Goal: Task Accomplishment & Management: Complete application form

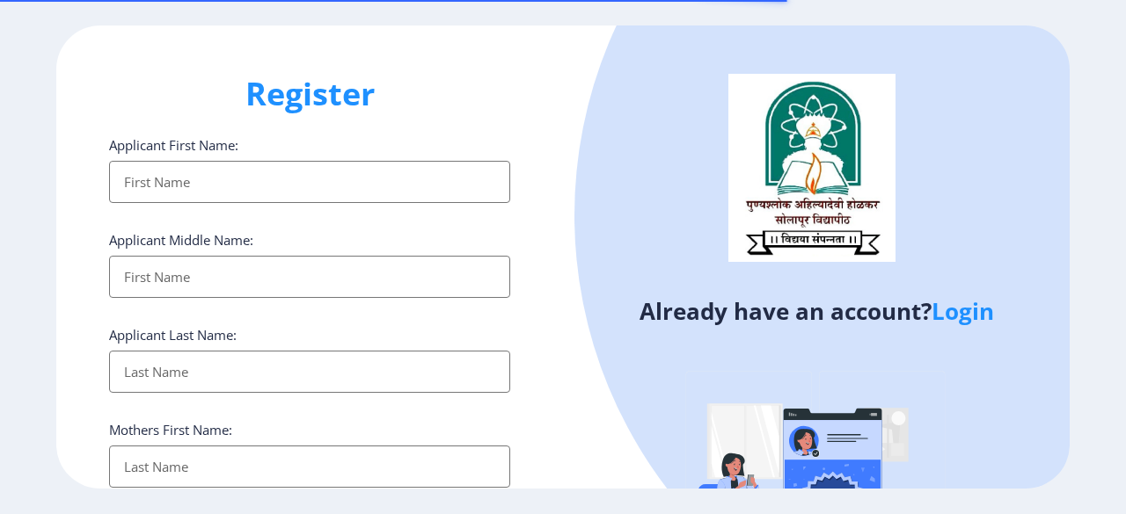
select select
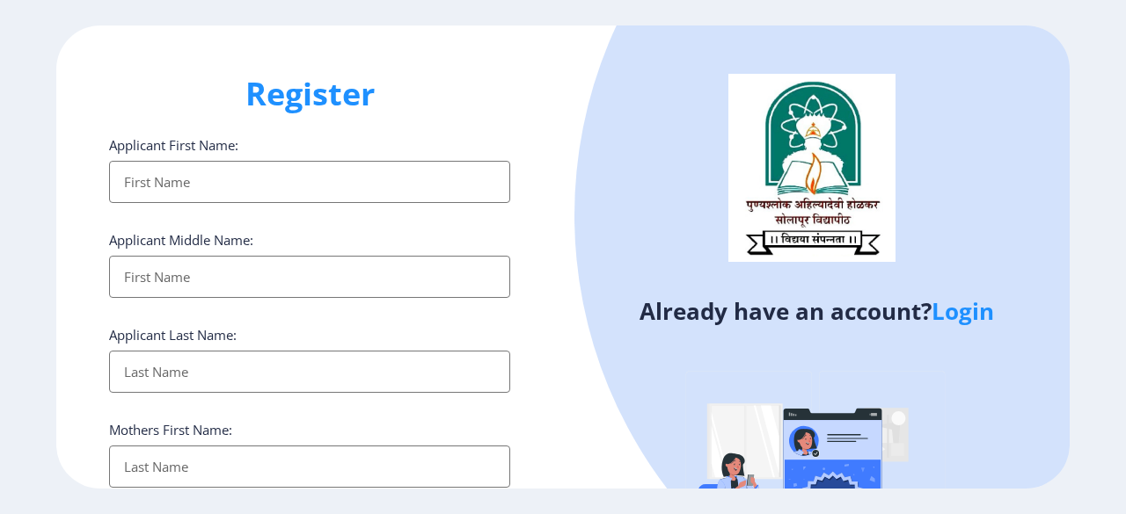
click at [240, 196] on input "Applicant First Name:" at bounding box center [309, 182] width 401 height 42
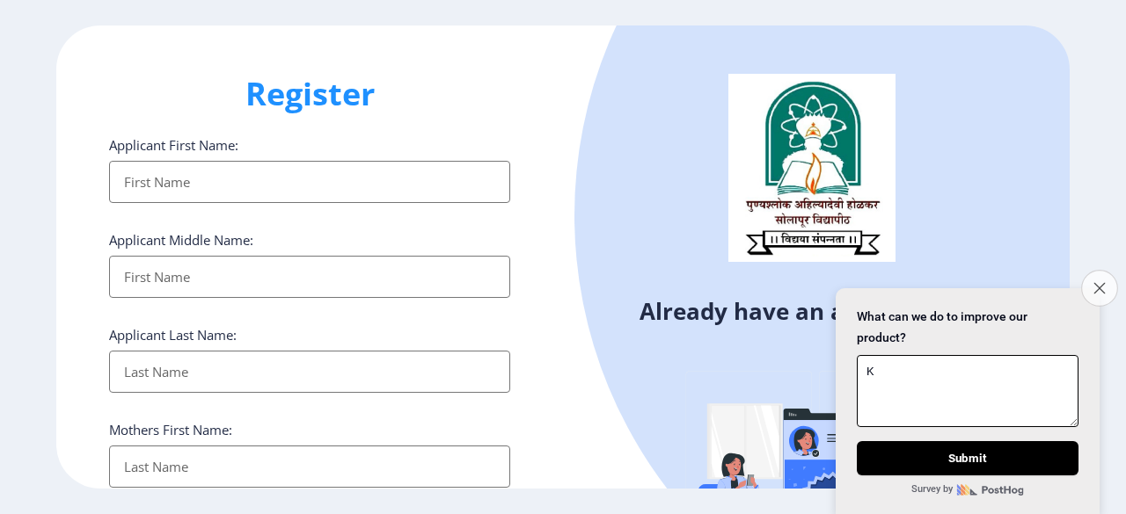
type textarea "K"
click at [1086, 281] on button "Close survey" at bounding box center [1099, 288] width 37 height 37
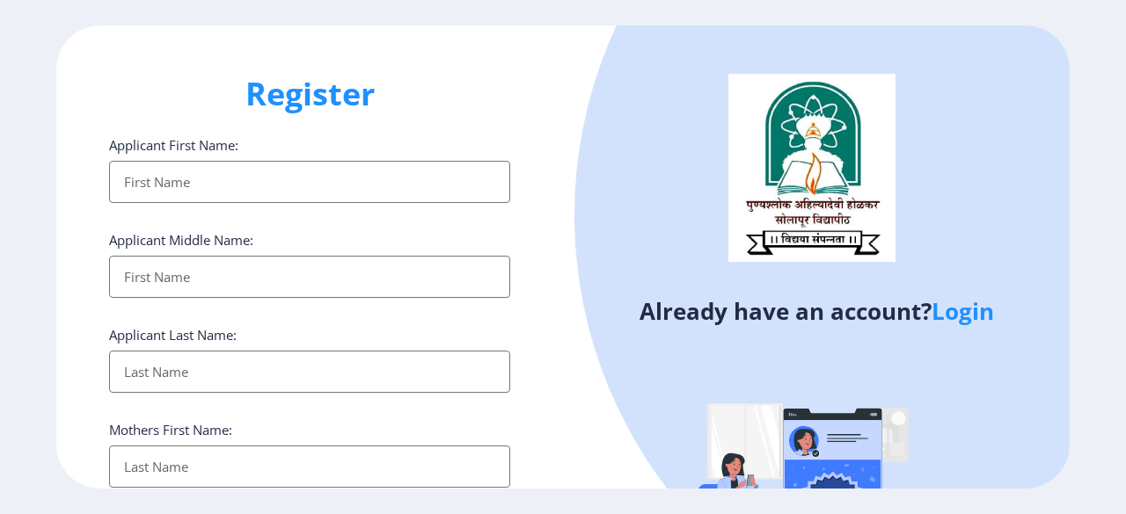
click at [230, 175] on input "Applicant First Name:" at bounding box center [309, 182] width 401 height 42
type input "Kajal"
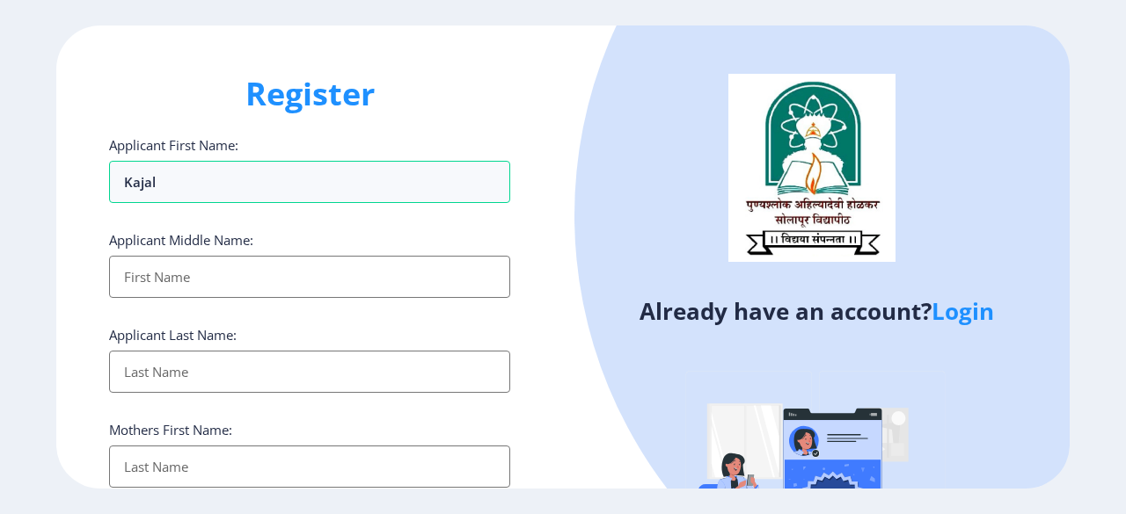
click at [177, 276] on input "Applicant First Name:" at bounding box center [309, 277] width 401 height 42
type input "[PERSON_NAME]"
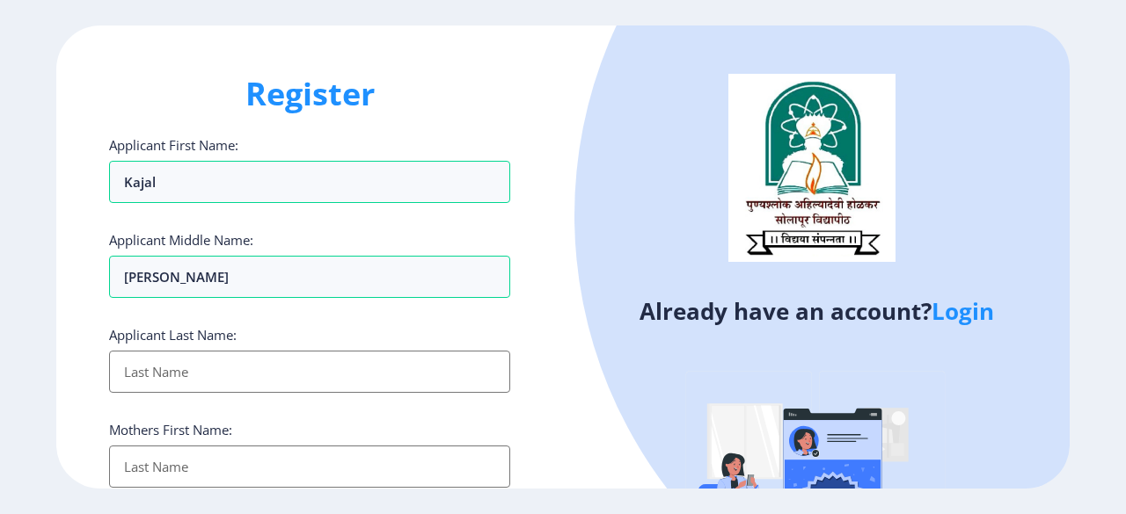
click at [139, 360] on input "Applicant First Name:" at bounding box center [309, 372] width 401 height 42
type input "Mali"
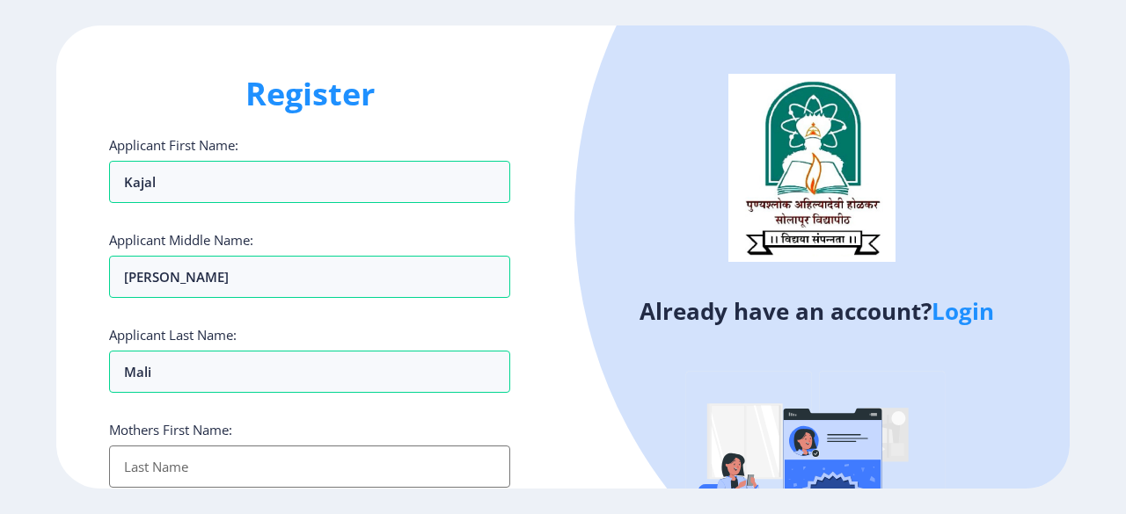
click at [172, 475] on input "Applicant First Name:" at bounding box center [309, 467] width 401 height 42
type input "Suvarna"
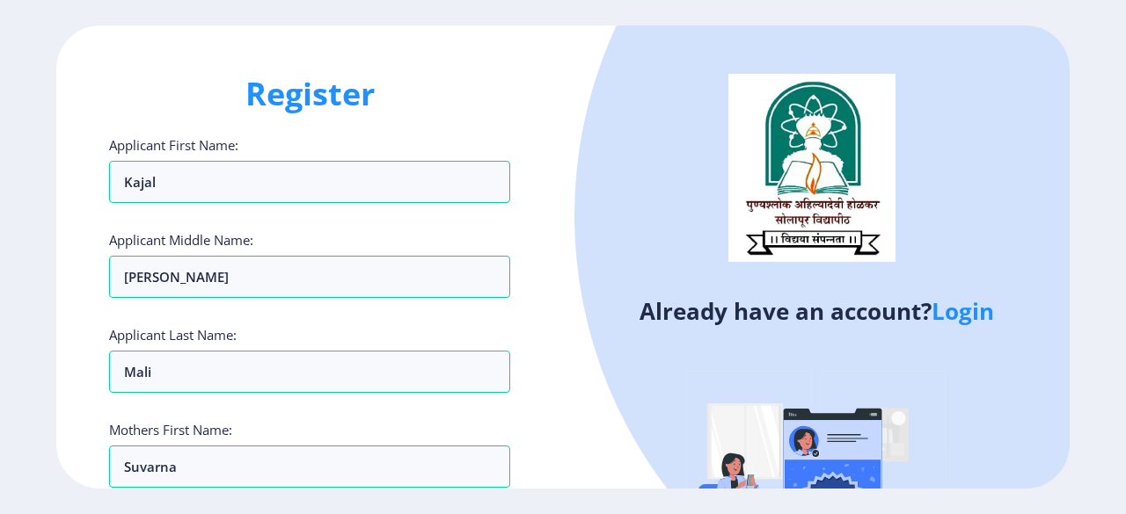
click at [1119, 167] on ngx-register "Register Applicant First Name: Kajal Applicant Middle Name: [PERSON_NAME] Appli…" at bounding box center [563, 257] width 1126 height 463
click at [501, 85] on h1 "Register" at bounding box center [309, 94] width 401 height 42
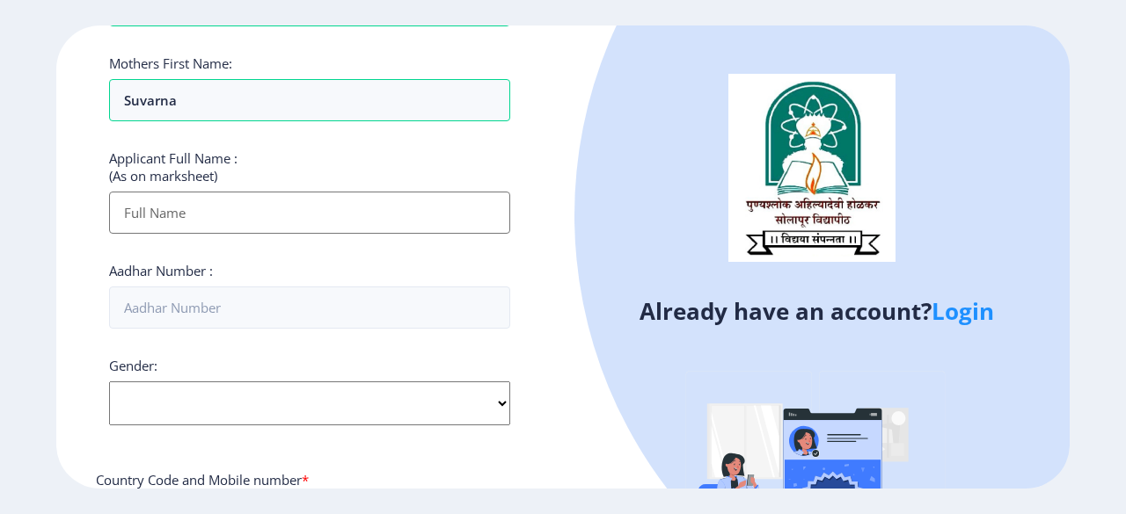
scroll to position [387, 0]
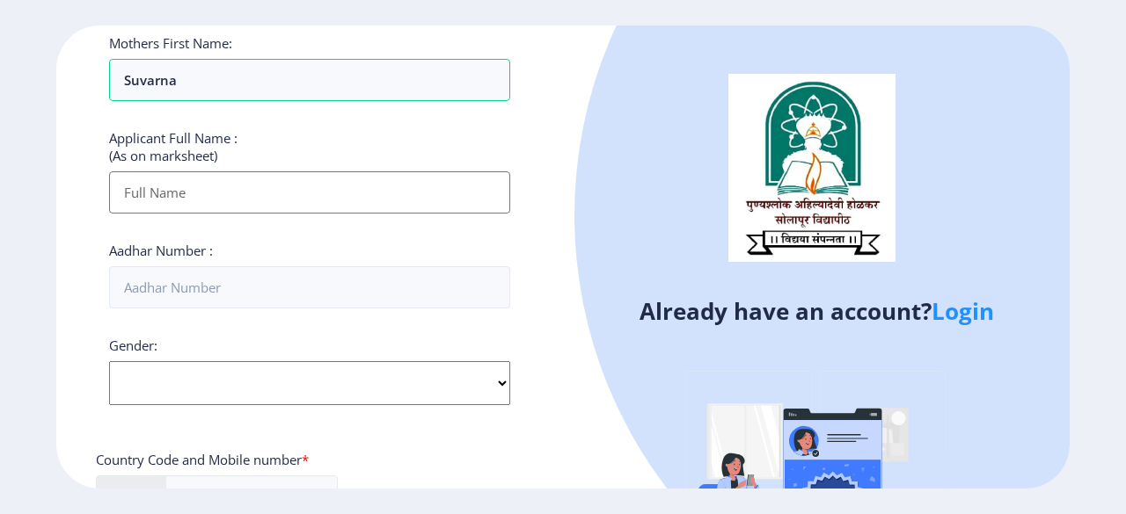
click at [314, 179] on input "Applicant First Name:" at bounding box center [309, 192] width 401 height 42
click at [193, 191] on input "Applicant First Name:" at bounding box center [309, 192] width 401 height 42
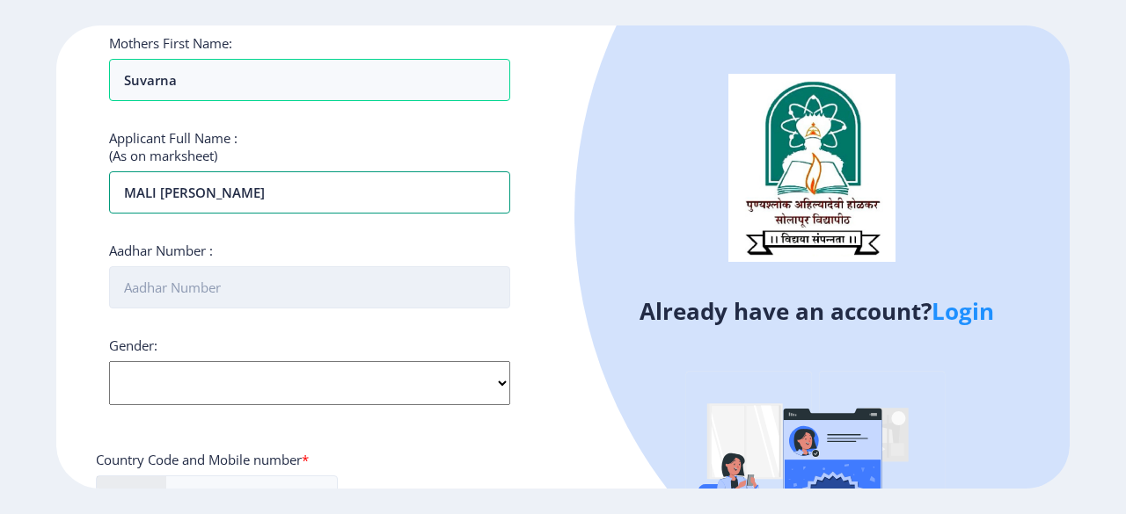
type input "MALI [PERSON_NAME]"
click at [215, 286] on input "Aadhar Number :" at bounding box center [309, 287] width 401 height 42
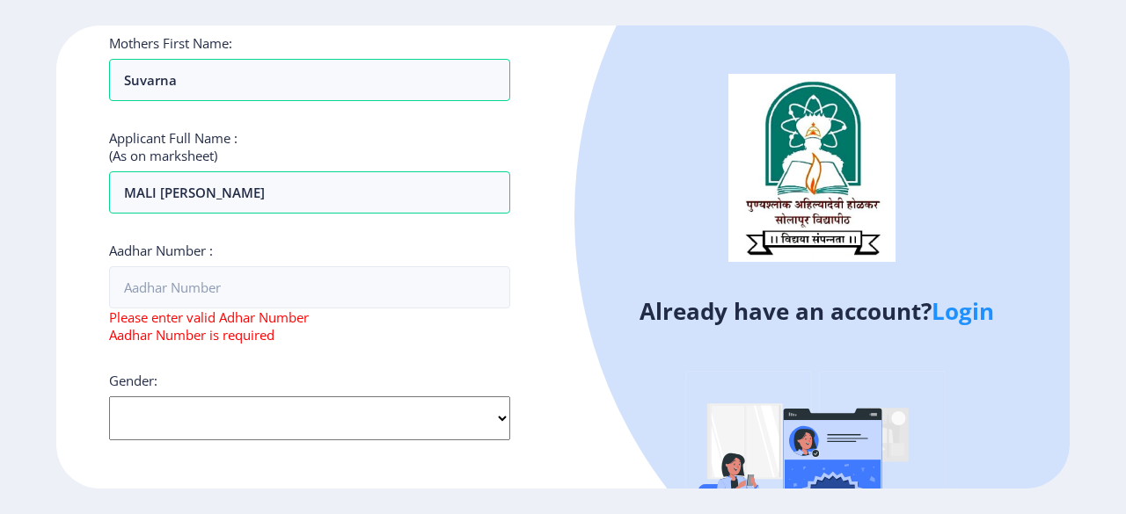
click at [266, 365] on div "Applicant First Name: Kajal Applicant Middle Name: [PERSON_NAME] Applicant Last…" at bounding box center [309, 296] width 401 height 1094
select select "[DEMOGRAPHIC_DATA]"
click at [109, 397] on select "Select Gender [DEMOGRAPHIC_DATA] [DEMOGRAPHIC_DATA] Other" at bounding box center [309, 419] width 401 height 44
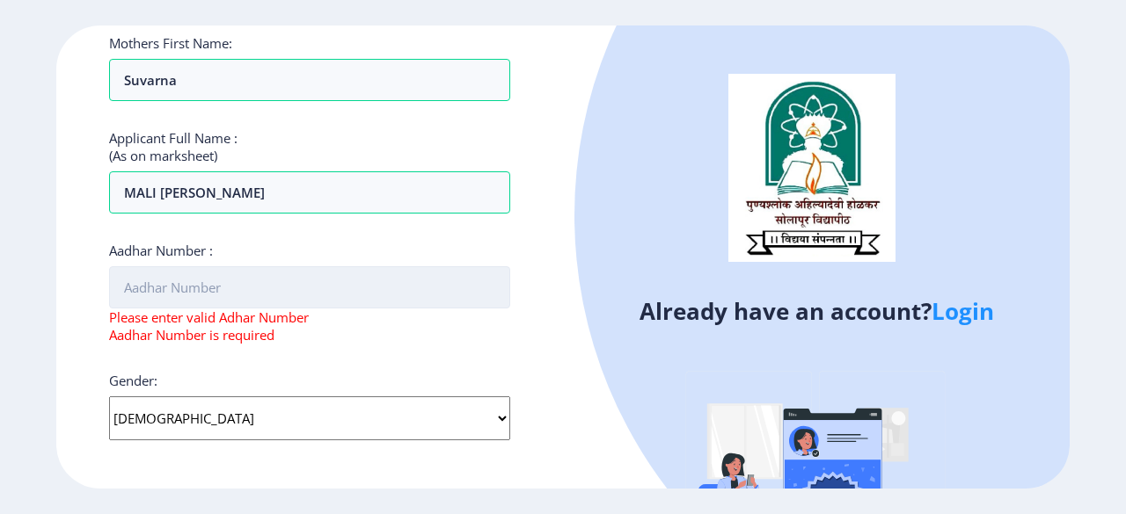
click at [229, 291] on input "Aadhar Number :" at bounding box center [309, 287] width 401 height 42
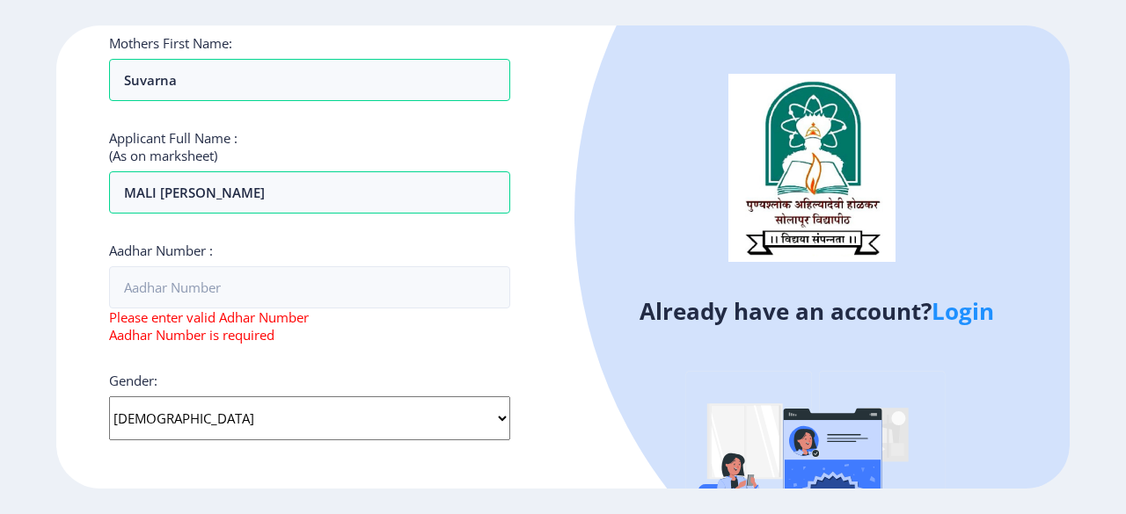
click at [1083, 198] on ngx-register "Register Applicant First Name: Kajal Applicant Middle Name: [PERSON_NAME] Appli…" at bounding box center [563, 257] width 1126 height 463
click at [539, 324] on div "Register Applicant First Name: Kajal Applicant Middle Name: [PERSON_NAME] Appli…" at bounding box center [309, 257] width 507 height 463
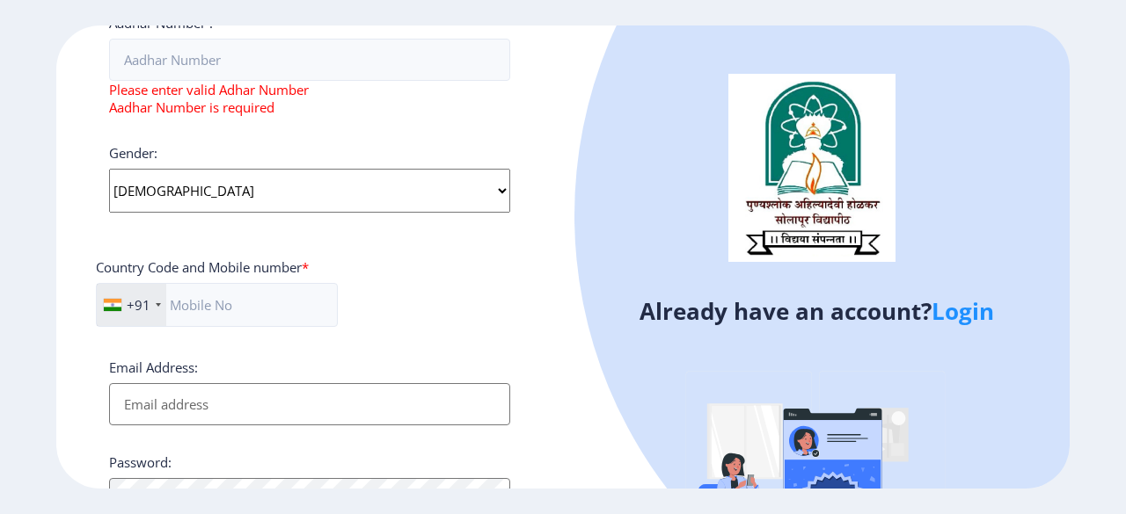
scroll to position [668, 0]
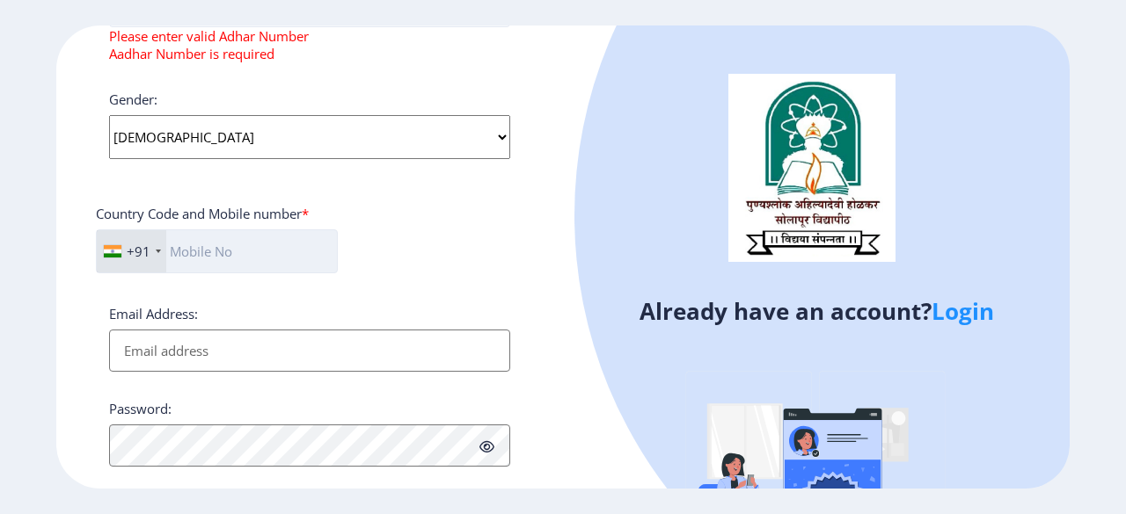
click at [260, 257] on input "text" at bounding box center [217, 252] width 242 height 44
type input "8668523193"
click at [226, 361] on input "Email Address:" at bounding box center [309, 351] width 401 height 42
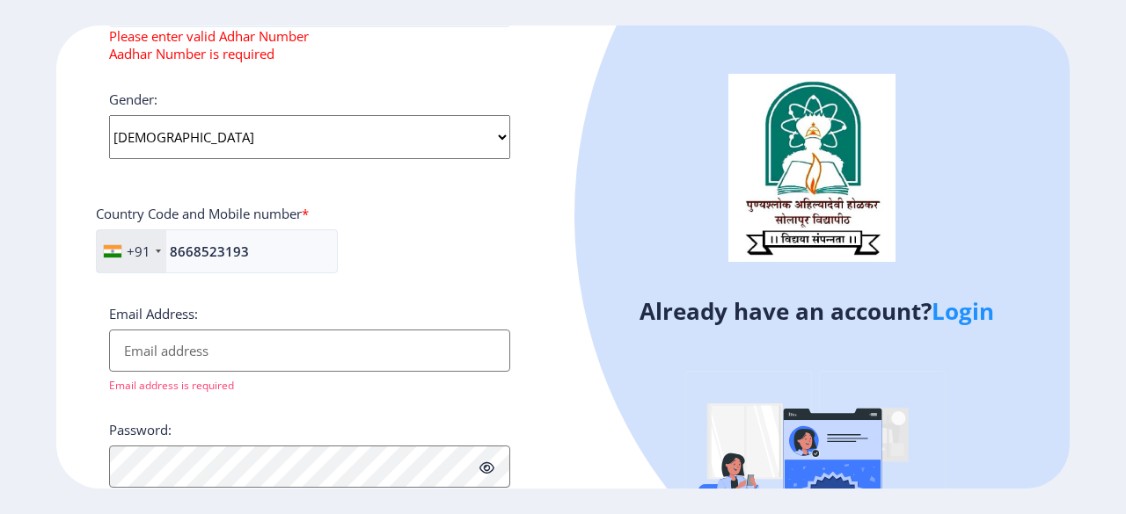
click at [539, 212] on div "Register Applicant First Name: Kajal Applicant Middle Name: [PERSON_NAME] Appli…" at bounding box center [309, 257] width 507 height 463
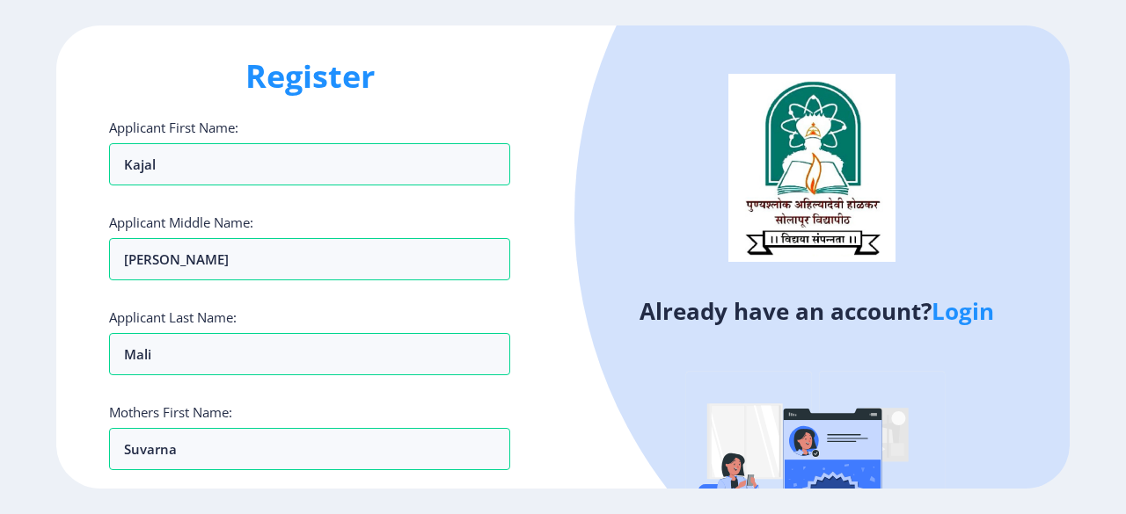
scroll to position [0, 0]
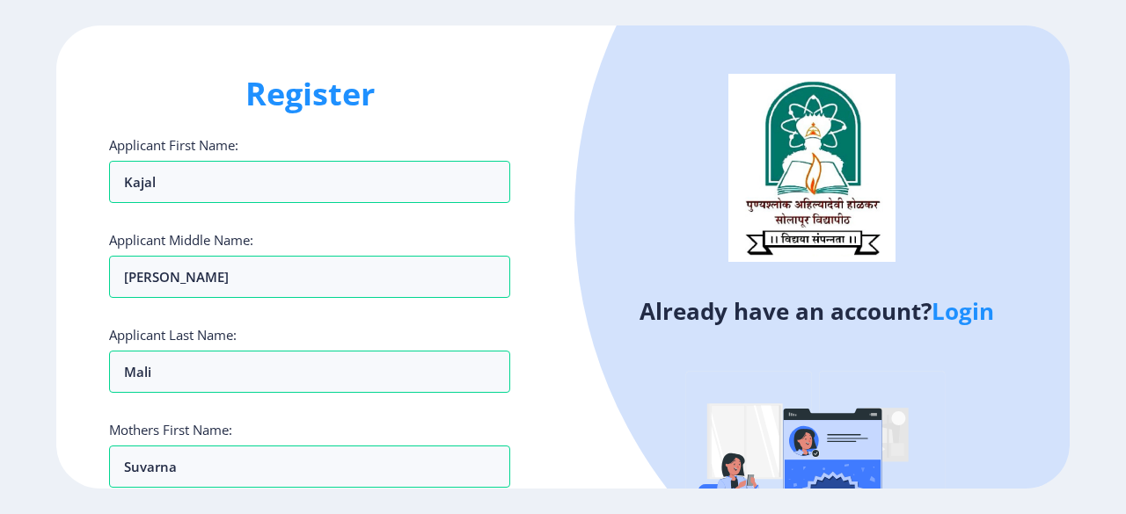
click at [1092, 208] on ngx-register "Register Applicant First Name: Kajal Applicant Middle Name: [PERSON_NAME] Appli…" at bounding box center [563, 257] width 1126 height 463
click at [952, 318] on link "Login" at bounding box center [962, 311] width 62 height 32
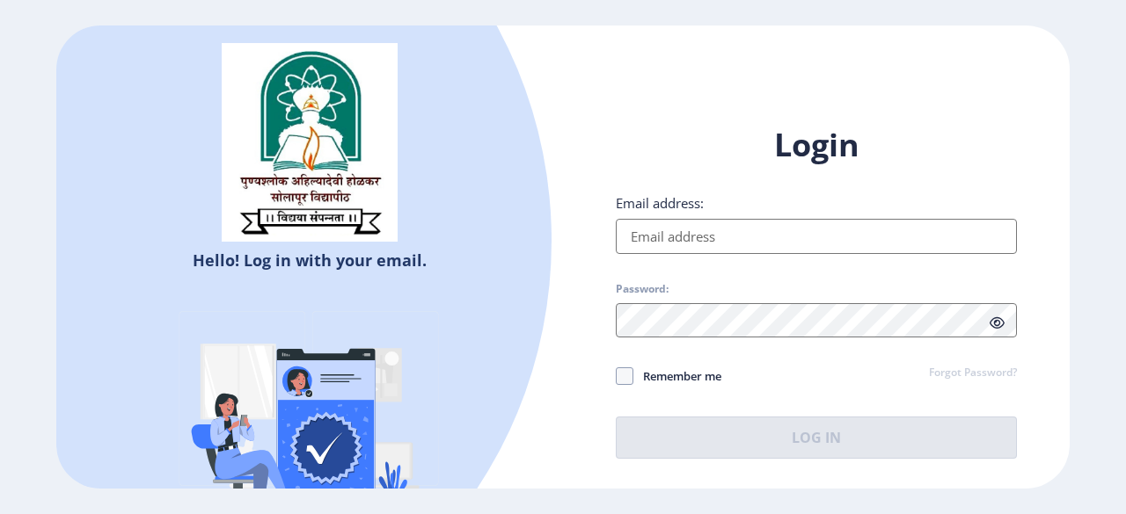
click at [769, 240] on input "Email address:" at bounding box center [816, 236] width 401 height 35
type input "[EMAIL_ADDRESS][DOMAIN_NAME]"
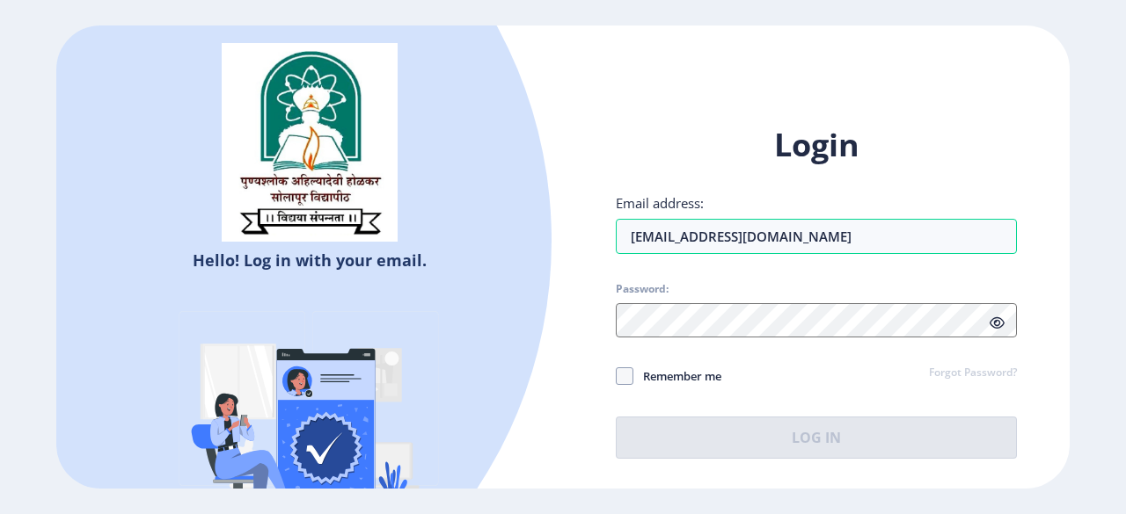
click at [868, 401] on div "Login Email address: [EMAIL_ADDRESS][DOMAIN_NAME] Password: Remember me Forgot …" at bounding box center [816, 291] width 401 height 335
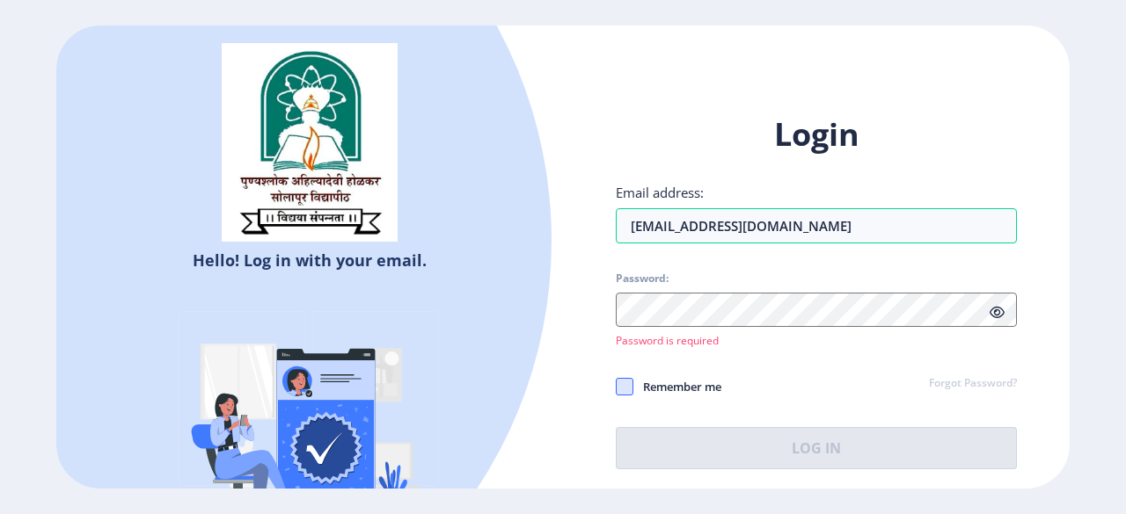
click at [621, 380] on span at bounding box center [625, 387] width 18 height 18
click at [616, 387] on input "Remember me" at bounding box center [616, 387] width 1 height 1
click at [621, 393] on icon at bounding box center [625, 387] width 8 height 18
click at [616, 388] on input "Remember me" at bounding box center [616, 387] width 1 height 1
checkbox input "false"
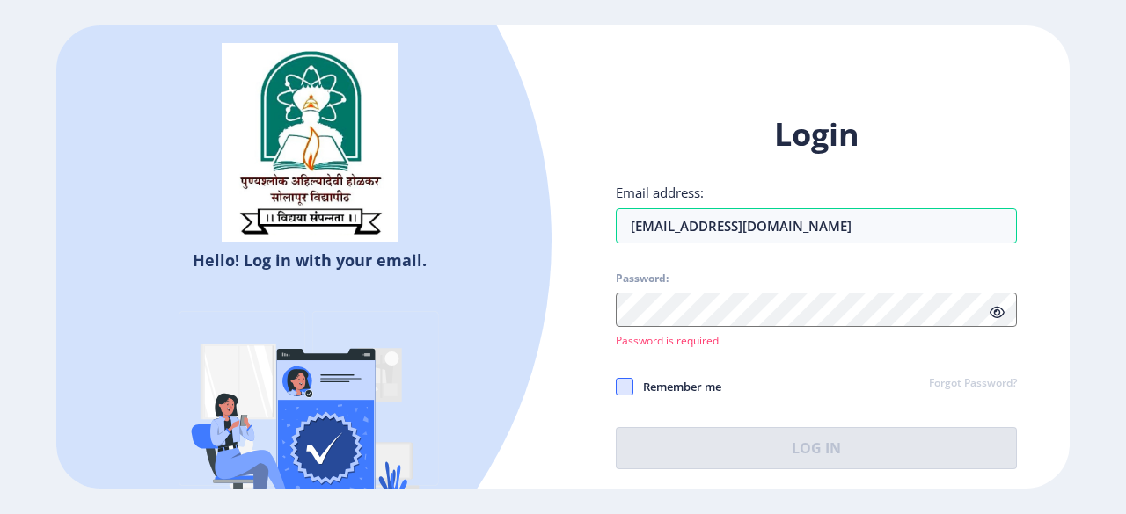
click at [987, 386] on link "Forgot Password?" at bounding box center [973, 384] width 88 height 16
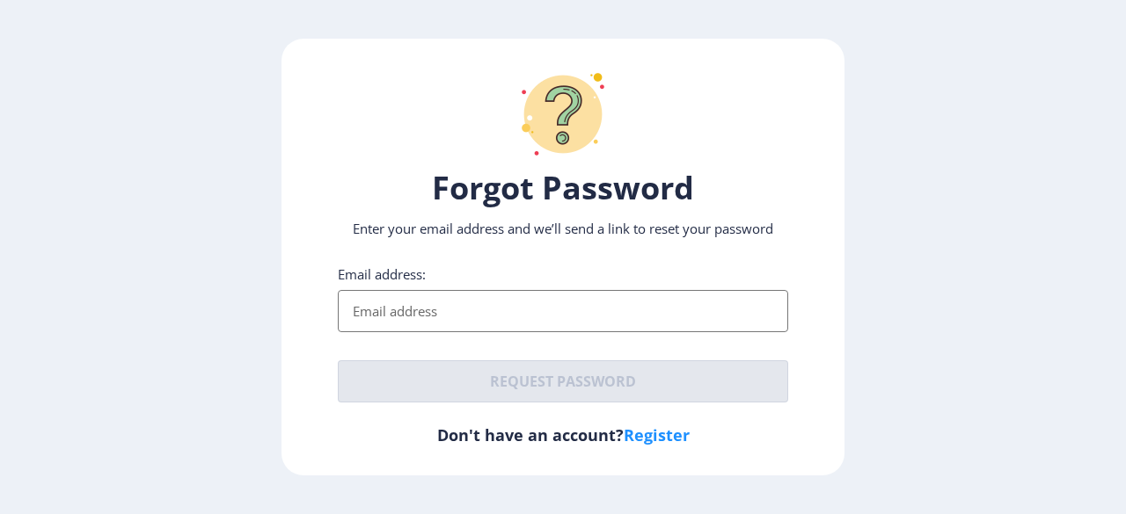
click at [644, 300] on input "Email address:" at bounding box center [563, 311] width 450 height 42
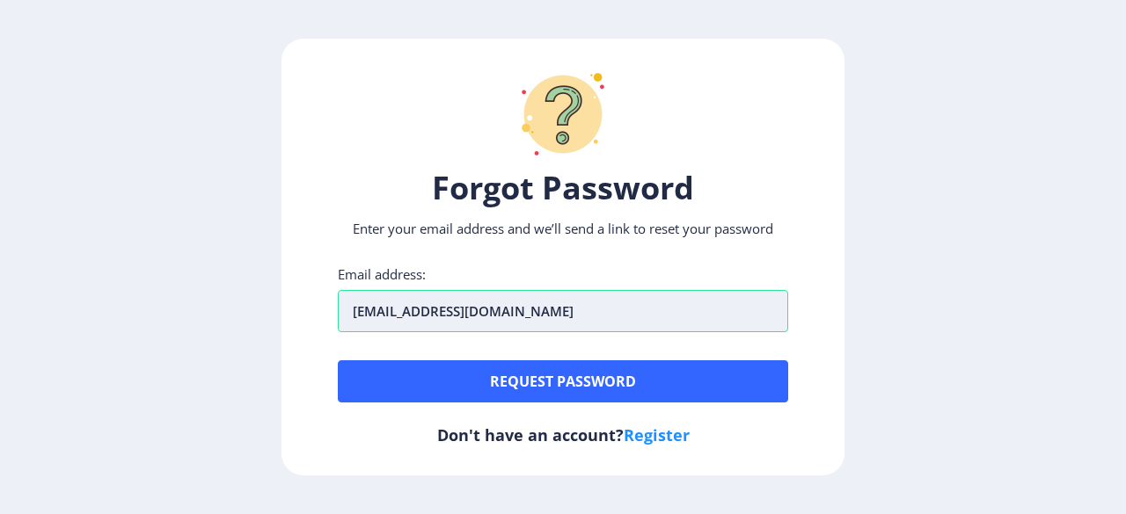
type input "[EMAIL_ADDRESS][DOMAIN_NAME]"
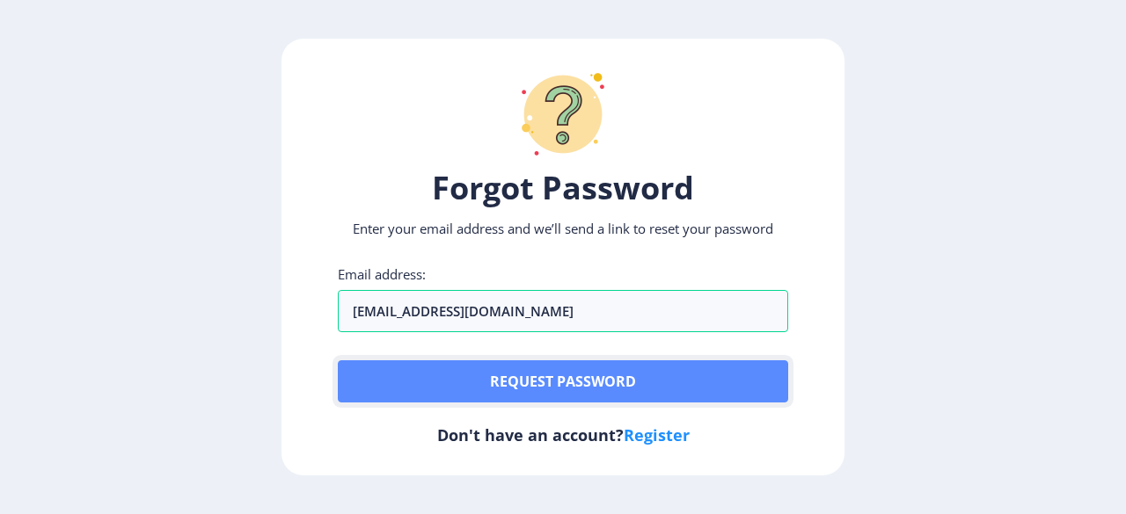
click at [577, 391] on button "Request password" at bounding box center [563, 382] width 450 height 42
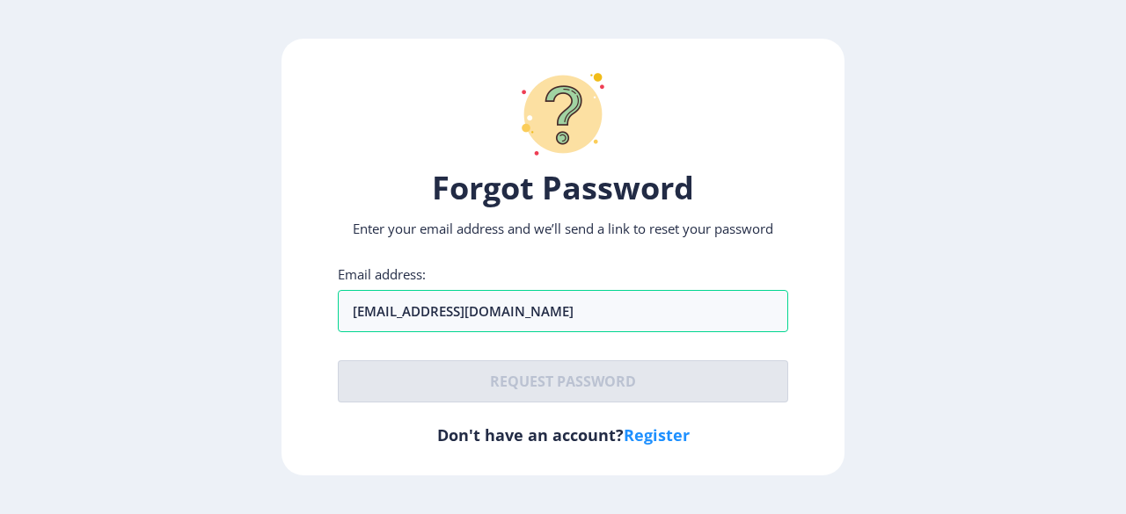
click at [982, 258] on ngx-request-password-page "Forgot Password Enter your email address and we’ll send a link to reset your pa…" at bounding box center [563, 257] width 1126 height 437
click at [528, 312] on input "[EMAIL_ADDRESS][DOMAIN_NAME]" at bounding box center [563, 311] width 450 height 42
click at [634, 314] on input "[EMAIL_ADDRESS][DOMAIN_NAME]" at bounding box center [563, 311] width 450 height 42
click at [644, 429] on link "Register" at bounding box center [657, 435] width 66 height 21
select select
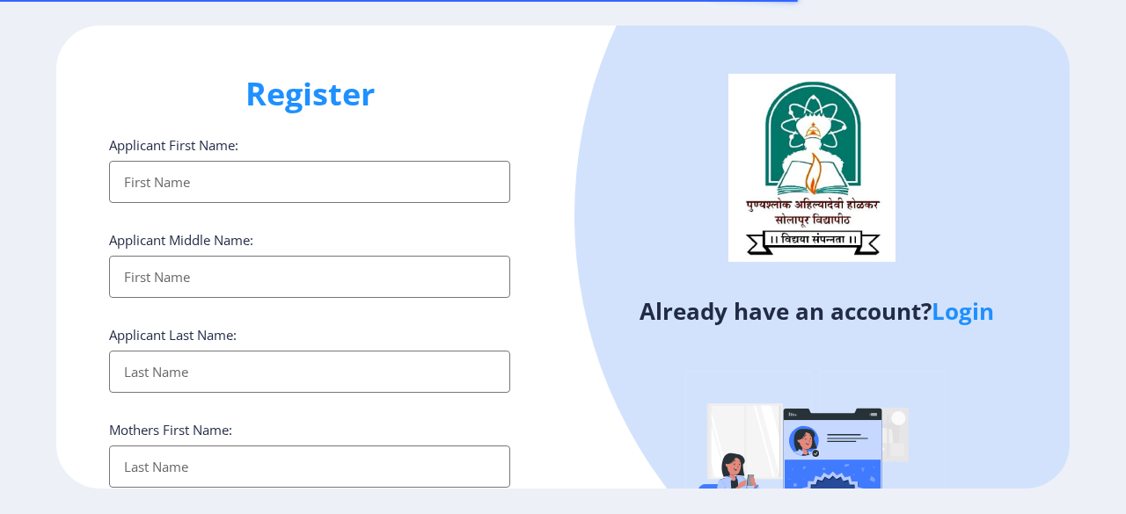
click at [361, 186] on input "Applicant First Name:" at bounding box center [309, 182] width 401 height 42
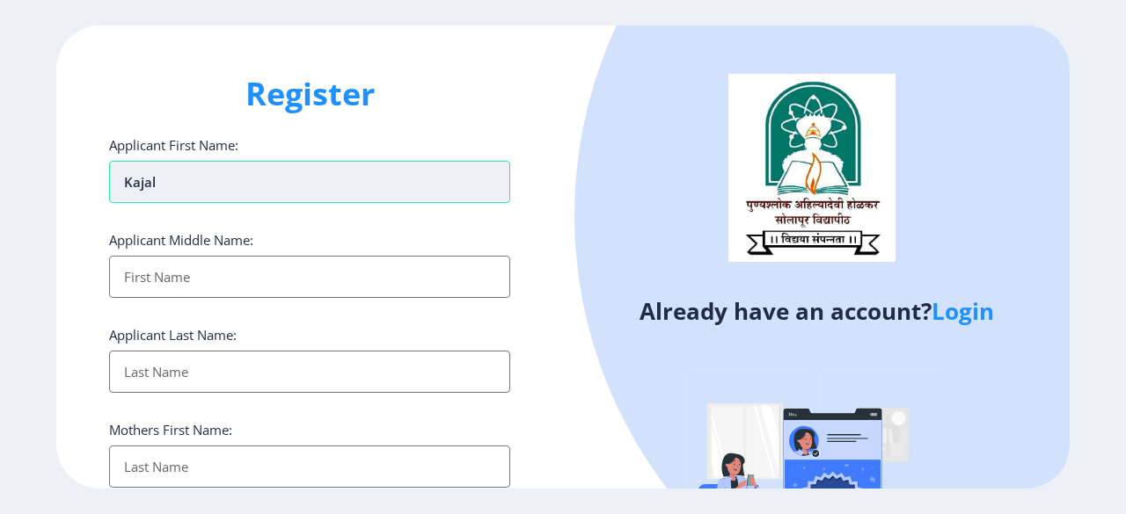
type input "kajal"
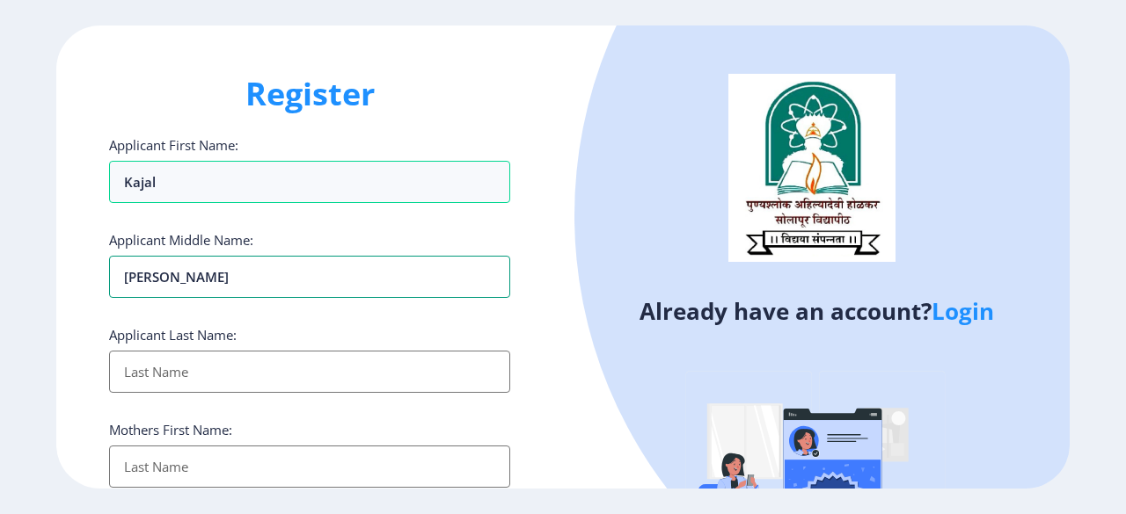
type input "[PERSON_NAME]"
click at [222, 373] on input "Applicant First Name:" at bounding box center [309, 372] width 401 height 42
type input "Mali"
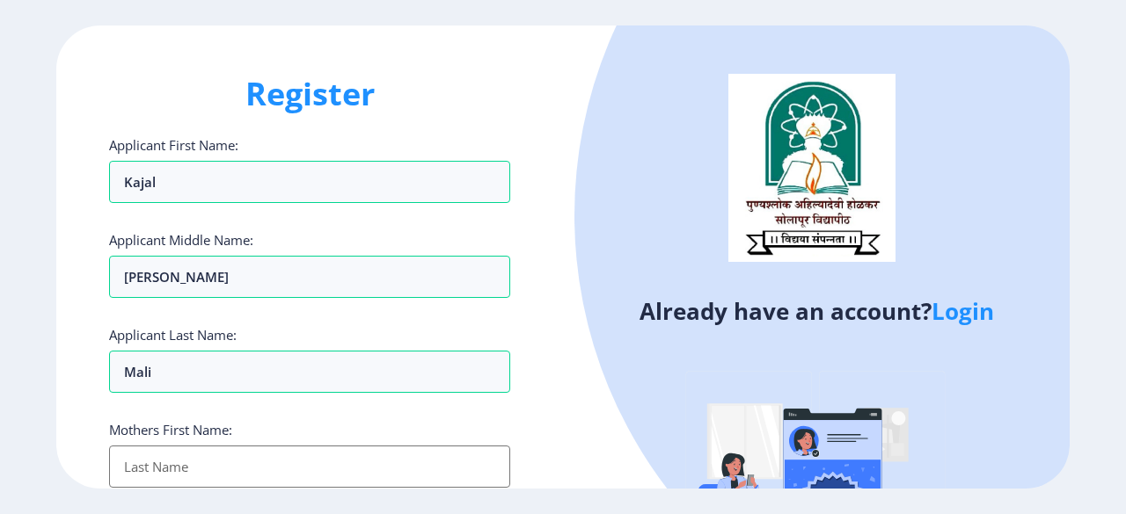
click at [171, 449] on input "Applicant First Name:" at bounding box center [309, 467] width 401 height 42
type input "Suvarna"
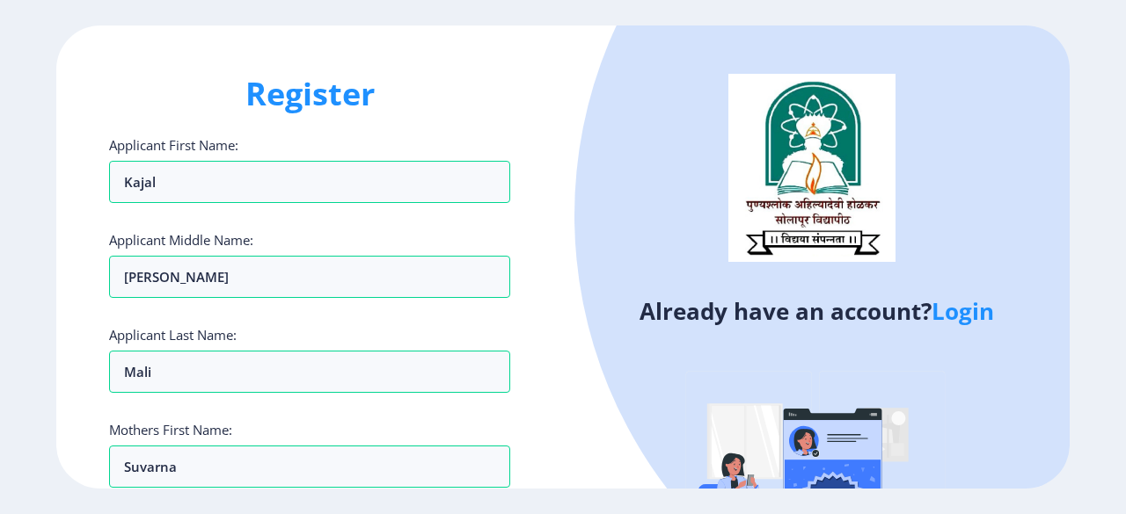
click at [1098, 184] on ngx-register "Register Applicant First Name: [PERSON_NAME] Applicant Middle Name: [PERSON_NAM…" at bounding box center [563, 257] width 1126 height 463
click at [522, 268] on div "Register Applicant First Name: [PERSON_NAME] Applicant Middle Name: [PERSON_NAM…" at bounding box center [309, 257] width 507 height 463
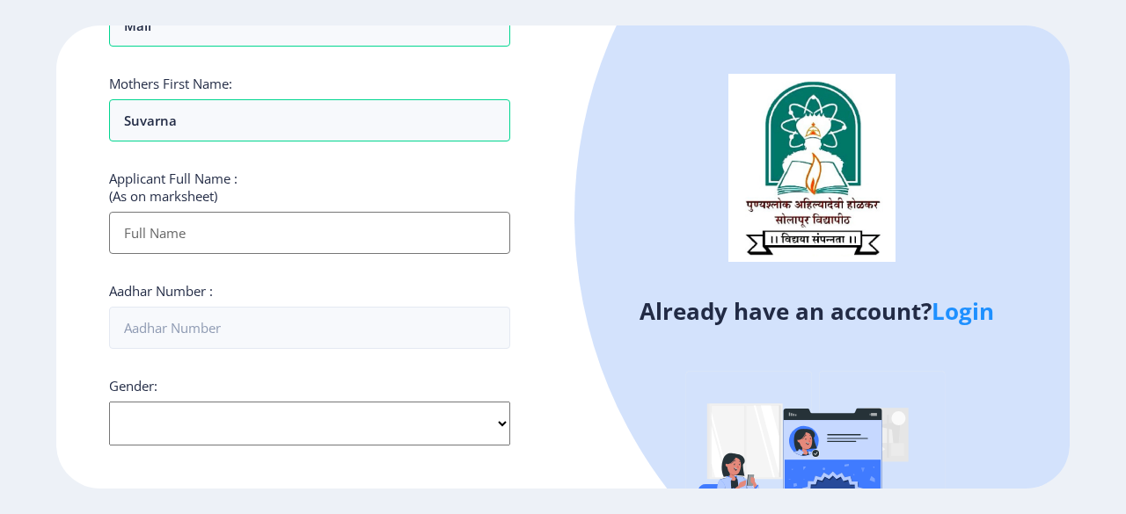
scroll to position [352, 0]
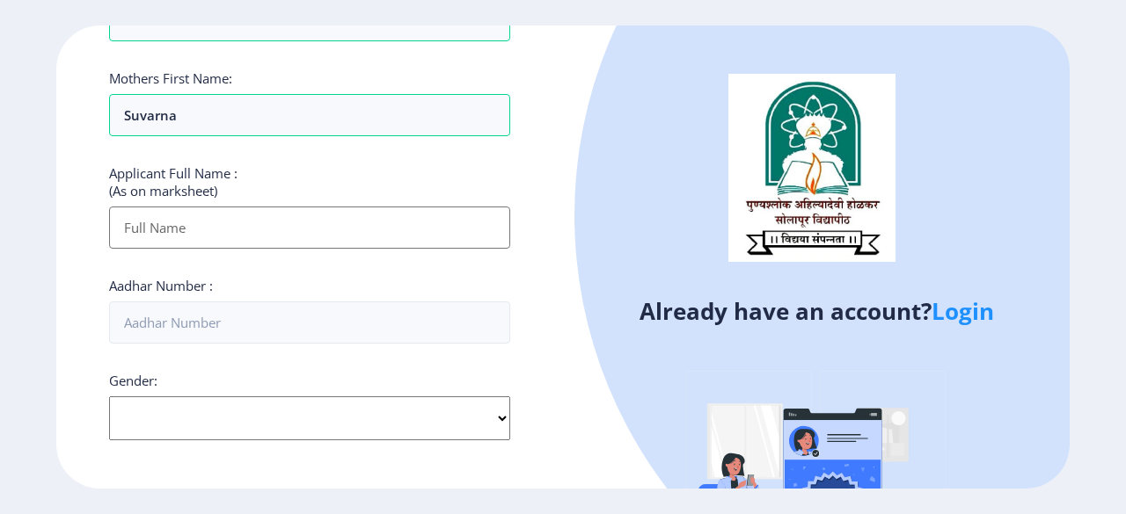
click at [435, 238] on input "Applicant First Name:" at bounding box center [309, 228] width 401 height 42
click at [322, 421] on select "Select Gender [DEMOGRAPHIC_DATA] [DEMOGRAPHIC_DATA] Other" at bounding box center [309, 419] width 401 height 44
click at [368, 238] on input "Applicant First Name:" at bounding box center [309, 228] width 401 height 42
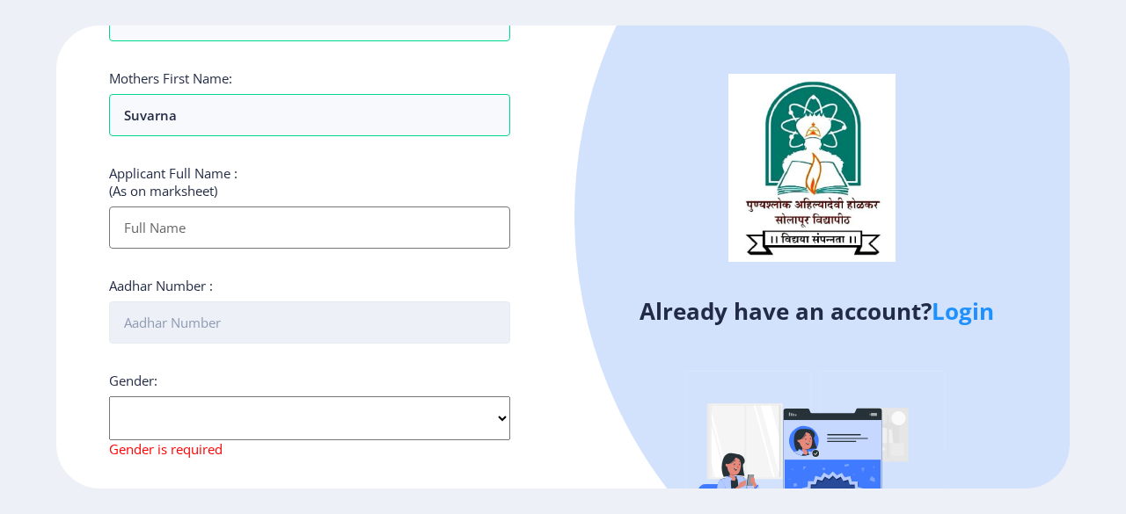
click at [275, 318] on input "Aadhar Number :" at bounding box center [309, 323] width 401 height 42
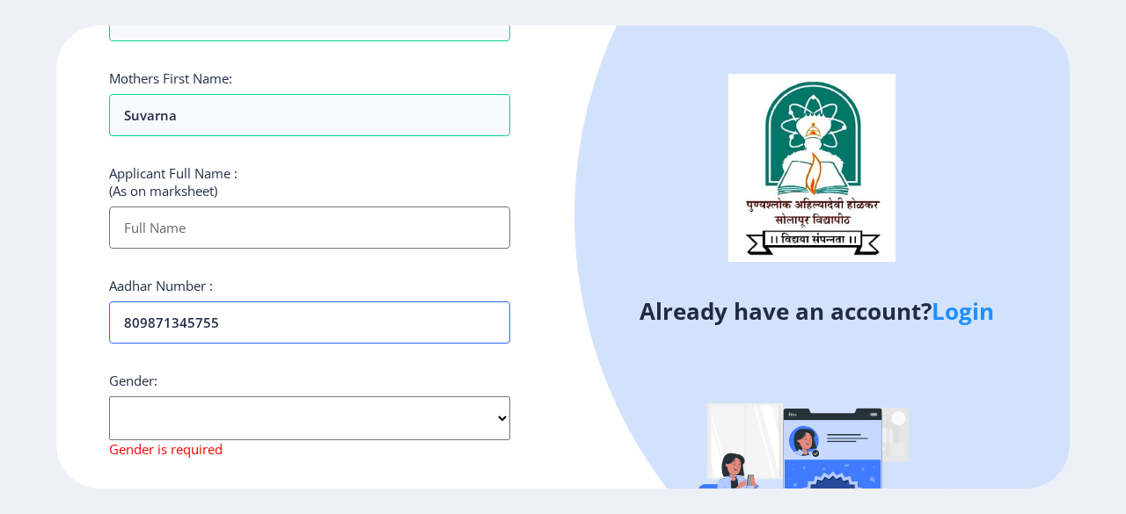
type input "809871345755"
click at [361, 218] on input "Applicant First Name:" at bounding box center [309, 228] width 401 height 42
type input "MALI [PERSON_NAME]"
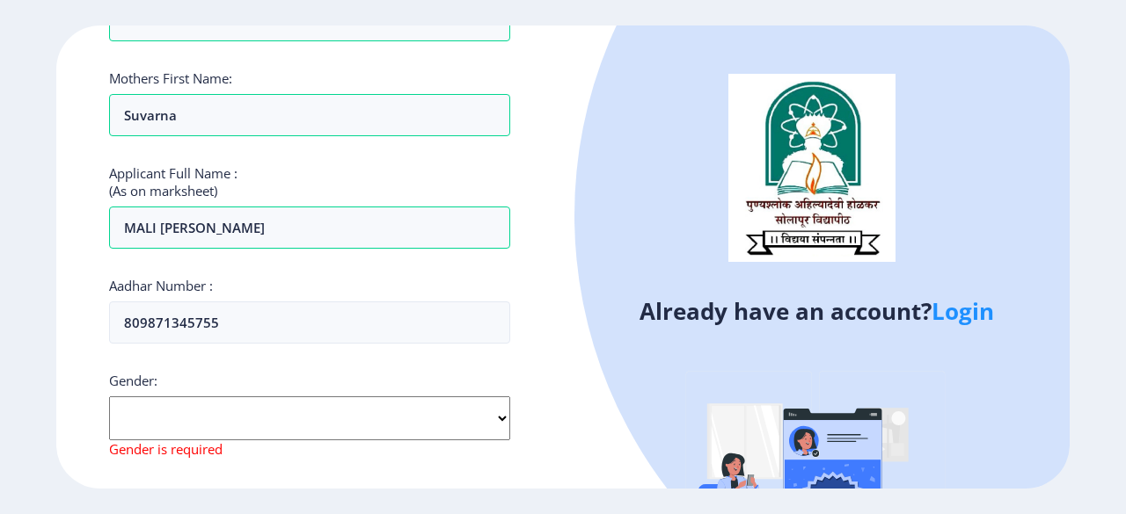
click at [249, 417] on select "Select Gender [DEMOGRAPHIC_DATA] [DEMOGRAPHIC_DATA] Other" at bounding box center [309, 419] width 401 height 44
select select "[DEMOGRAPHIC_DATA]"
click at [109, 397] on select "Select Gender [DEMOGRAPHIC_DATA] [DEMOGRAPHIC_DATA] Other" at bounding box center [309, 419] width 401 height 44
click at [1087, 359] on ngx-register "Register Applicant First Name: [PERSON_NAME] Applicant Middle Name: [PERSON_NAM…" at bounding box center [563, 257] width 1126 height 463
click at [566, 274] on div "Already have an account? Login" at bounding box center [816, 336] width 507 height 620
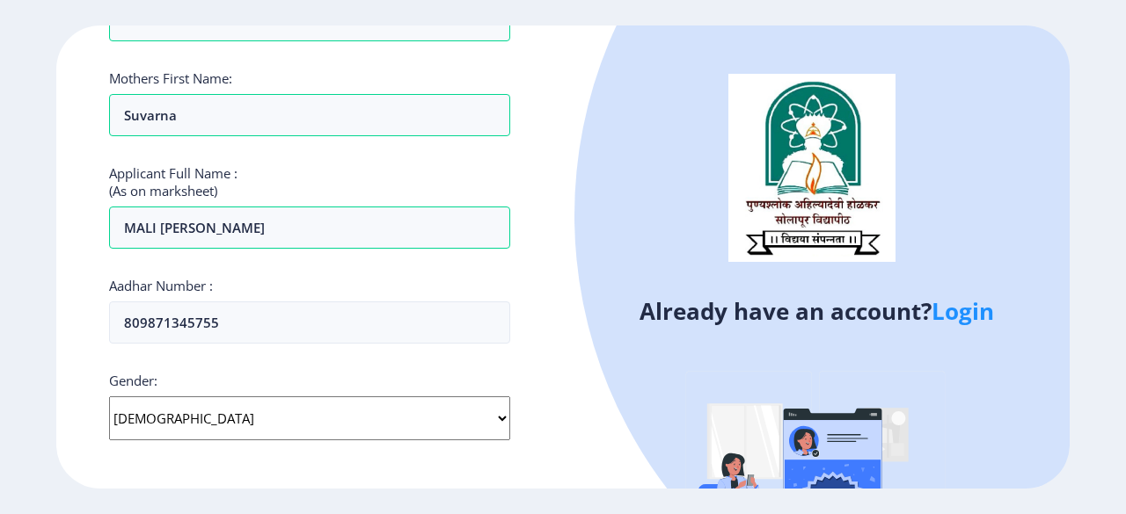
click at [540, 196] on div "Register Applicant First Name: [PERSON_NAME] Applicant Middle Name: [PERSON_NAM…" at bounding box center [309, 257] width 507 height 463
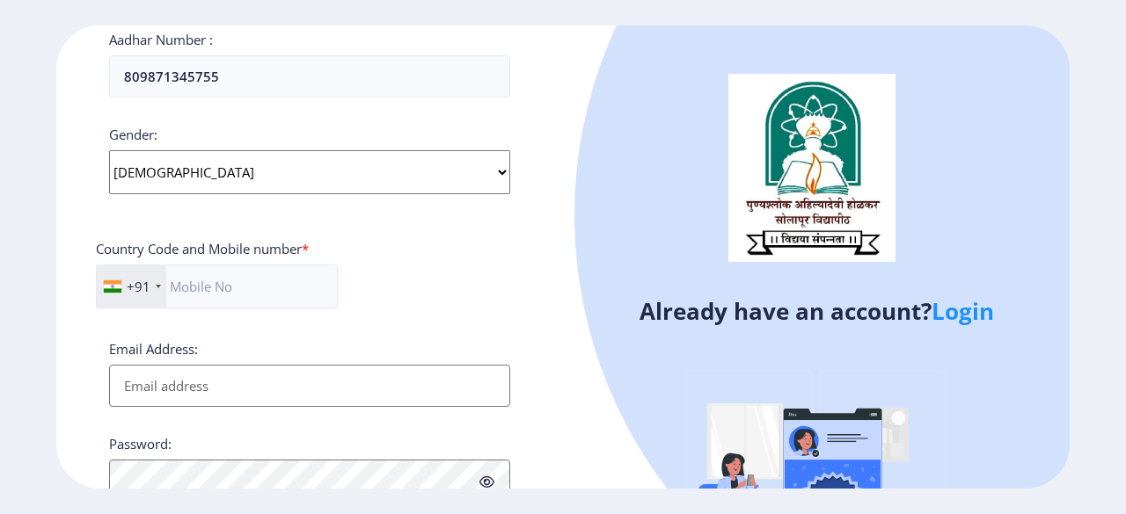
scroll to position [633, 0]
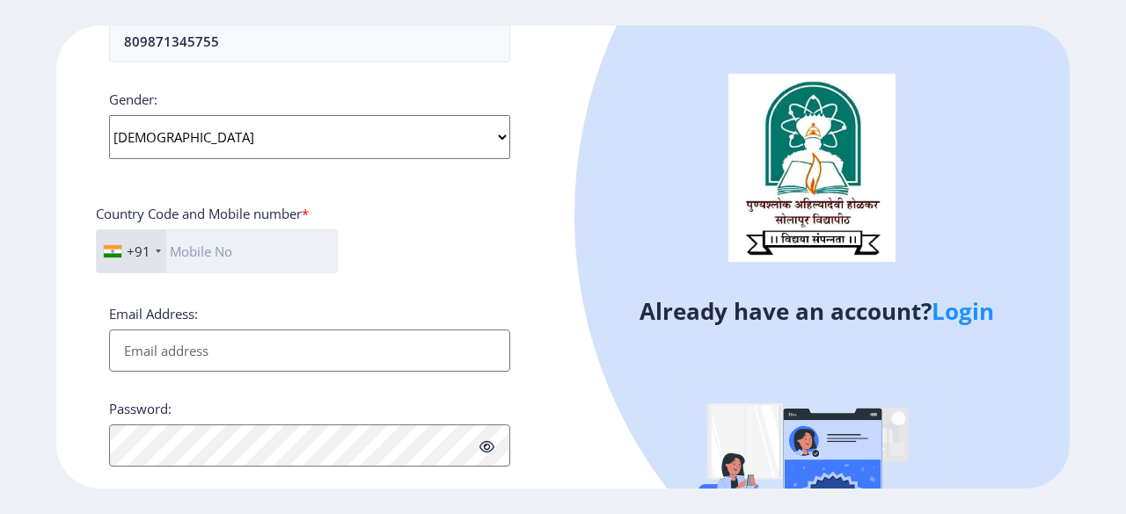
click at [294, 249] on input "text" at bounding box center [217, 252] width 242 height 44
type input "8668523193"
click at [216, 339] on input "Email Address:" at bounding box center [309, 351] width 401 height 42
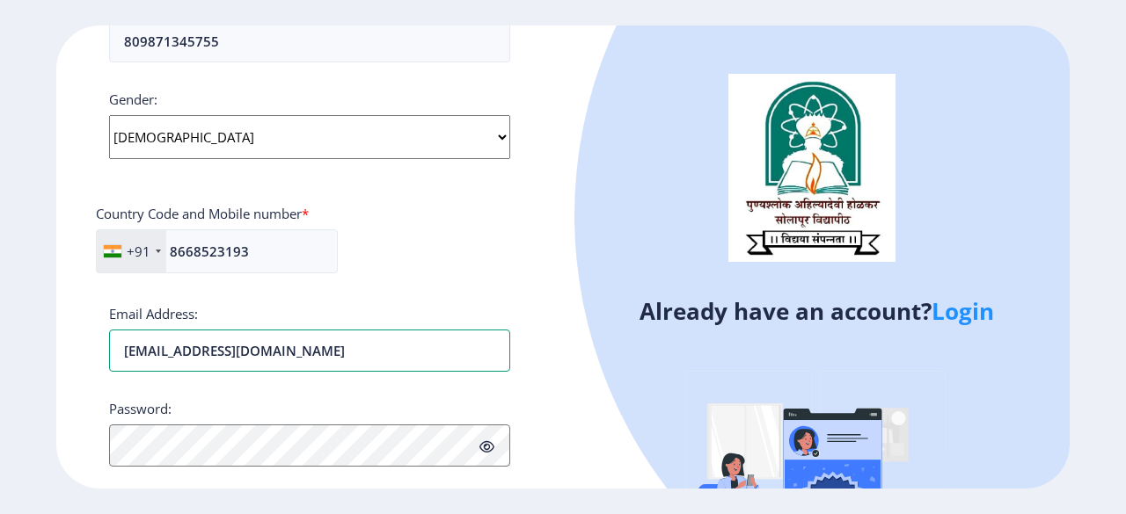
type input "[EMAIL_ADDRESS][DOMAIN_NAME]"
click at [522, 433] on div "Register Applicant First Name: [PERSON_NAME] Applicant Middle Name: [PERSON_NAM…" at bounding box center [309, 257] width 507 height 463
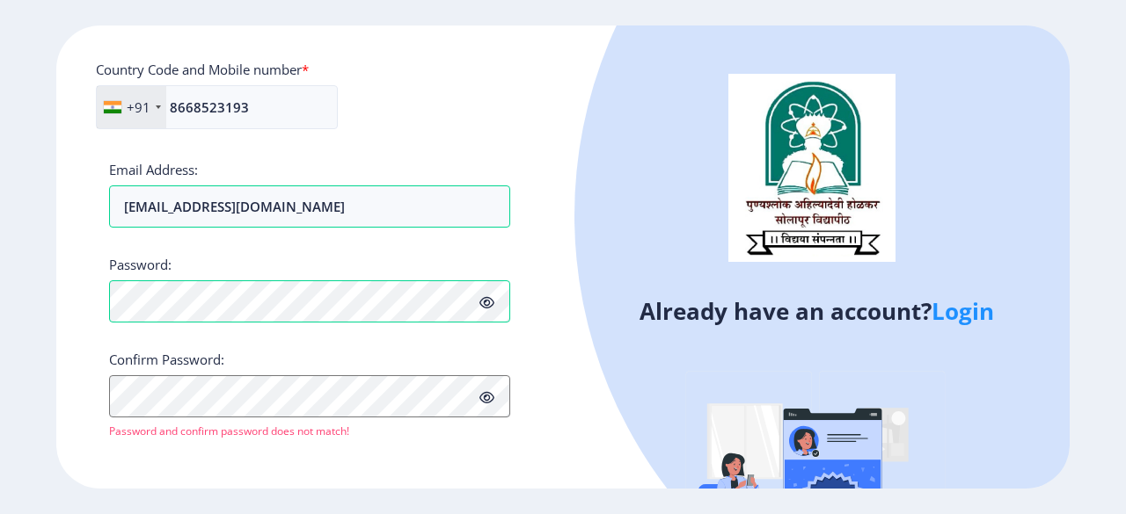
scroll to position [777, 0]
click at [484, 300] on icon at bounding box center [486, 302] width 15 height 13
click at [1099, 257] on ngx-register "Register Applicant First Name: [PERSON_NAME] Applicant Middle Name: [PERSON_NAM…" at bounding box center [563, 257] width 1126 height 463
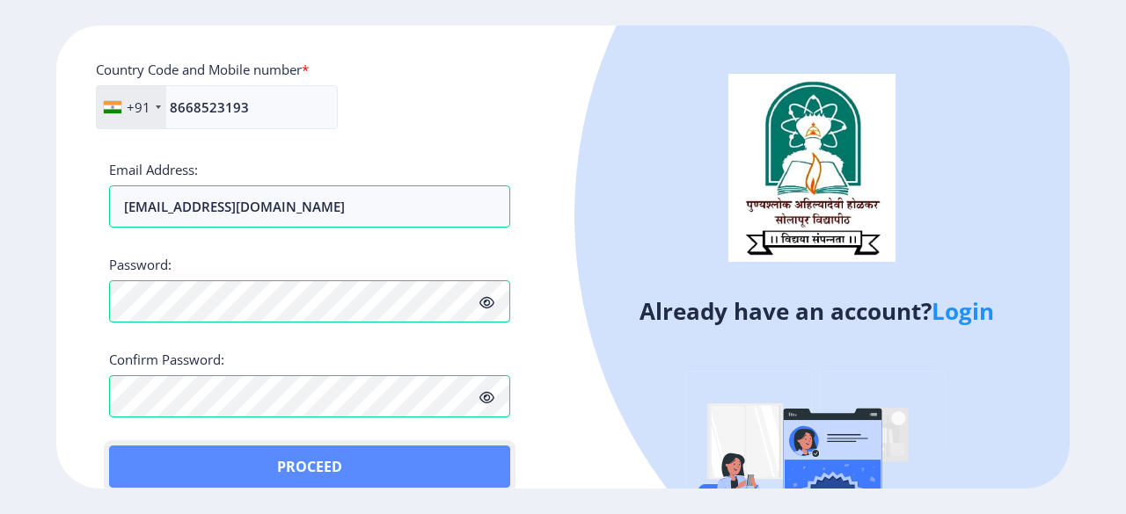
click at [132, 446] on button "Proceed" at bounding box center [309, 467] width 401 height 42
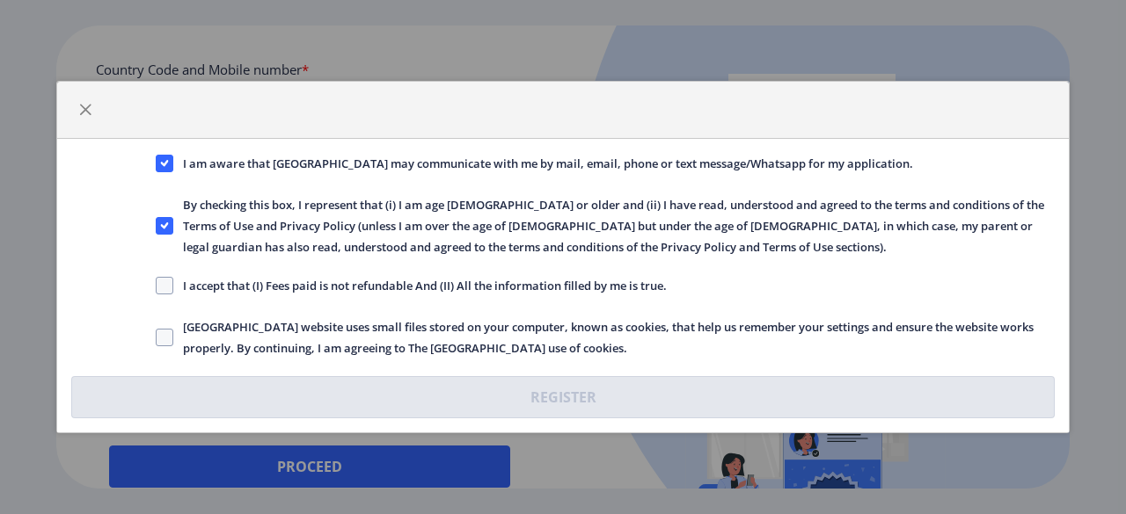
click at [173, 279] on span "I accept that (I) Fees paid is not refundable And (II) All the information fill…" at bounding box center [419, 285] width 493 height 21
click at [157, 286] on input "I accept that (I) Fees paid is not refundable And (II) All the information fill…" at bounding box center [156, 286] width 1 height 1
checkbox input "true"
click at [181, 334] on span "[GEOGRAPHIC_DATA] website uses small files stored on your computer, known as co…" at bounding box center [613, 338] width 881 height 42
click at [157, 338] on input "[GEOGRAPHIC_DATA] website uses small files stored on your computer, known as co…" at bounding box center [156, 338] width 1 height 1
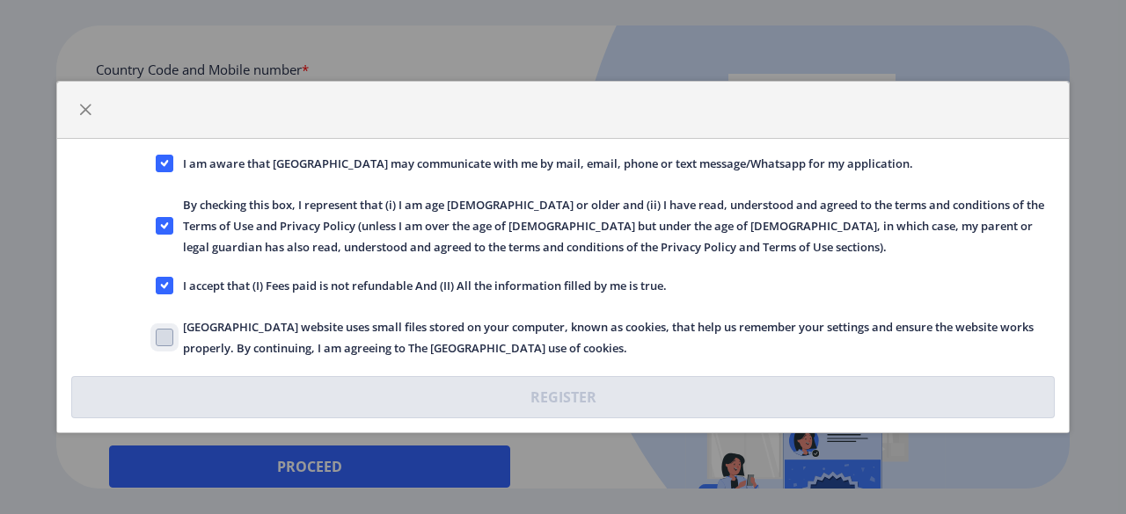
checkbox input "true"
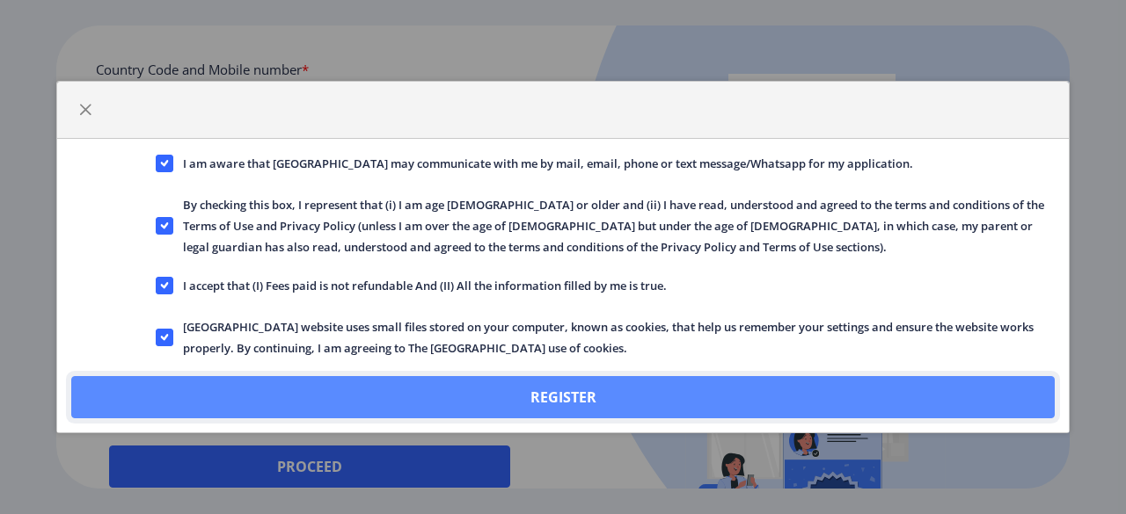
click at [366, 381] on button "Register" at bounding box center [562, 397] width 983 height 42
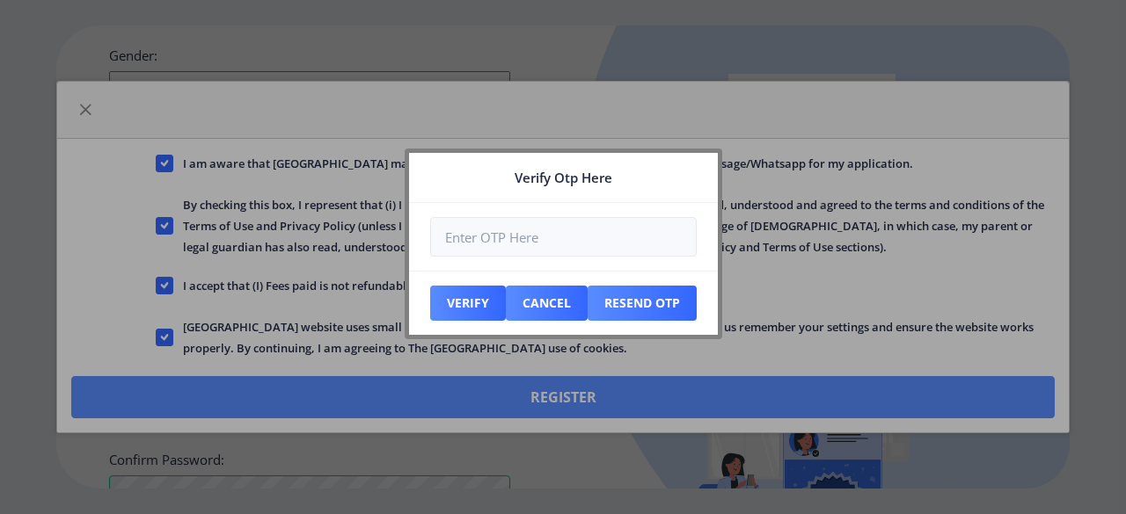
scroll to position [878, 0]
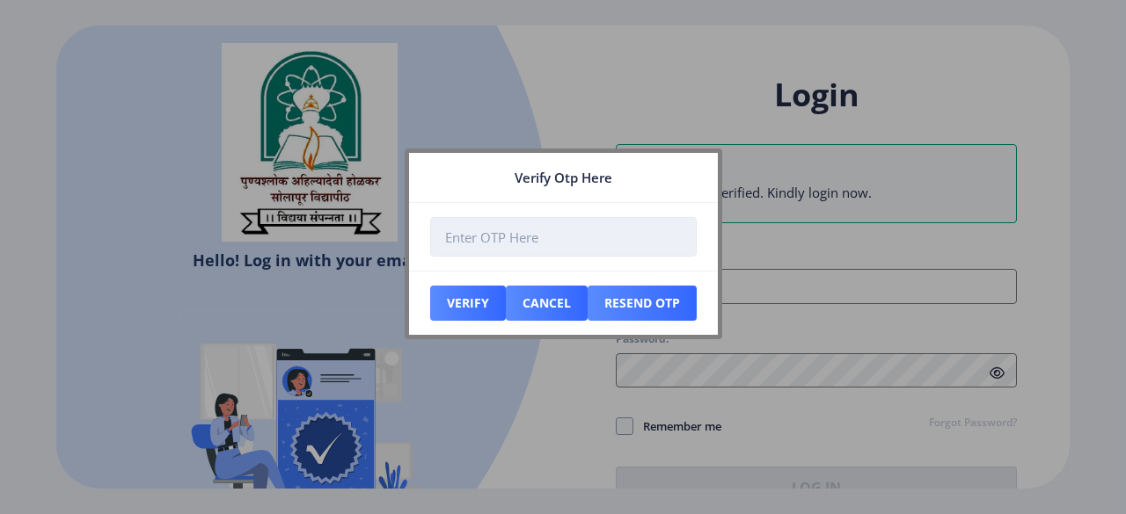
click at [581, 248] on input "number" at bounding box center [563, 237] width 266 height 40
click at [507, 247] on input "number" at bounding box center [563, 237] width 266 height 40
type input "454180"
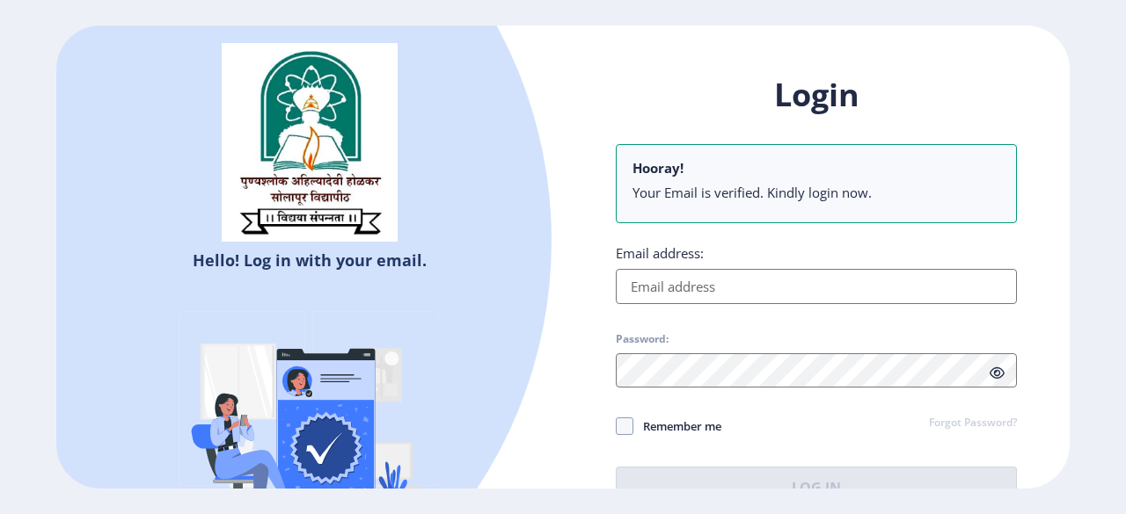
click at [698, 279] on input "Email address:" at bounding box center [816, 286] width 401 height 35
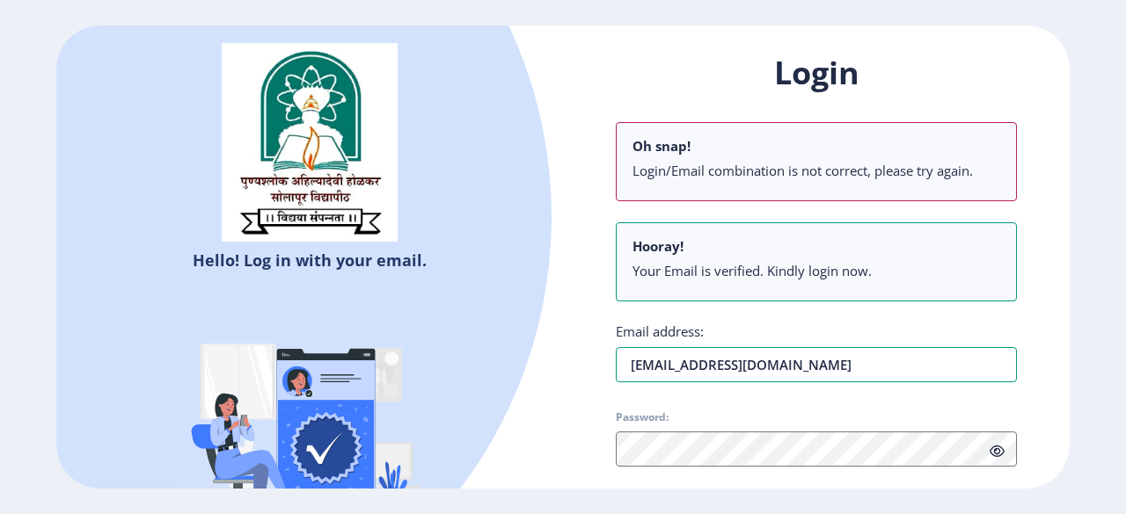
type input "[EMAIL_ADDRESS][DOMAIN_NAME]"
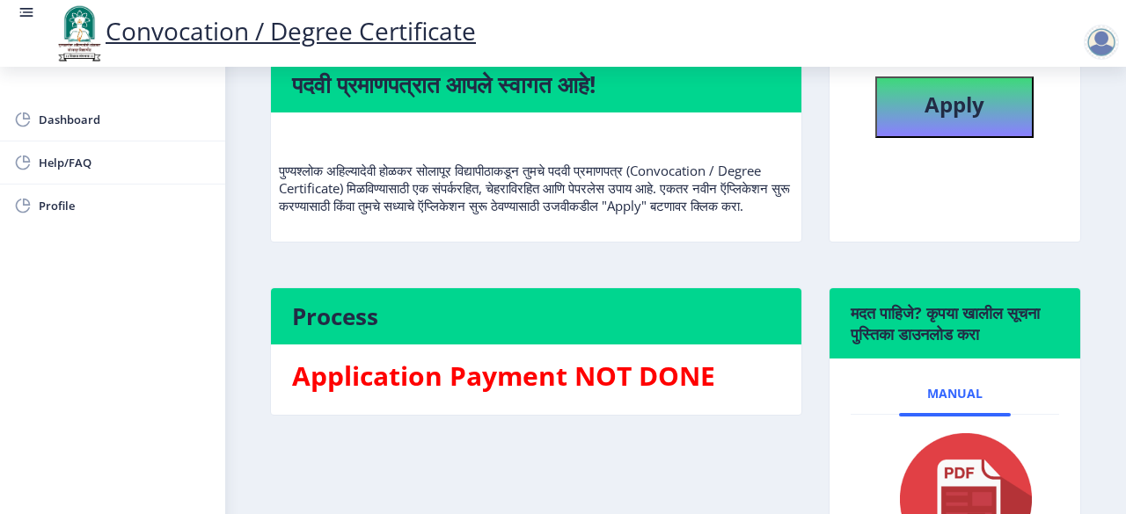
scroll to position [106, 0]
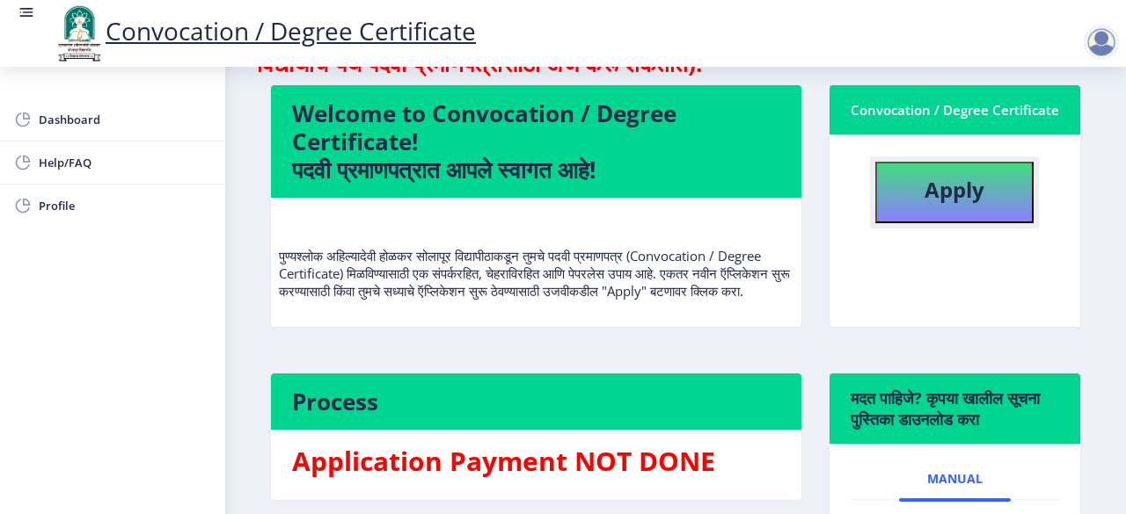
click at [965, 193] on b "Apply" at bounding box center [954, 189] width 60 height 29
select select
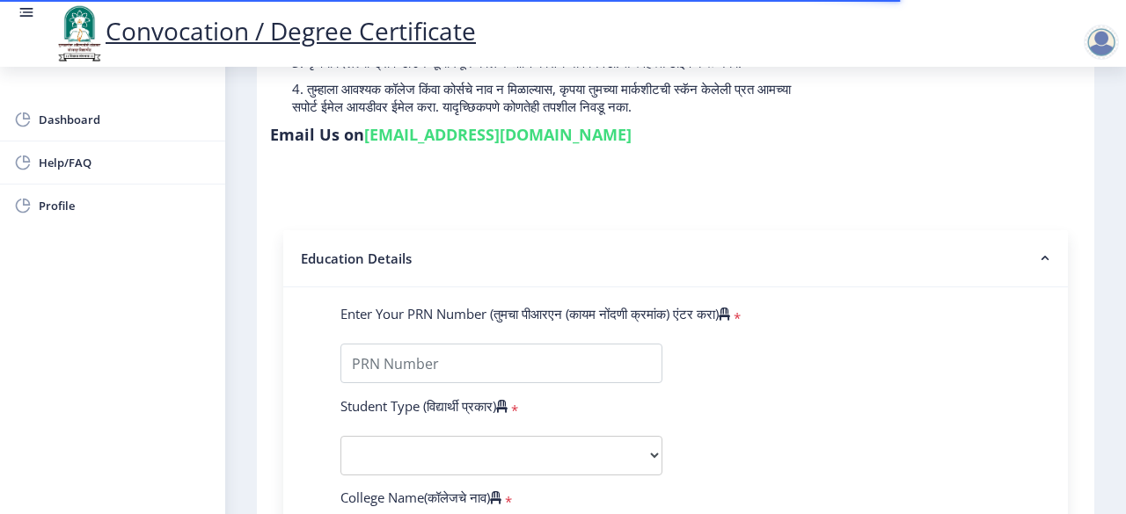
scroll to position [317, 0]
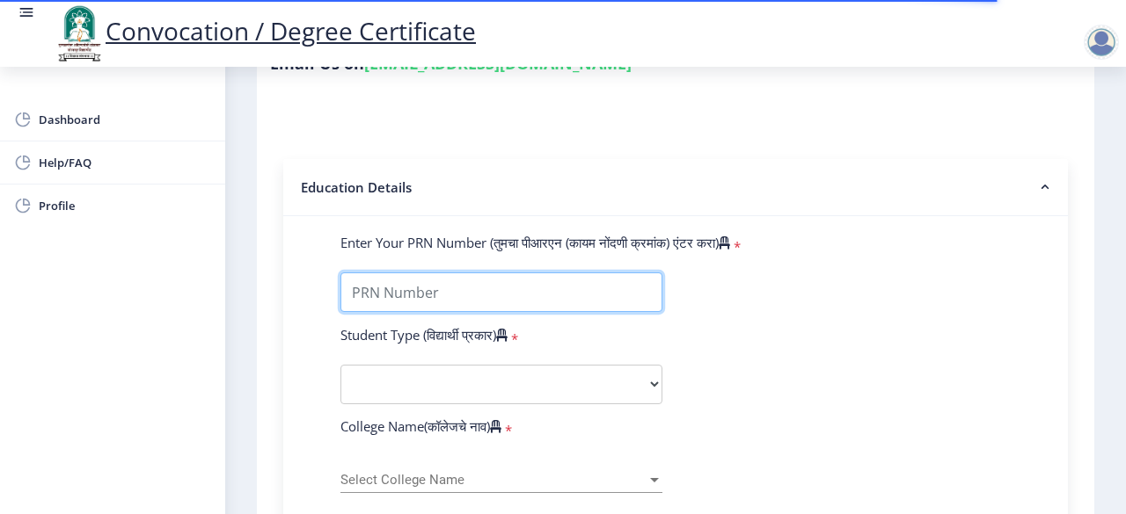
click at [383, 307] on input "Enter Your PRN Number (तुमचा पीआरएन (कायम नोंदणी क्रमांक) एंटर करा)" at bounding box center [501, 293] width 322 height 40
click at [355, 292] on input "Enter Your PRN Number (तुमचा पीआरएन (कायम नोंदणी क्रमांक) एंटर करा)" at bounding box center [501, 293] width 322 height 40
click at [382, 293] on input "Enter Your PRN Number (तुमचा पीआरएन (कायम नोंदणी क्रमांक) एंटर करा)" at bounding box center [501, 293] width 322 height 40
drag, startPoint x: 382, startPoint y: 293, endPoint x: 404, endPoint y: 291, distance: 22.1
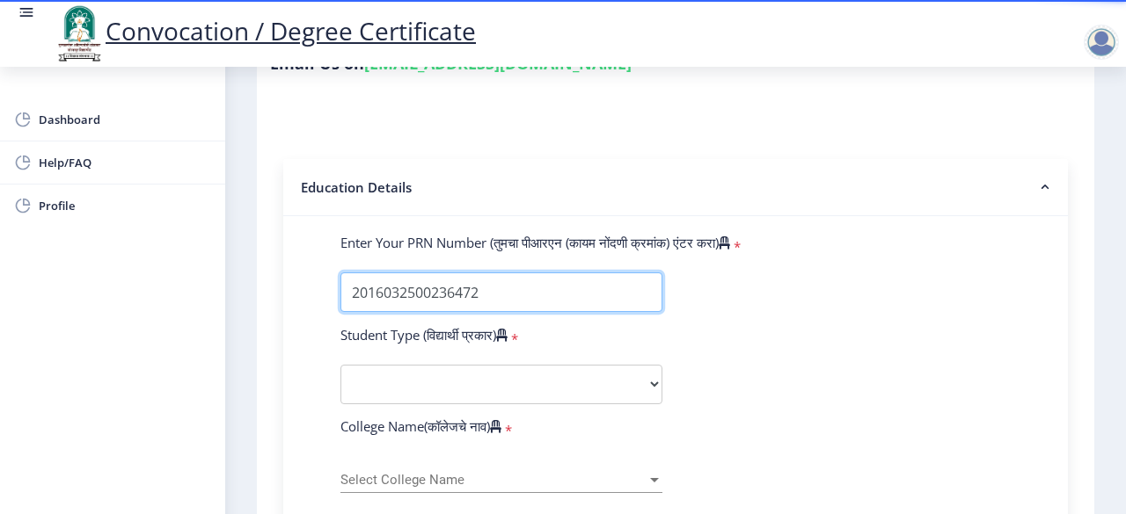
click at [404, 291] on input "Enter Your PRN Number (तुमचा पीआरएन (कायम नोंदणी क्रमांक) एंटर करा)" at bounding box center [501, 293] width 322 height 40
click at [408, 294] on input "Enter Your PRN Number (तुमचा पीआरएन (कायम नोंदणी क्रमांक) एंटर करा)" at bounding box center [501, 293] width 322 height 40
drag, startPoint x: 408, startPoint y: 294, endPoint x: 493, endPoint y: 300, distance: 85.5
click at [493, 300] on input "Enter Your PRN Number (तुमचा पीआरएन (कायम नोंदणी क्रमांक) एंटर करा)" at bounding box center [501, 293] width 322 height 40
type input "2016032500236472"
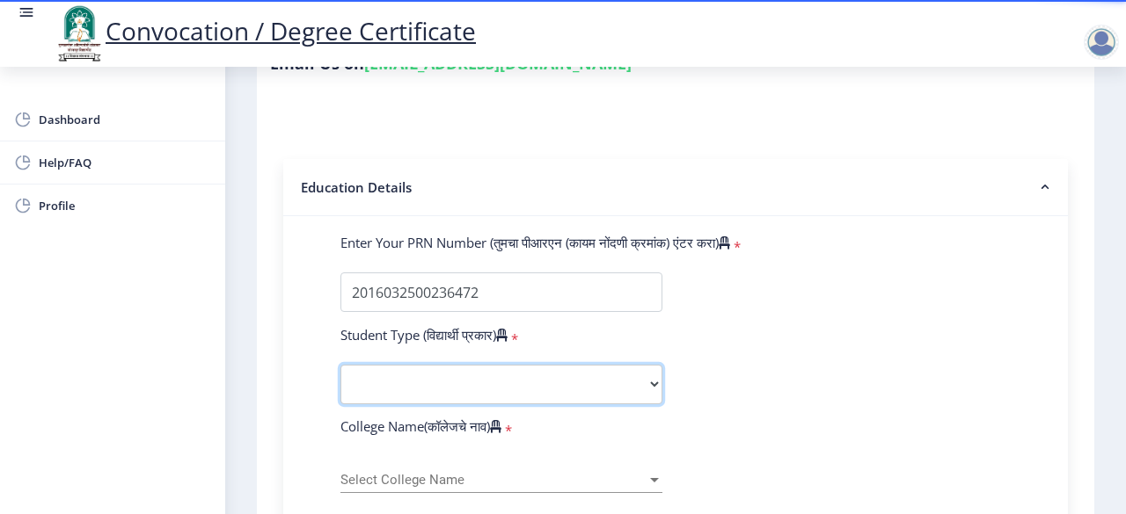
click at [524, 372] on select "Select Student Type Regular External" at bounding box center [501, 385] width 322 height 40
select select "Regular"
click at [340, 365] on select "Select Student Type Regular External" at bounding box center [501, 385] width 322 height 40
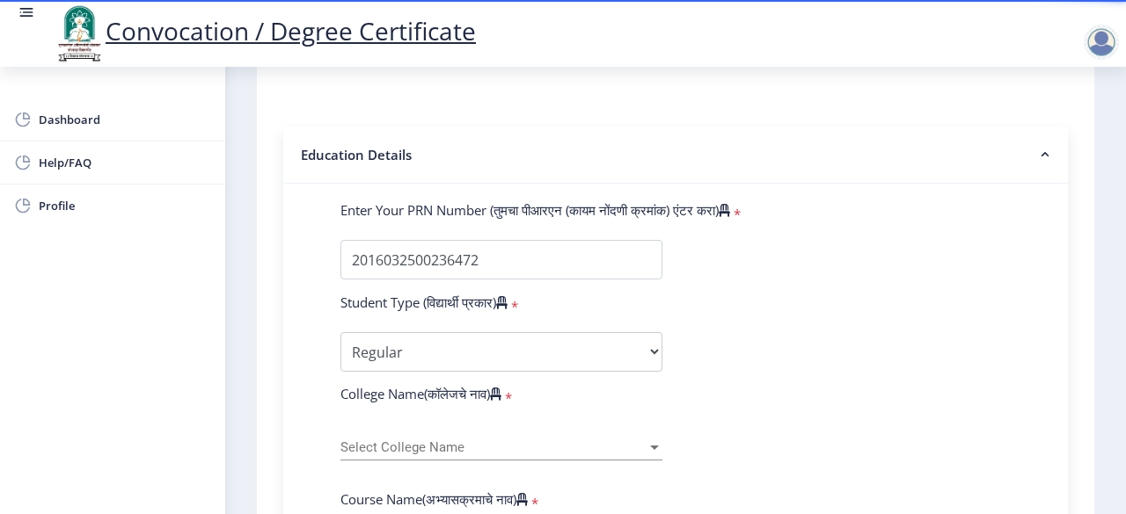
scroll to position [352, 0]
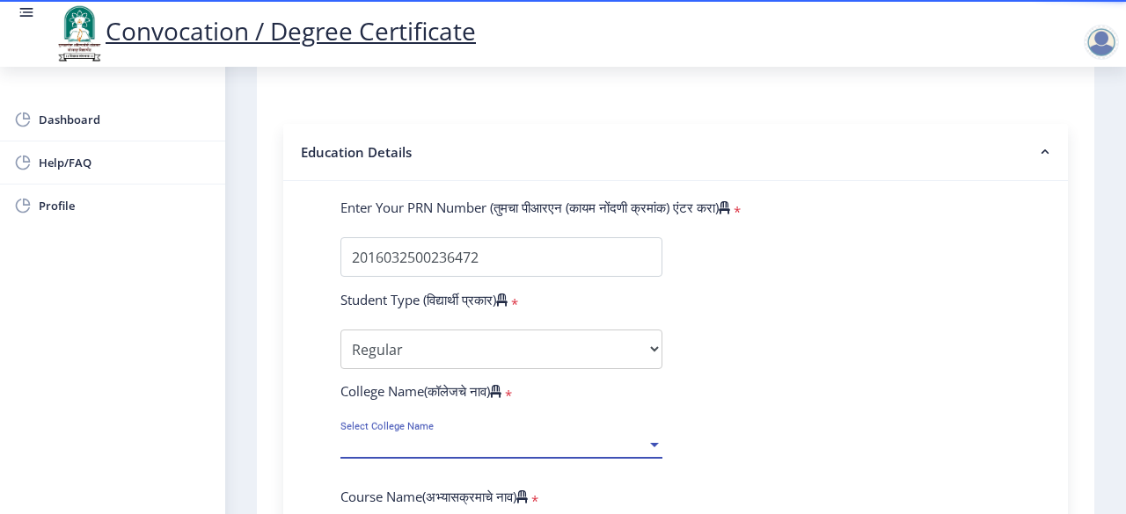
click at [614, 448] on span "Select College Name" at bounding box center [493, 445] width 306 height 15
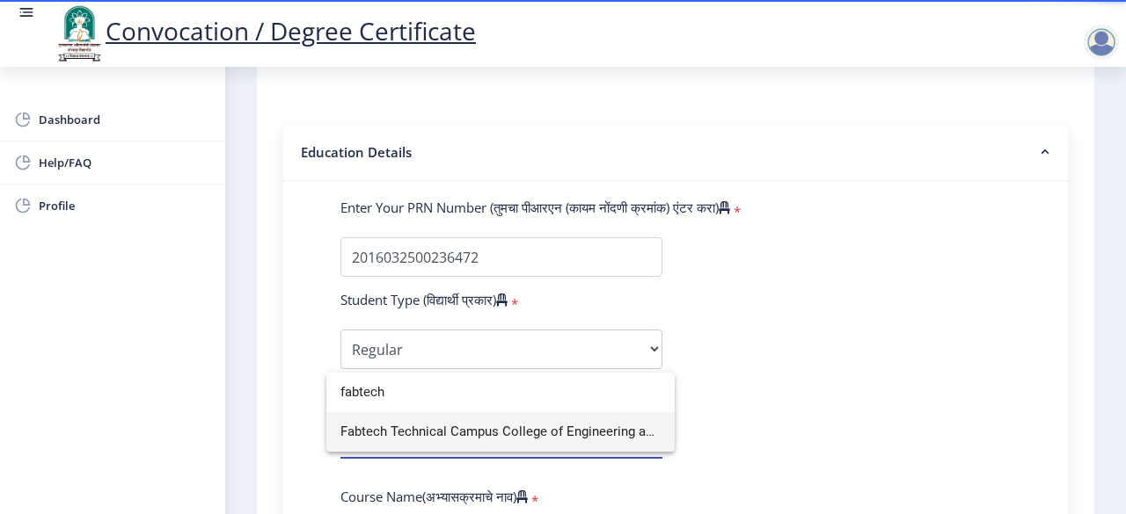
type input "fabtech"
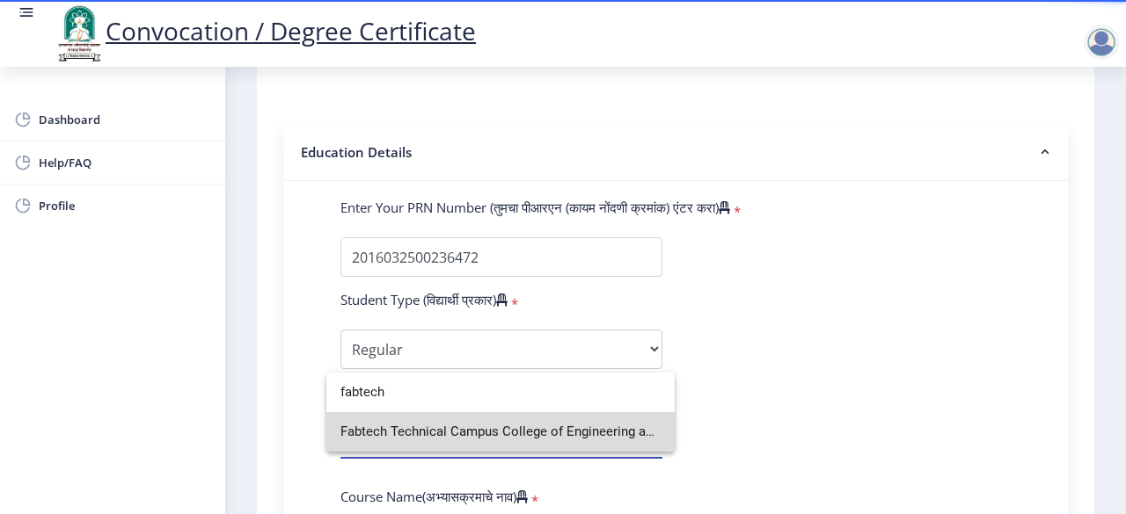
click at [570, 429] on span "Fabtech Technical Campus College of Engineering and Research" at bounding box center [500, 432] width 320 height 40
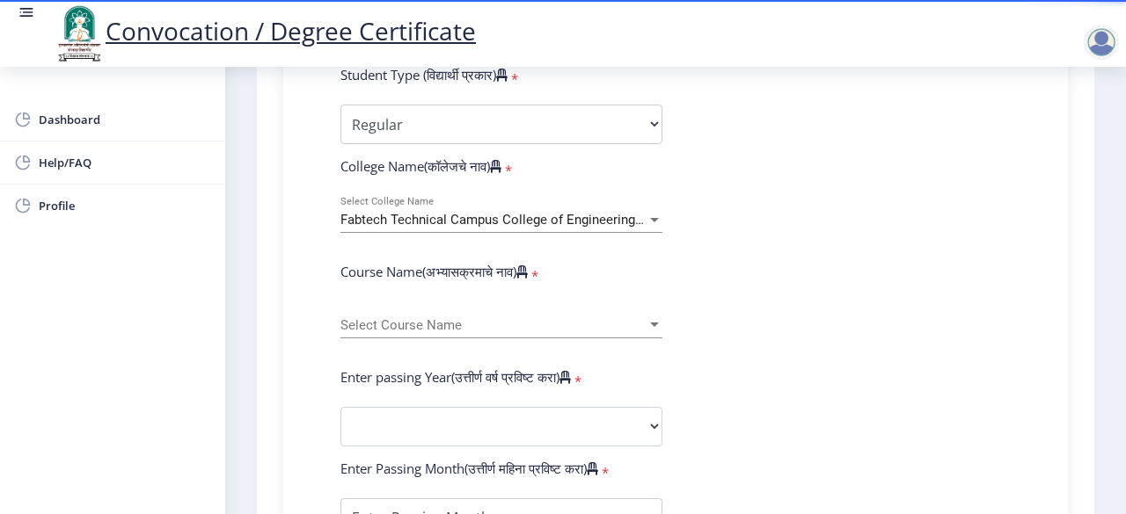
scroll to position [633, 0]
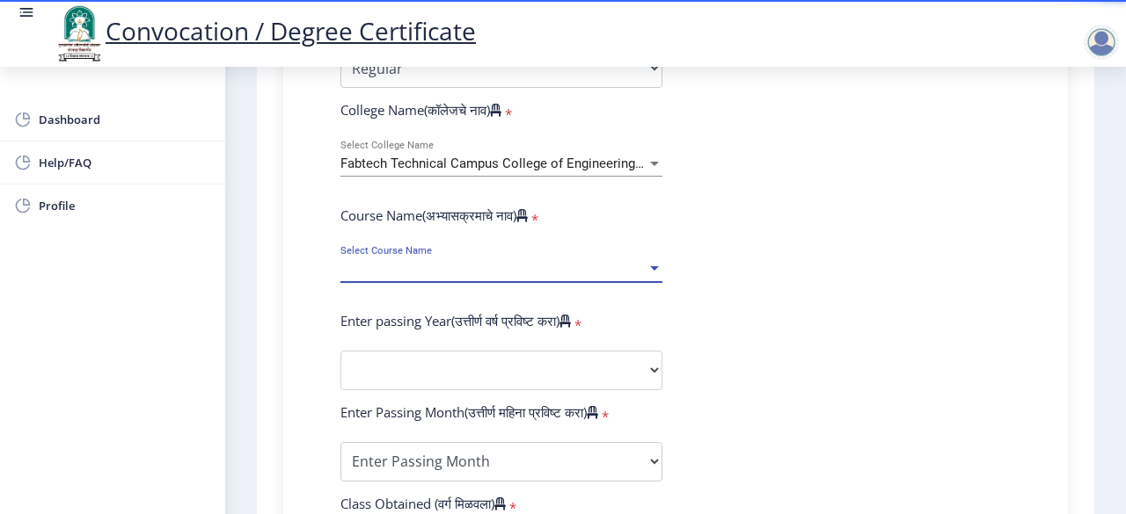
click at [456, 270] on span "Select Course Name" at bounding box center [493, 269] width 306 height 15
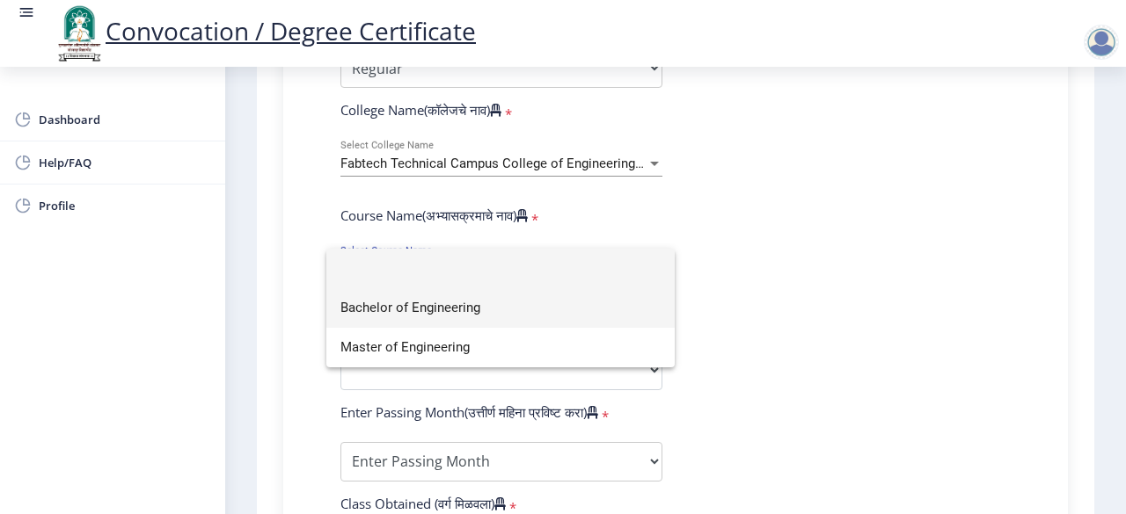
click at [426, 305] on span "Bachelor of Engineering" at bounding box center [500, 308] width 320 height 40
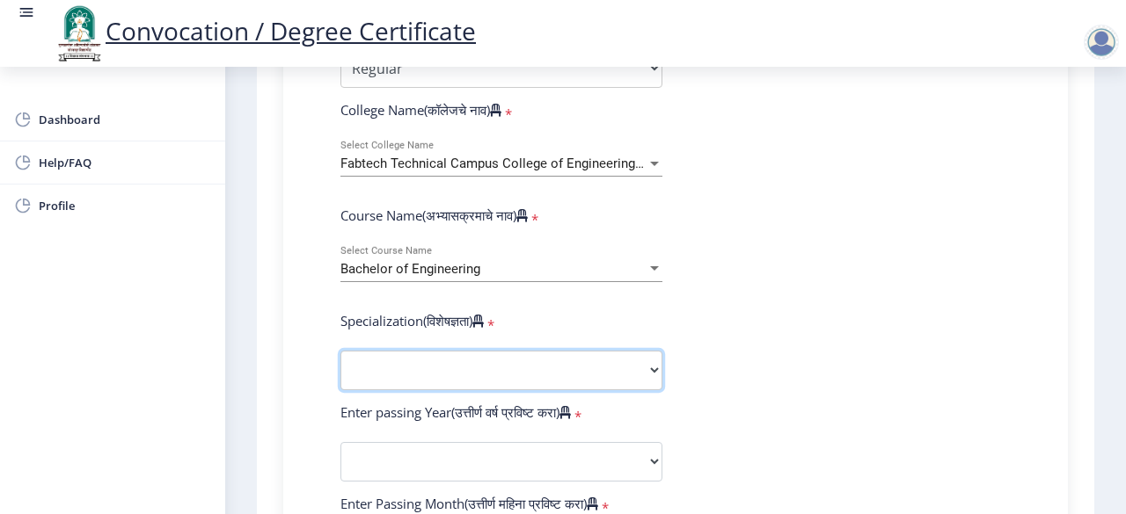
click at [436, 368] on select "Specialization Bio-Medical Engineering Civil Engineering Computer Science & Eng…" at bounding box center [501, 371] width 322 height 40
select select "Computer Science & Engineering"
click at [340, 351] on select "Specialization Bio-Medical Engineering Civil Engineering Computer Science & Eng…" at bounding box center [501, 371] width 322 height 40
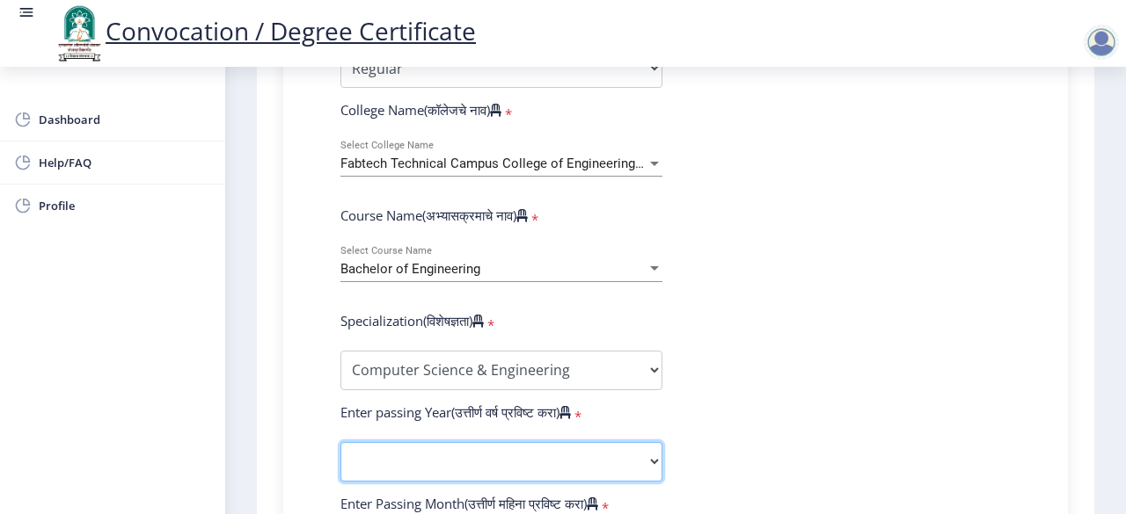
click at [616, 453] on select "2025 2024 2023 2022 2021 2020 2019 2018 2017 2016 2015 2014 2013 2012 2011 2010…" at bounding box center [501, 462] width 322 height 40
click at [340, 442] on select "2025 2024 2023 2022 2021 2020 2019 2018 2017 2016 2015 2014 2013 2012 2011 2010…" at bounding box center [501, 462] width 322 height 40
click at [600, 468] on select "2025 2024 2023 2022 2021 2020 2019 2018 2017 2016 2015 2014 2013 2012 2011 2010…" at bounding box center [501, 462] width 322 height 40
click at [600, 455] on select "2025 2024 2023 2022 2021 2020 2019 2018 2017 2016 2015 2014 2013 2012 2011 2010…" at bounding box center [501, 462] width 322 height 40
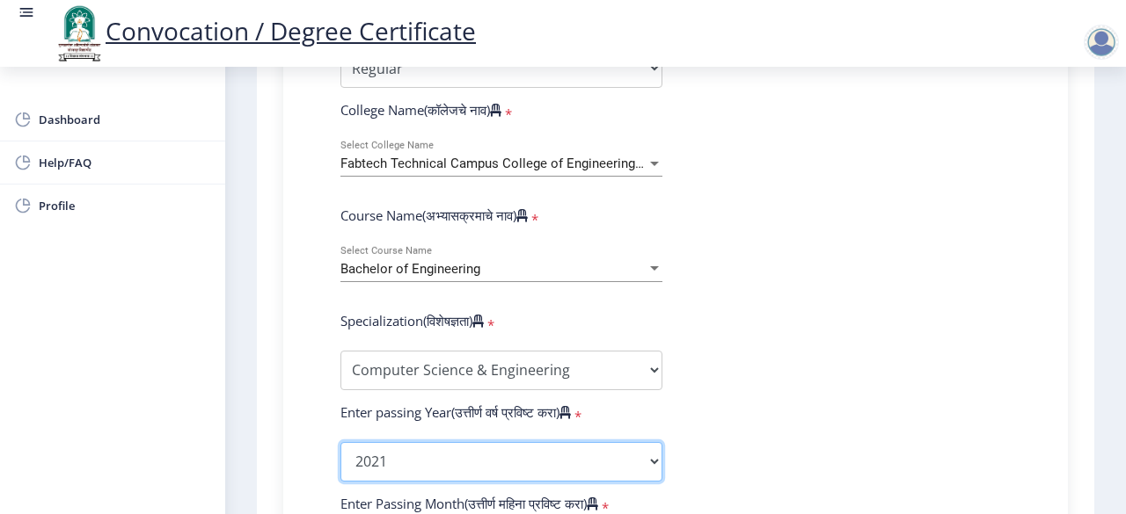
select select "2020"
click at [340, 442] on select "2025 2024 2023 2022 2021 2020 2019 2018 2017 2016 2015 2014 2013 2012 2011 2010…" at bounding box center [501, 462] width 322 height 40
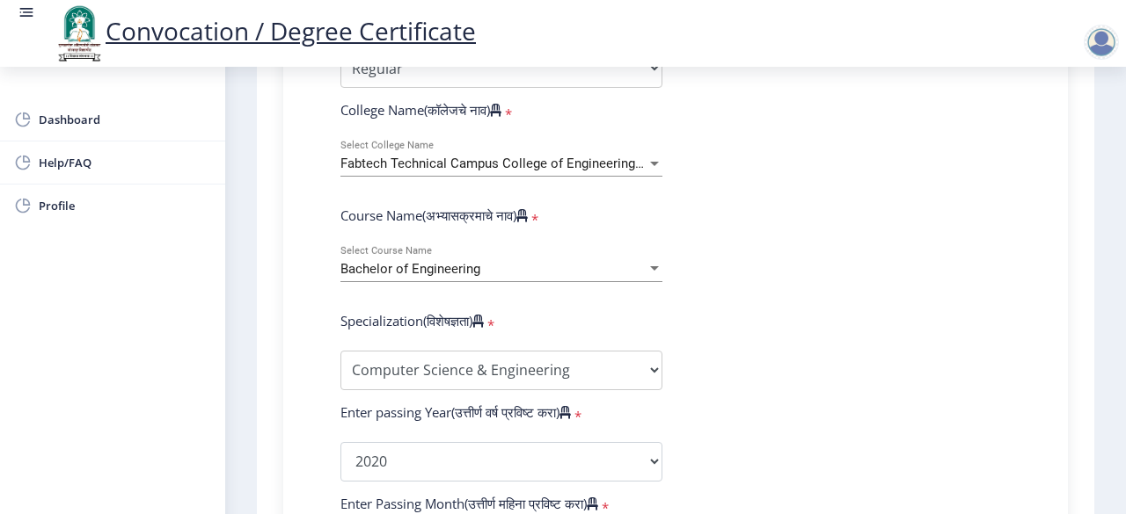
click at [762, 423] on form "Enter Your PRN Number (तुमचा पीआरएन (कायम नोंदणी क्रमांक) एंटर करा) * Student T…" at bounding box center [675, 429] width 697 height 1024
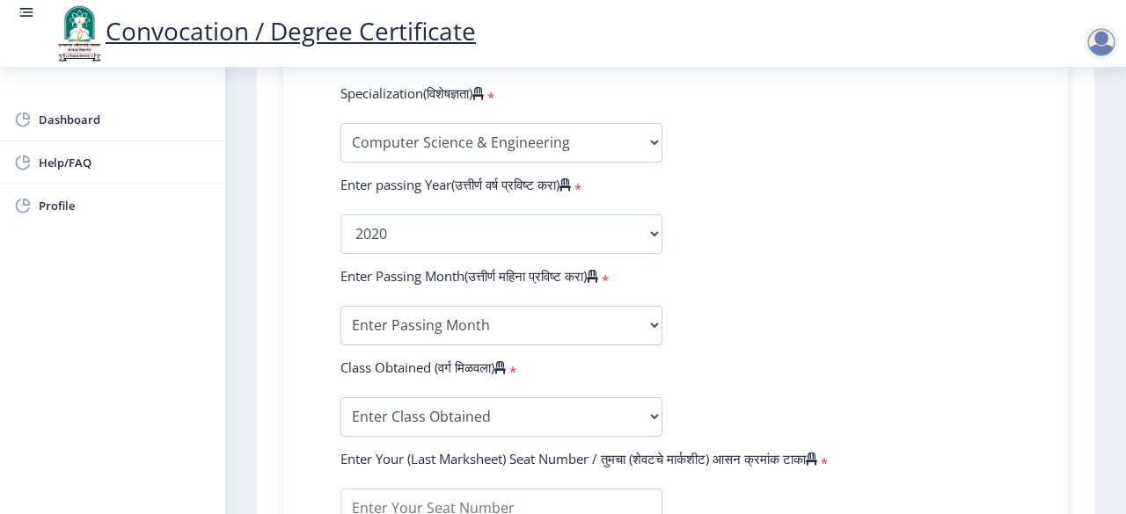
scroll to position [950, 0]
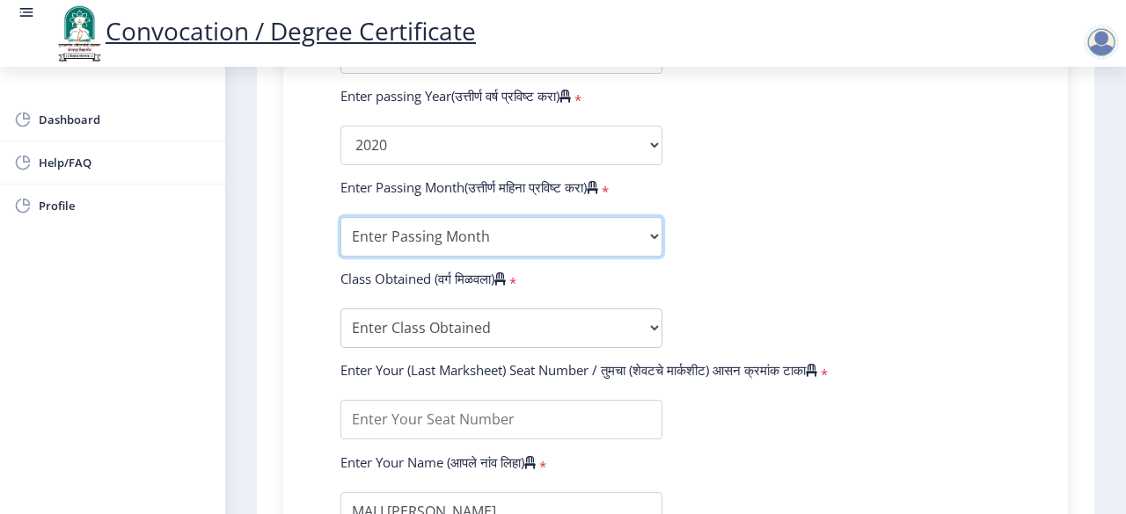
click at [551, 241] on select "Enter Passing Month March April May October November December" at bounding box center [501, 237] width 322 height 40
click at [340, 217] on select "Enter Passing Month March April May October November December" at bounding box center [501, 237] width 322 height 40
click at [598, 187] on icon at bounding box center [592, 187] width 11 height 13
click at [607, 234] on select "Enter Passing Month March April May October November December" at bounding box center [501, 237] width 322 height 40
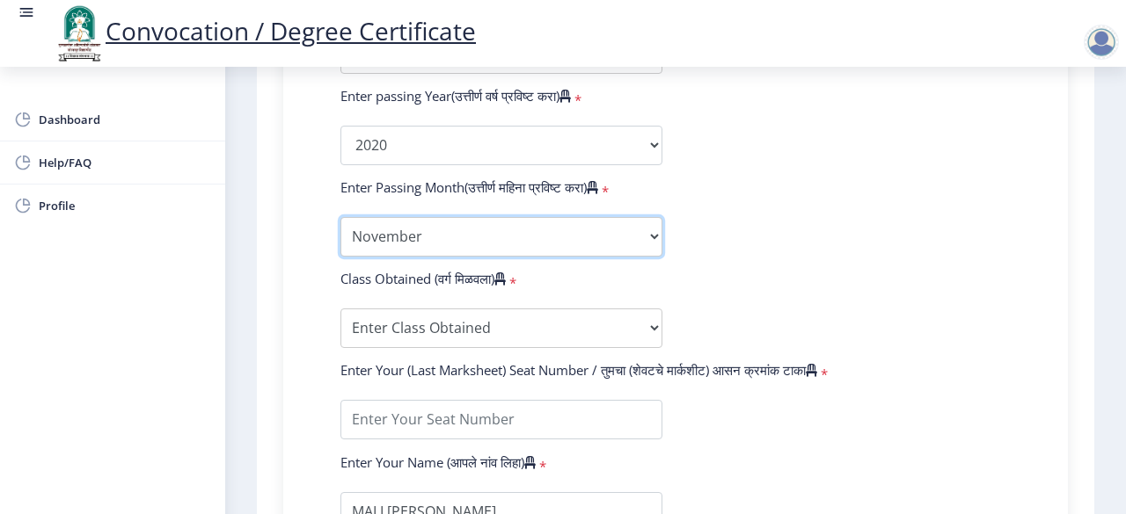
select select "March"
click at [340, 217] on select "Enter Passing Month March April May October November December" at bounding box center [501, 237] width 322 height 40
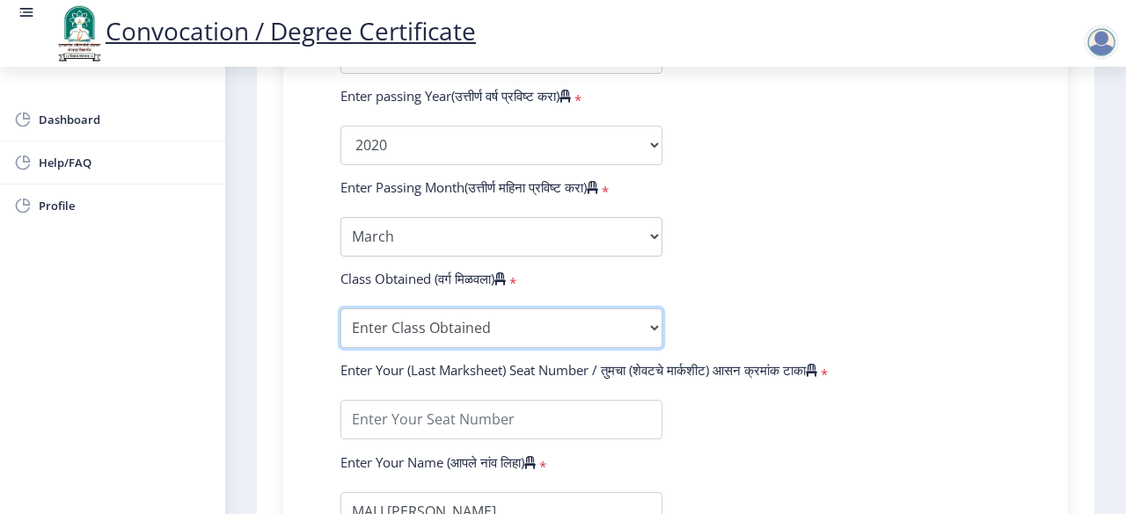
click at [463, 316] on select "Enter Class Obtained FIRST CLASS WITH DISTINCTION FIRST CLASS HIGHER SECOND CLA…" at bounding box center [501, 329] width 322 height 40
select select "Grade A+"
click at [340, 309] on select "Enter Class Obtained FIRST CLASS WITH DISTINCTION FIRST CLASS HIGHER SECOND CLA…" at bounding box center [501, 329] width 322 height 40
click at [876, 261] on form "Enter Your PRN Number (तुमचा पीआरएन (कायम नोंदणी क्रमांक) एंटर करा) * Student T…" at bounding box center [675, 113] width 697 height 1024
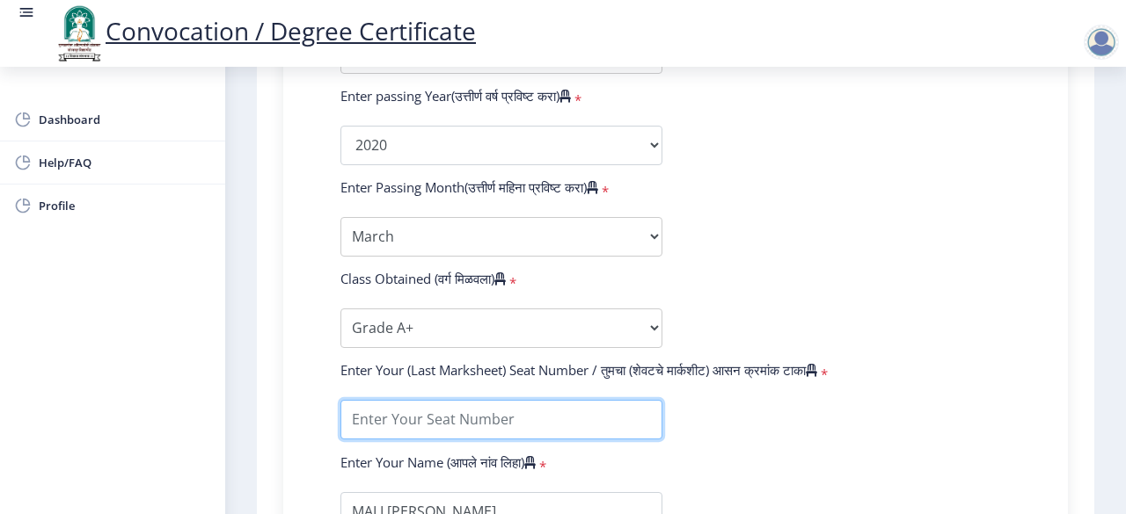
click at [533, 412] on input "textarea" at bounding box center [501, 420] width 322 height 40
click at [463, 423] on input "textarea" at bounding box center [501, 420] width 322 height 40
type input "623647"
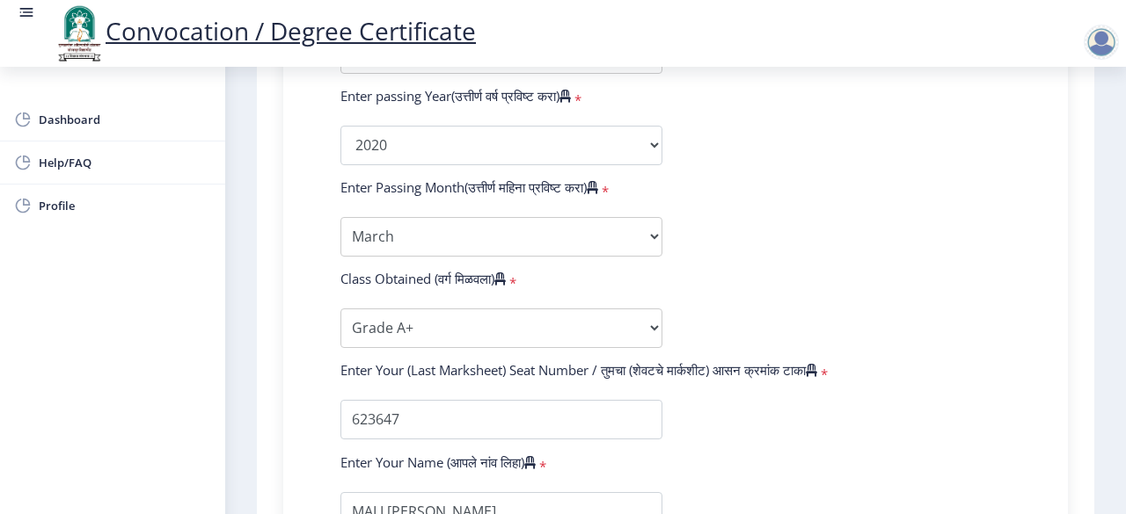
click at [800, 458] on form "Enter Your PRN Number (तुमचा पीआरएन (कायम नोंदणी क्रमांक) एंटर करा) * Student T…" at bounding box center [675, 113] width 697 height 1024
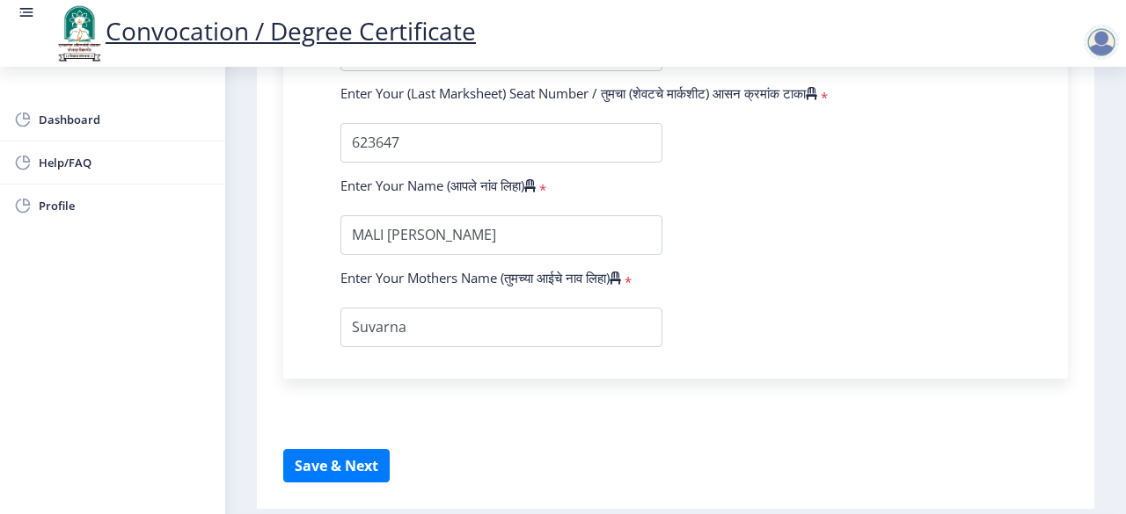
scroll to position [1231, 0]
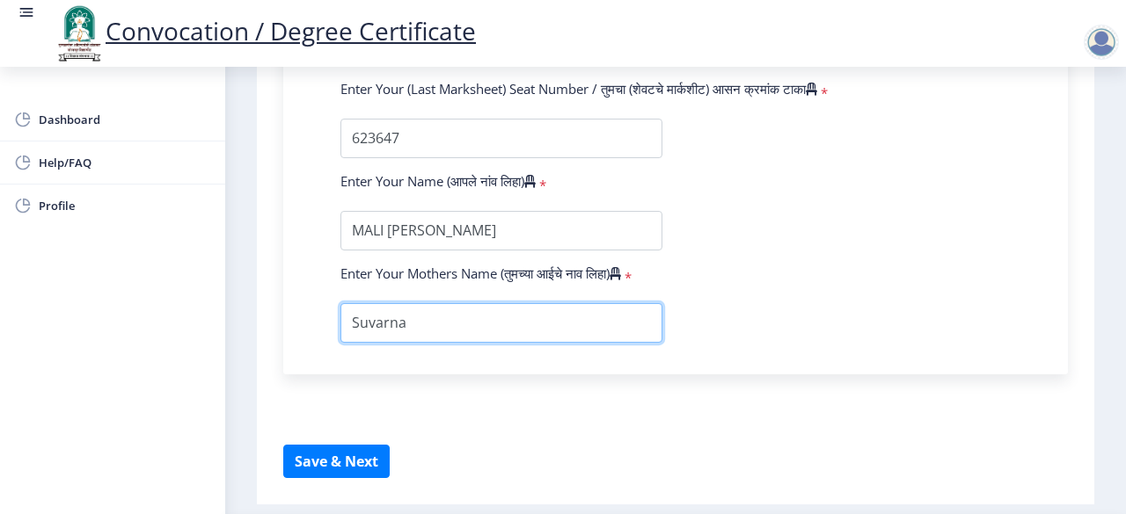
drag, startPoint x: 406, startPoint y: 326, endPoint x: 357, endPoint y: 323, distance: 49.4
click at [357, 323] on input "textarea" at bounding box center [501, 323] width 322 height 40
type input "SUVARNA"
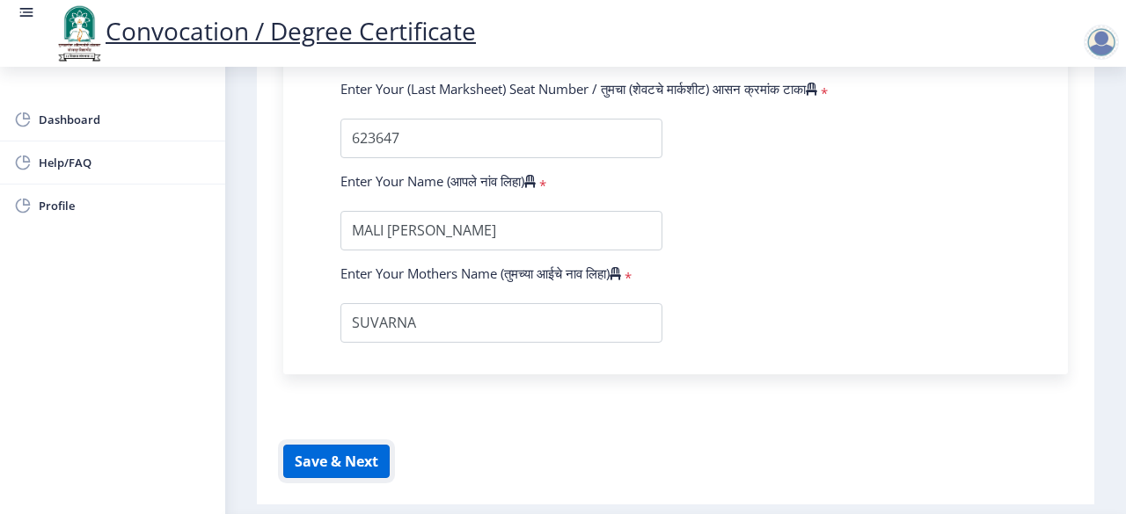
click at [354, 456] on button "Save & Next" at bounding box center [336, 461] width 106 height 33
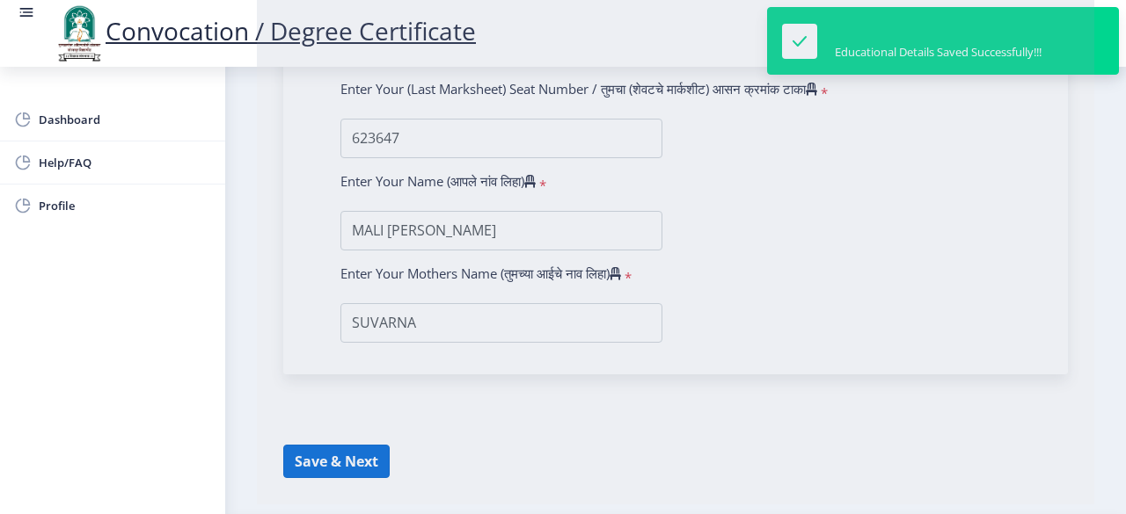
select select
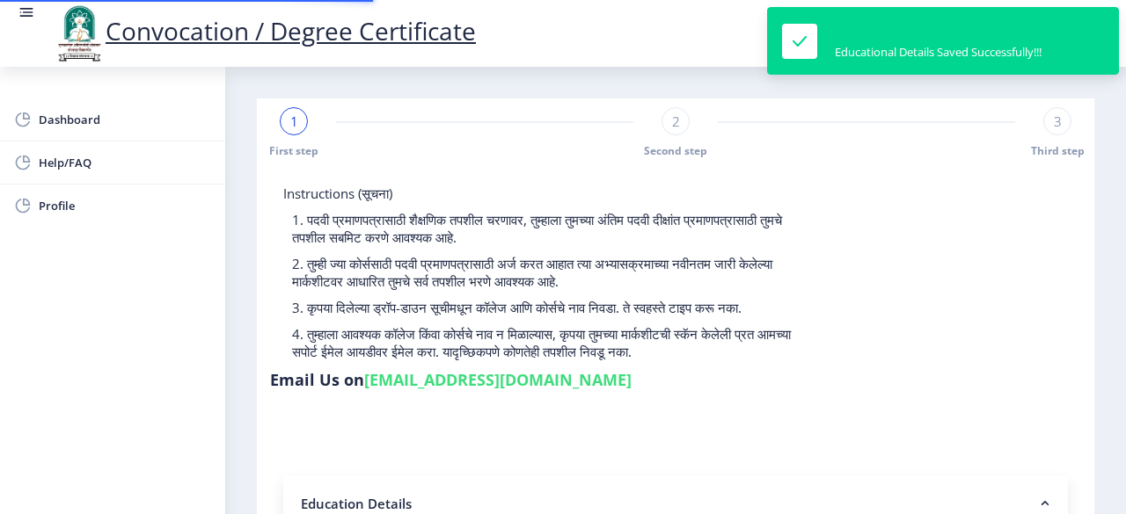
type input "2016032500236472"
select select "Regular"
select select "2020"
select select "March"
select select "Grade A+"
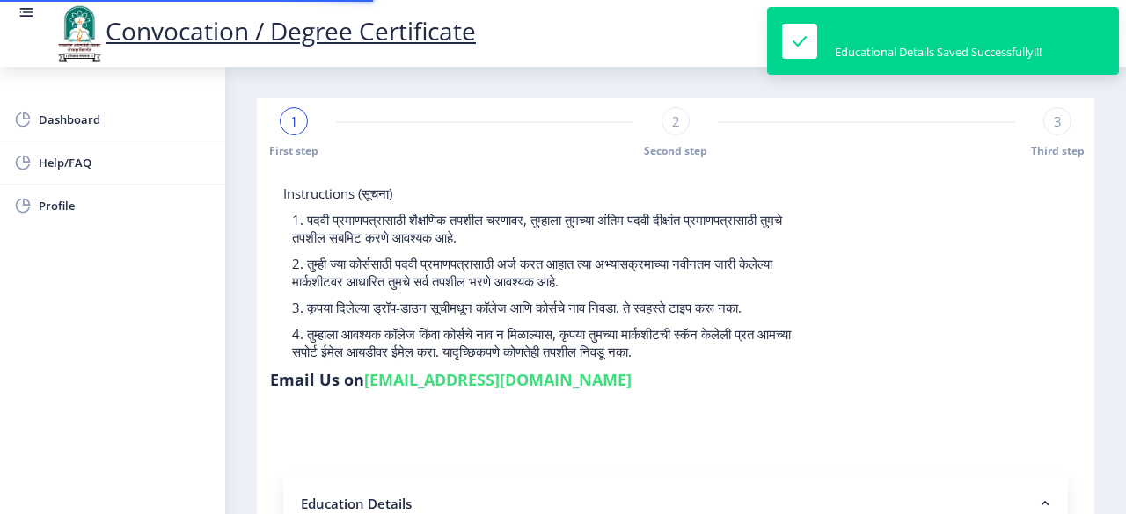
type input "623647"
type input "SUVARNA"
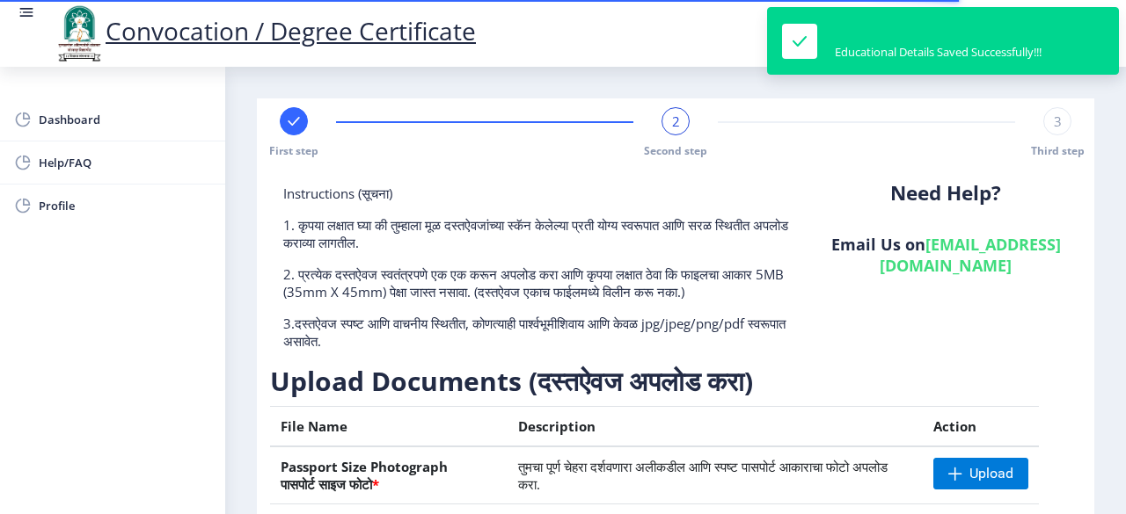
click at [1116, 179] on nb-layout-column "First step 2 Second step 3 Third step Instructions (सूचना) 1. कृपया लक्षात घ्या…" at bounding box center [675, 459] width 901 height 785
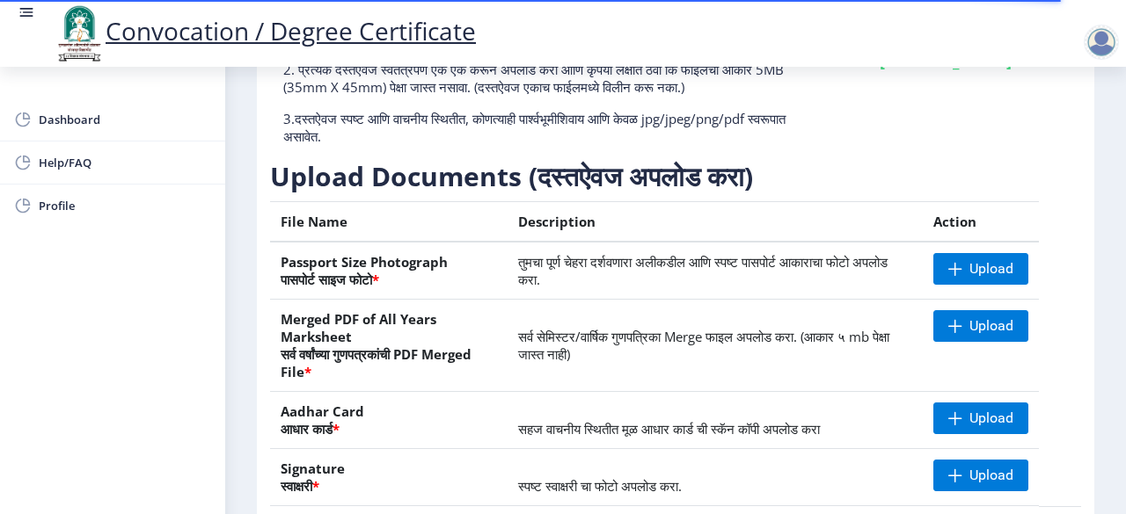
scroll to position [246, 0]
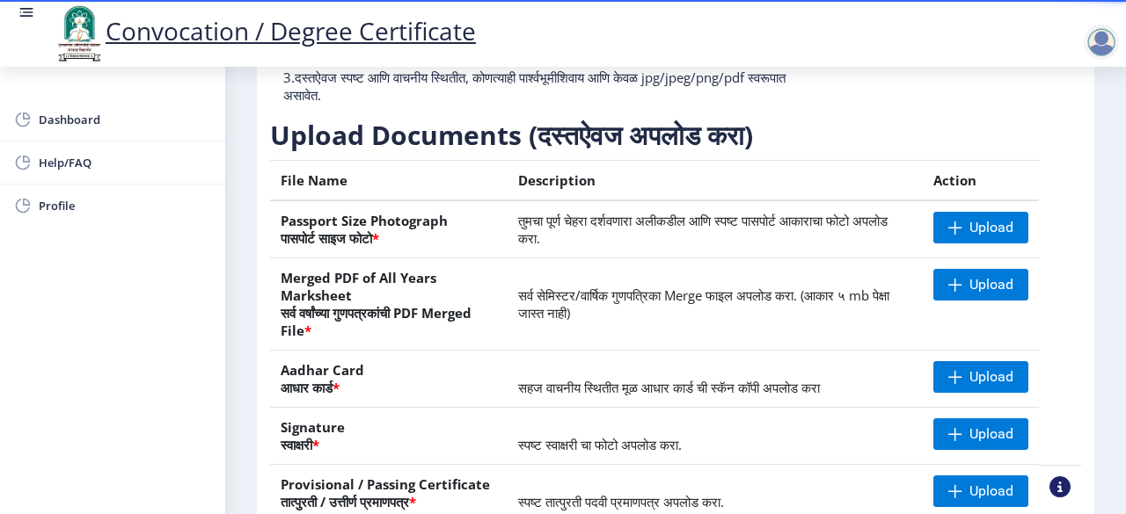
click at [206, 340] on div "Dashboard Help/FAQ Profile" at bounding box center [112, 291] width 225 height 448
click at [1087, 277] on div "First step 2 Second step 3 Third step Instructions (सूचना) 1. कृपया लक्षात घ्या…" at bounding box center [675, 223] width 837 height 743
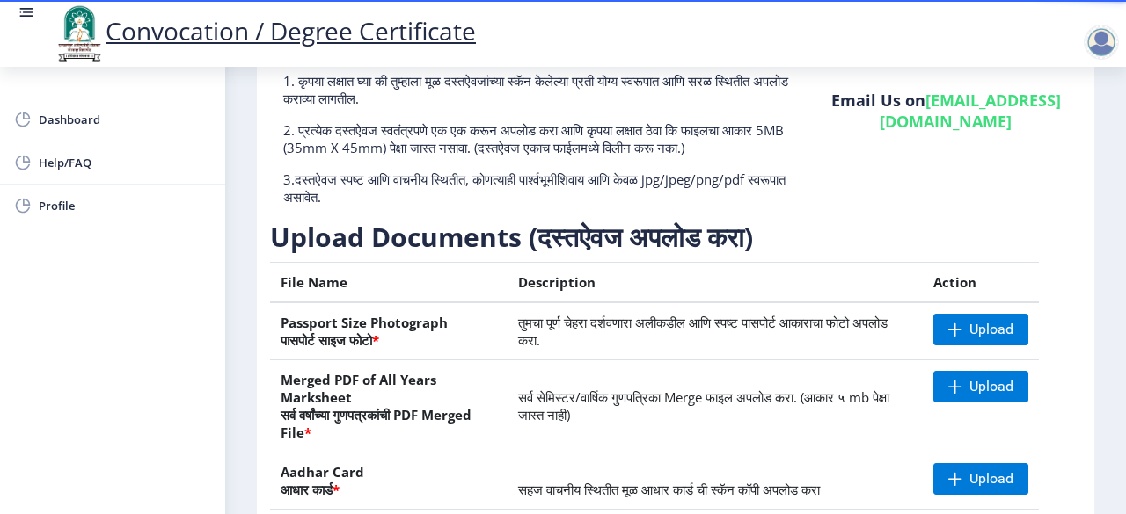
scroll to position [0, 0]
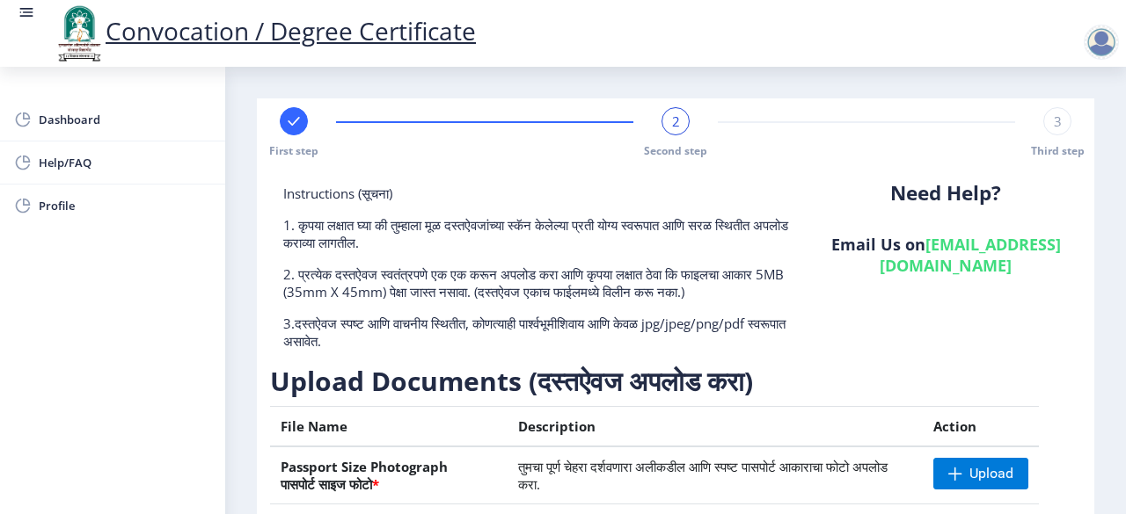
click at [1120, 132] on nb-layout-column "First step 2 Second step 3 Third step Instructions (सूचना) 1. कृपया लक्षात घ्या…" at bounding box center [675, 459] width 901 height 785
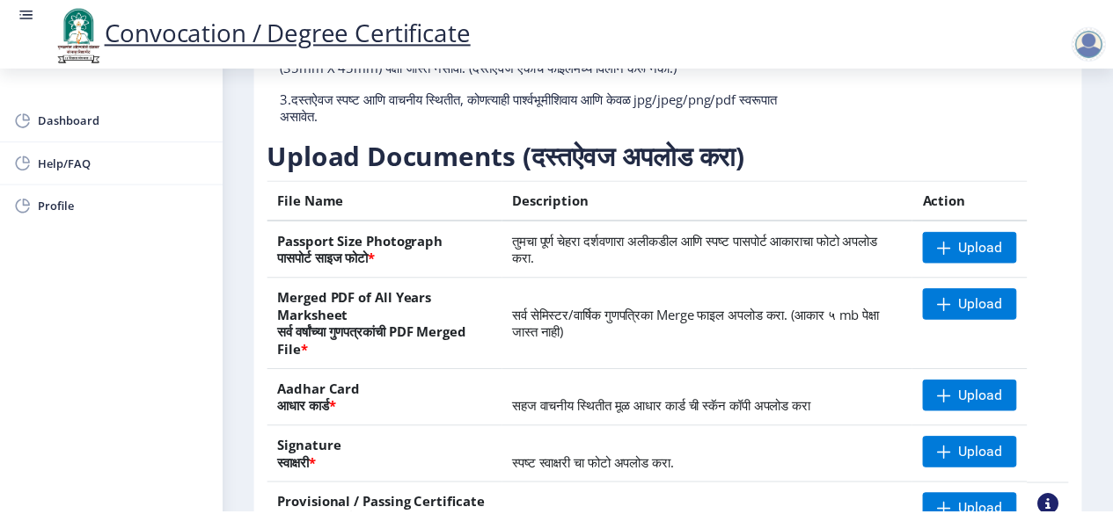
scroll to position [281, 0]
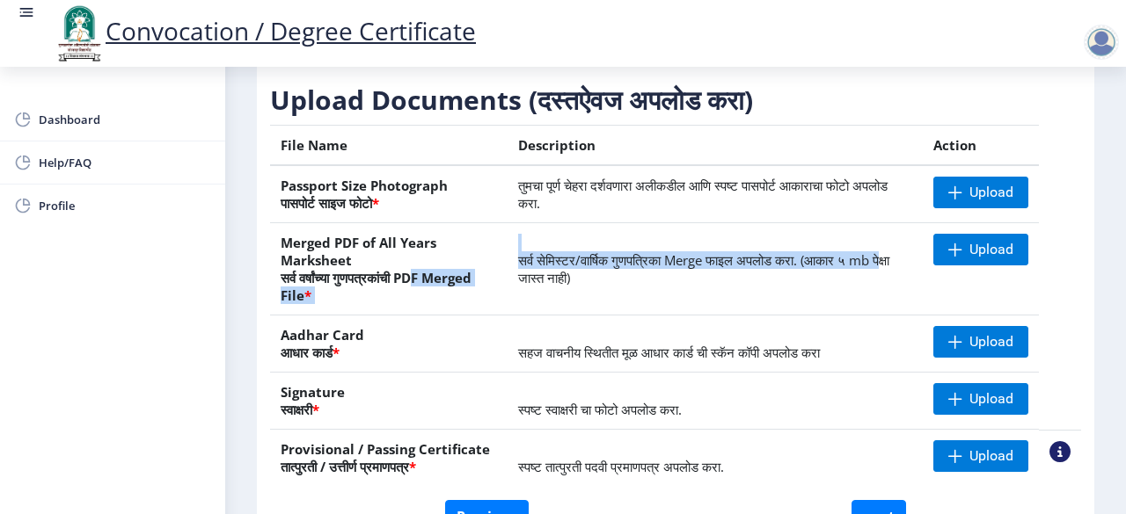
drag, startPoint x: 420, startPoint y: 279, endPoint x: 527, endPoint y: 281, distance: 106.4
click at [527, 281] on tr "Merged PDF of All Years Marksheet सर्व वर्षांच्या गुणपत्रकांची PDF Merged File …" at bounding box center [675, 269] width 811 height 92
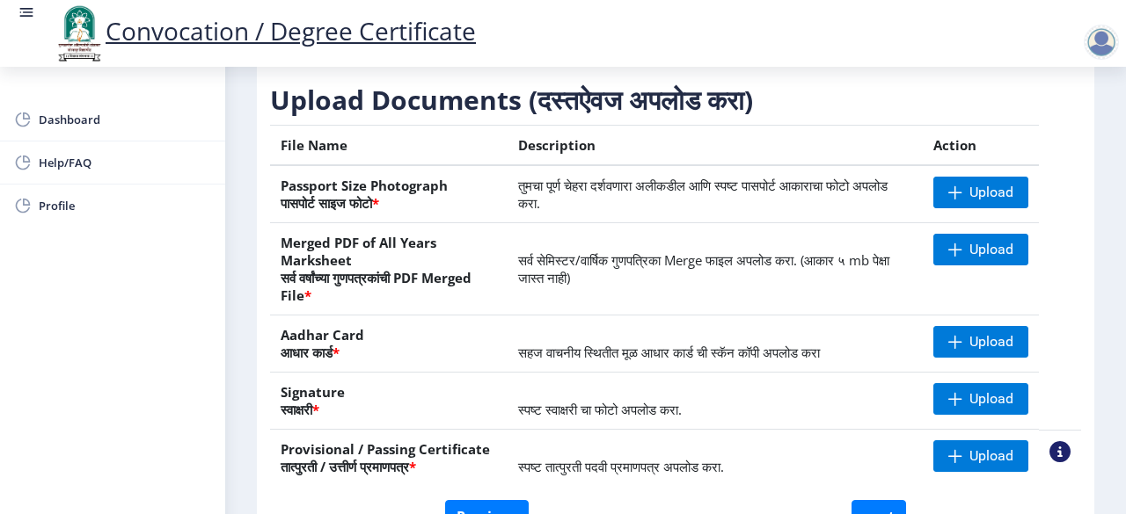
click at [1075, 292] on table "File Name Description Action Passport Size Photograph पासपोर्ट साइज फोटो * तुमच…" at bounding box center [675, 305] width 811 height 361
click at [1006, 250] on span "Upload" at bounding box center [991, 250] width 44 height 18
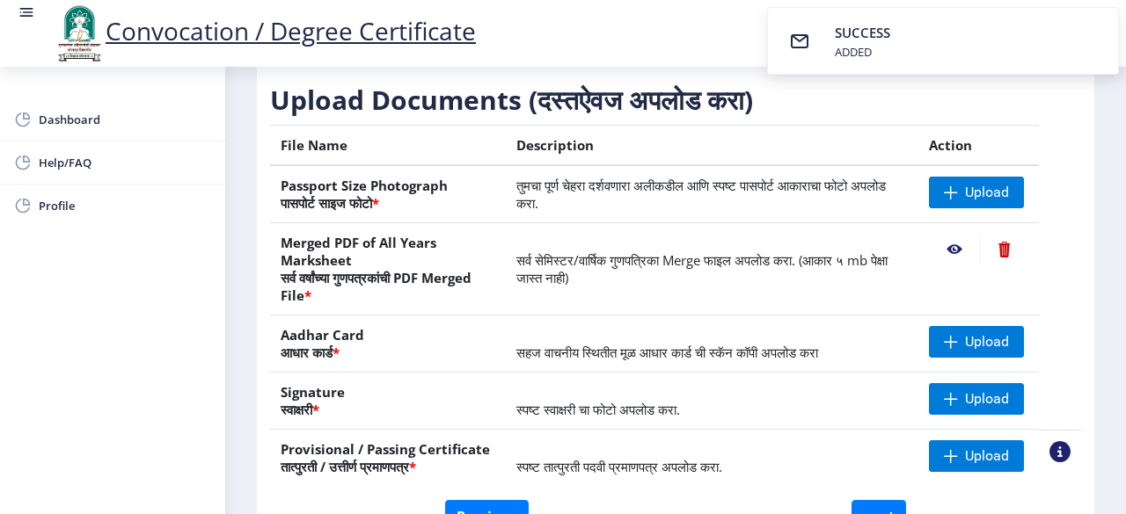
click at [1111, 241] on nb-layout-column "First step 2 Second step 3 Third step Instructions (सूचना) 1. कृपया लक्षात घ्या…" at bounding box center [675, 177] width 901 height 785
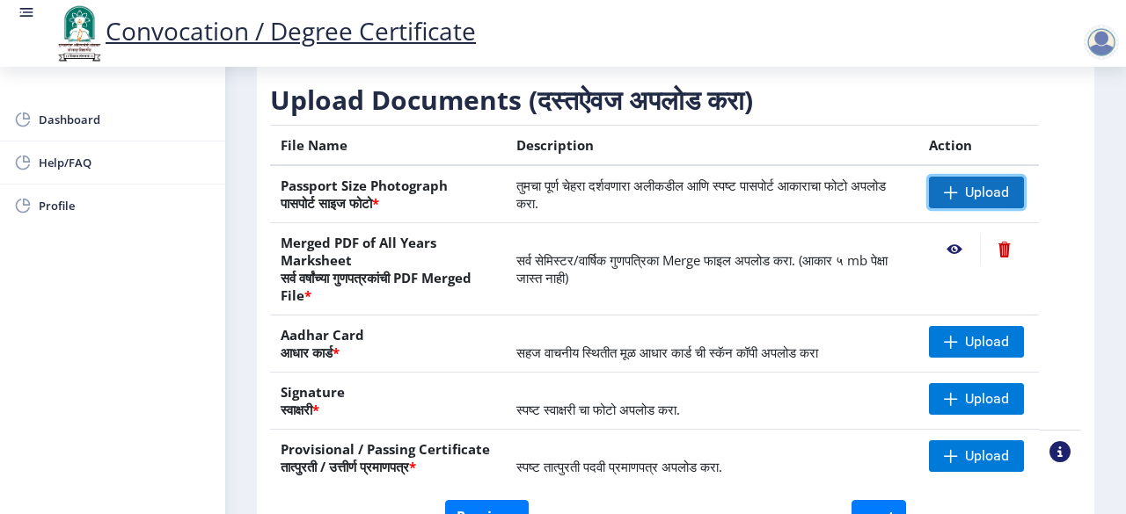
click at [980, 189] on span "Upload" at bounding box center [987, 193] width 44 height 18
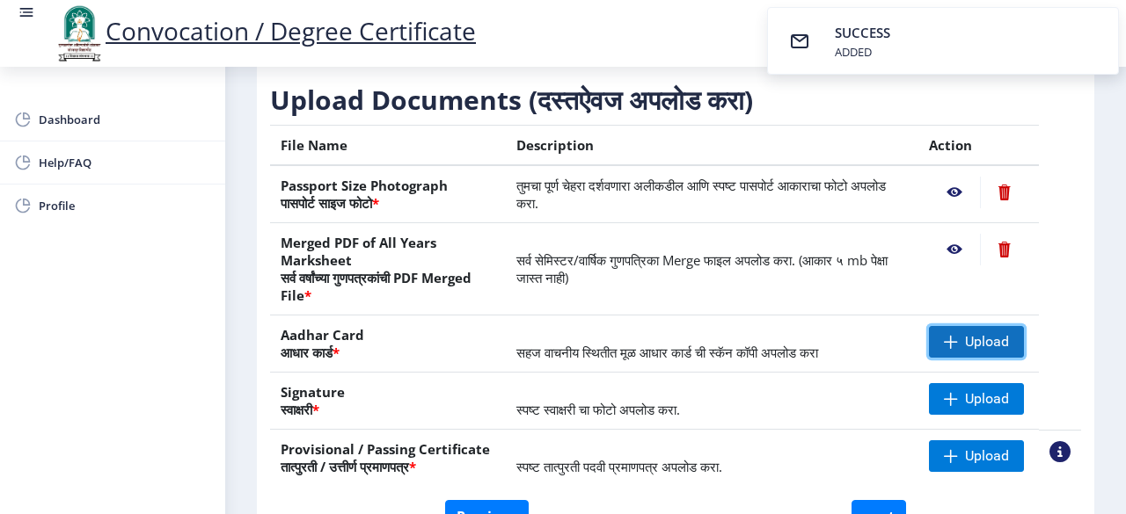
click at [960, 351] on span "Upload" at bounding box center [976, 342] width 95 height 32
click at [953, 347] on span "Upload" at bounding box center [976, 342] width 95 height 32
click at [946, 344] on nb-action at bounding box center [954, 342] width 51 height 32
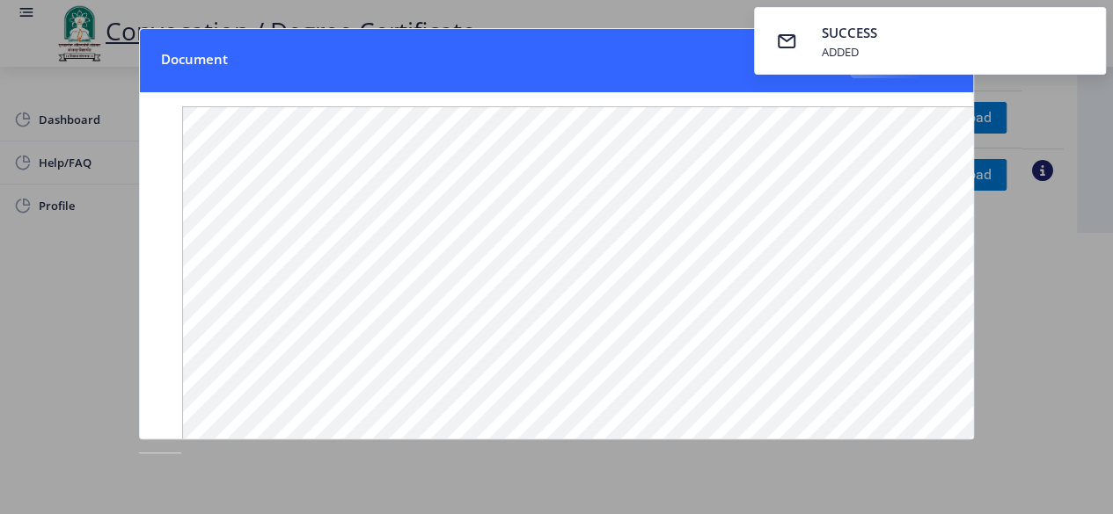
click at [1024, 271] on div at bounding box center [556, 257] width 1113 height 514
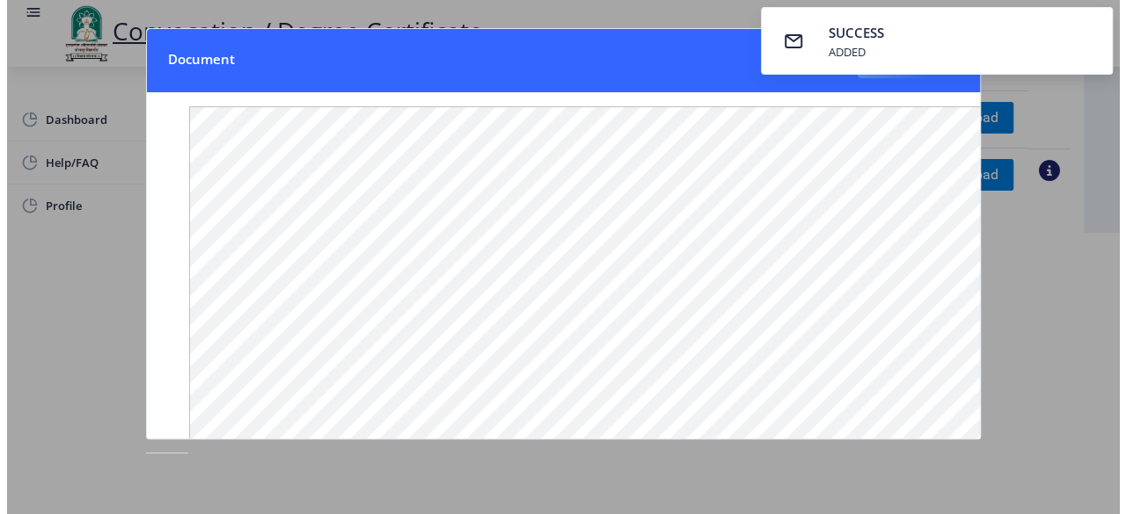
scroll to position [216, 0]
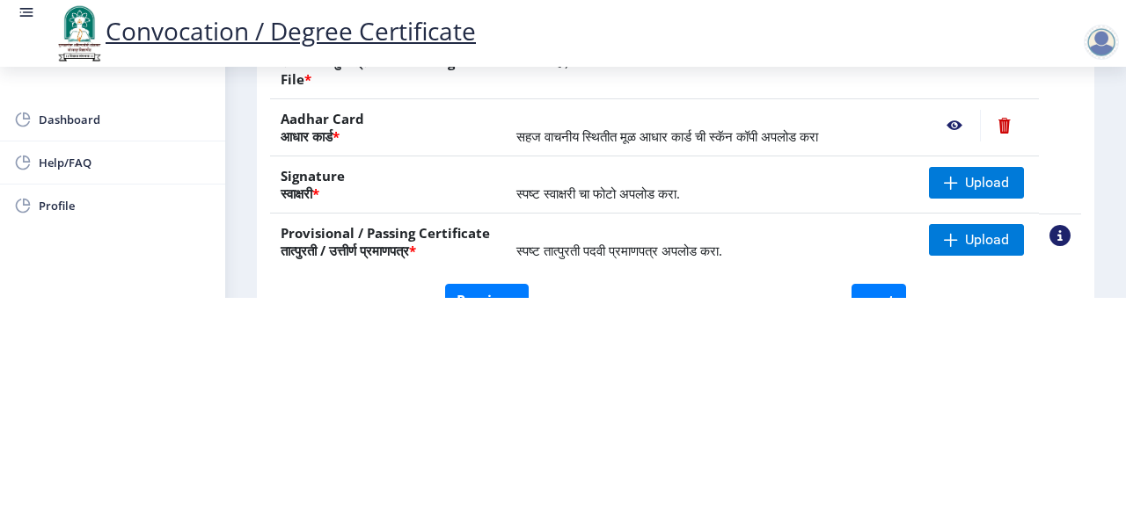
click at [1061, 147] on table "File Name Description Action Passport Size Photograph पासपोर्ट साइज फोटो * तुमच…" at bounding box center [675, 89] width 811 height 361
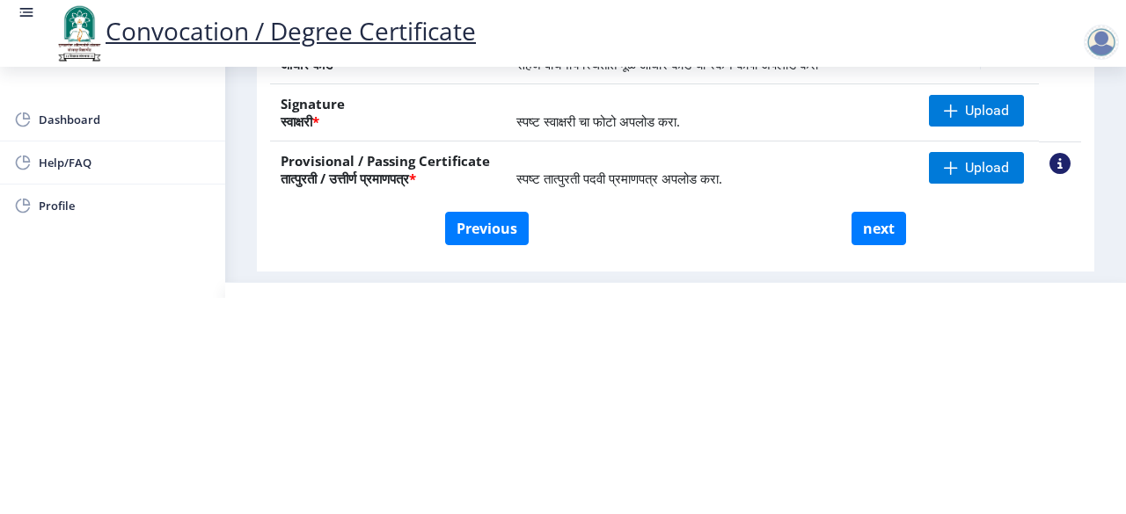
scroll to position [318, 0]
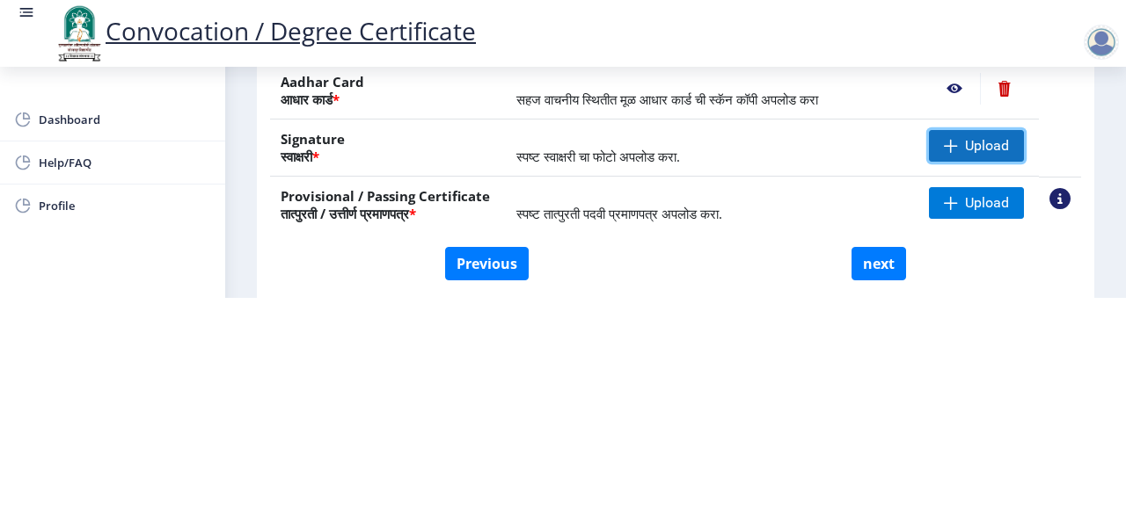
click at [945, 133] on span "Upload" at bounding box center [976, 146] width 95 height 32
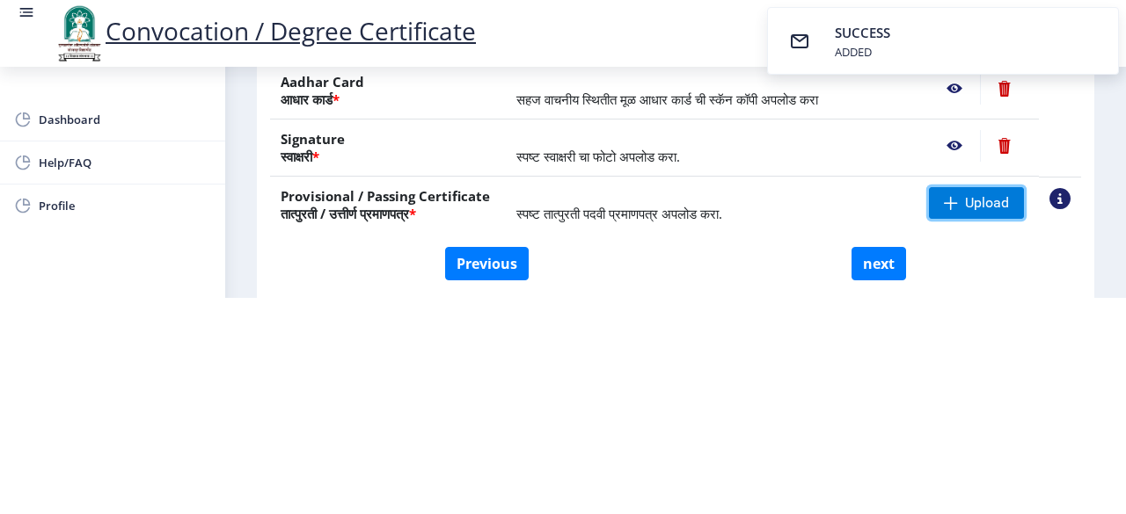
click at [973, 198] on span "Upload" at bounding box center [987, 203] width 44 height 18
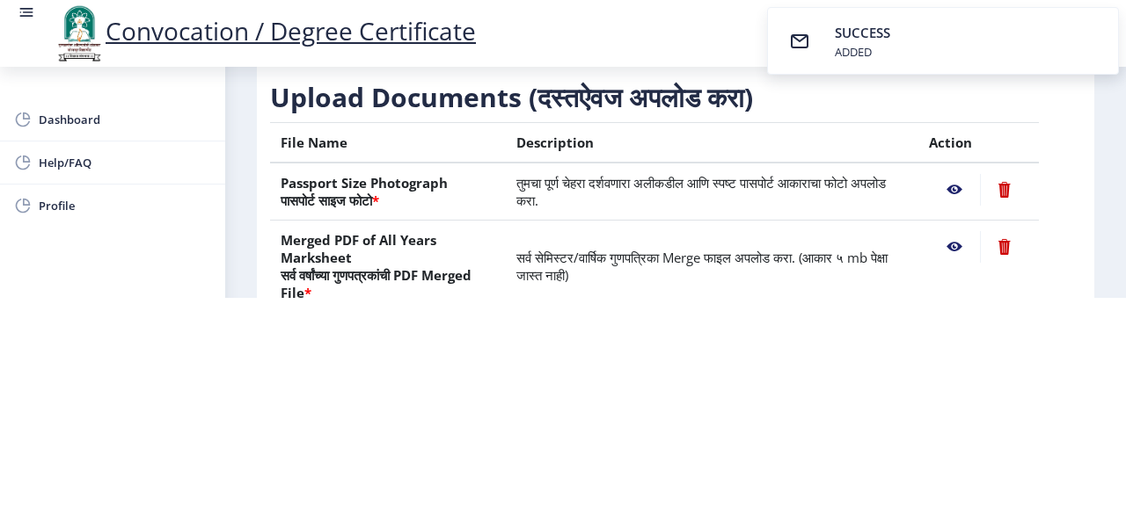
scroll to position [70, 0]
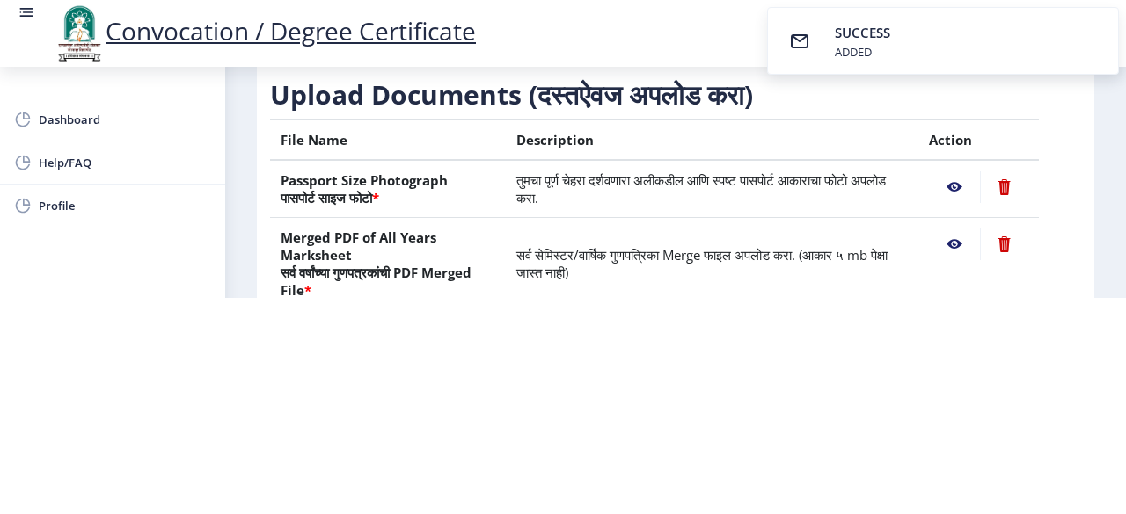
click at [945, 187] on nb-action at bounding box center [954, 187] width 51 height 32
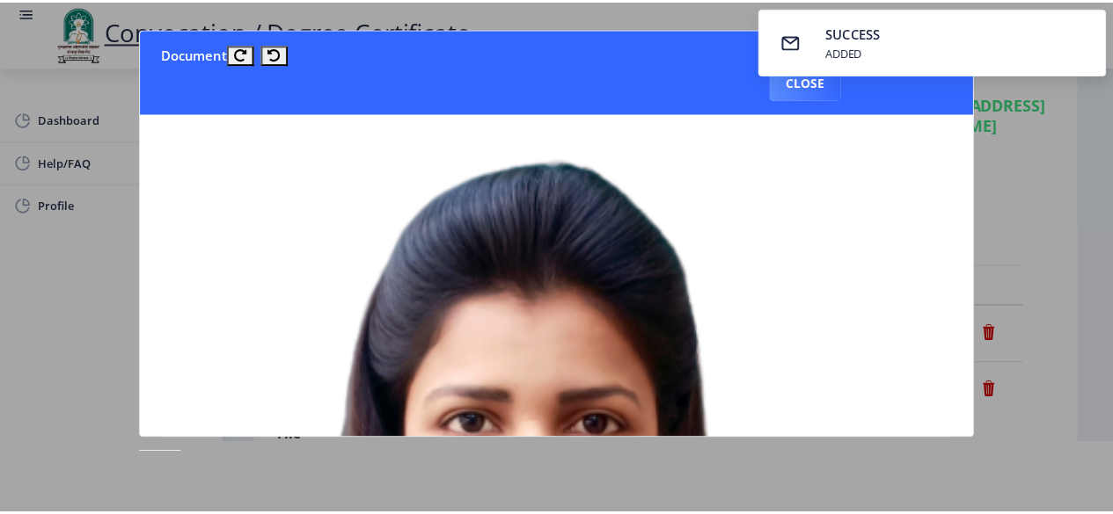
scroll to position [0, 0]
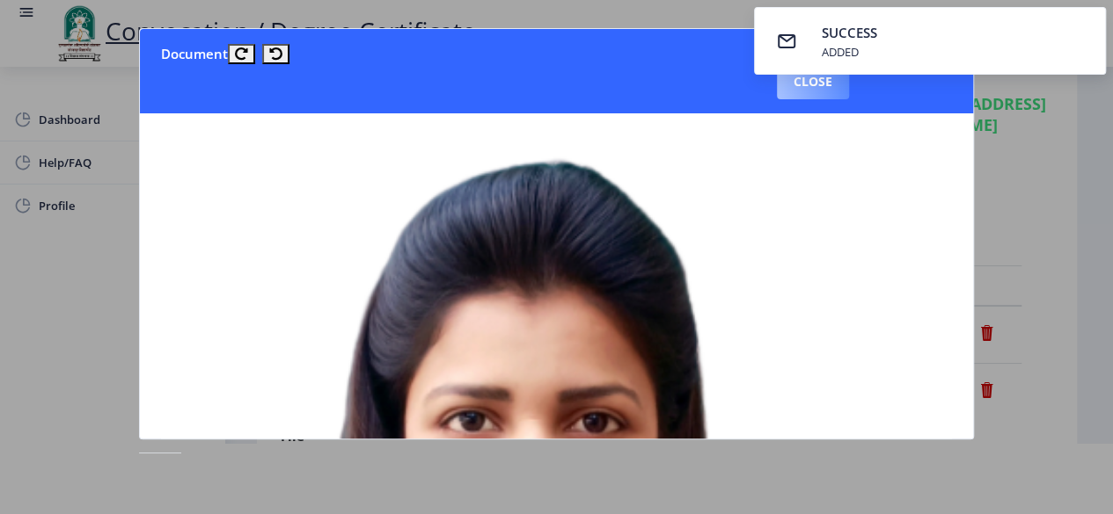
click at [813, 87] on button "Close" at bounding box center [813, 81] width 72 height 35
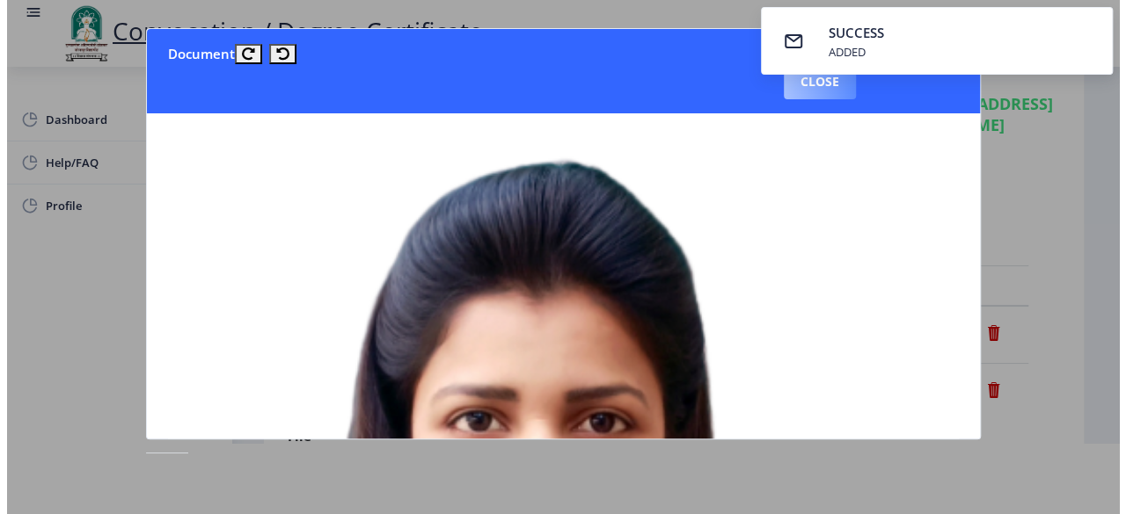
scroll to position [70, 0]
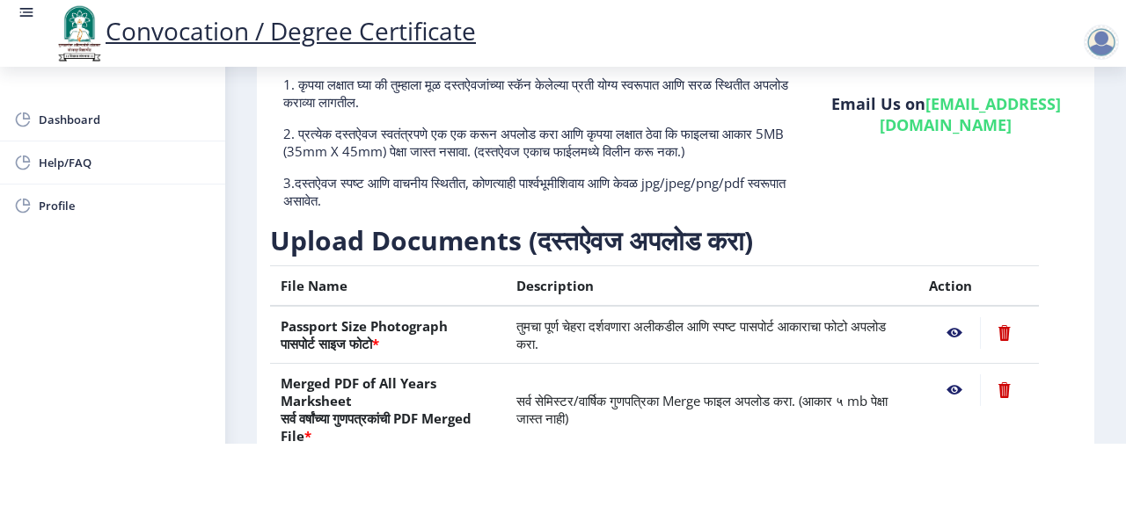
click at [1106, 293] on nb-layout-column "First step 2 Second step 3 Third step Instructions (सूचना) 1. कृपया लक्षात घ्या…" at bounding box center [675, 318] width 901 height 785
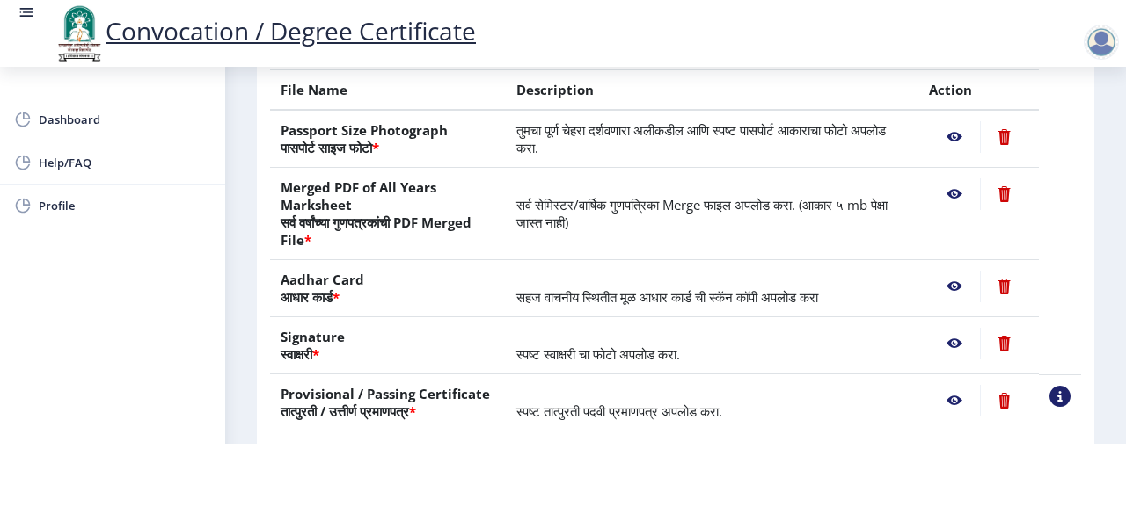
scroll to position [281, 0]
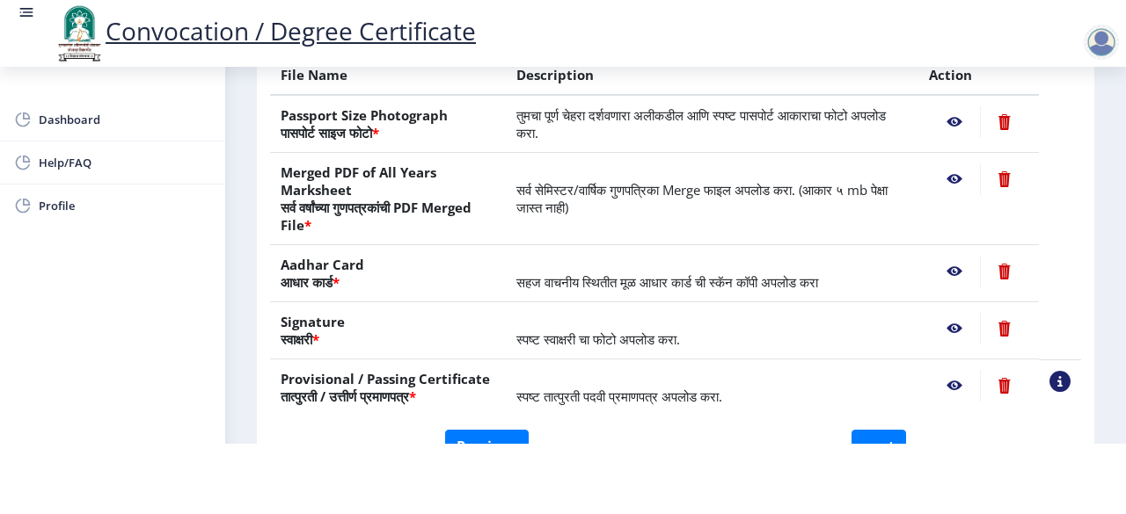
click at [952, 178] on nb-action at bounding box center [954, 180] width 51 height 32
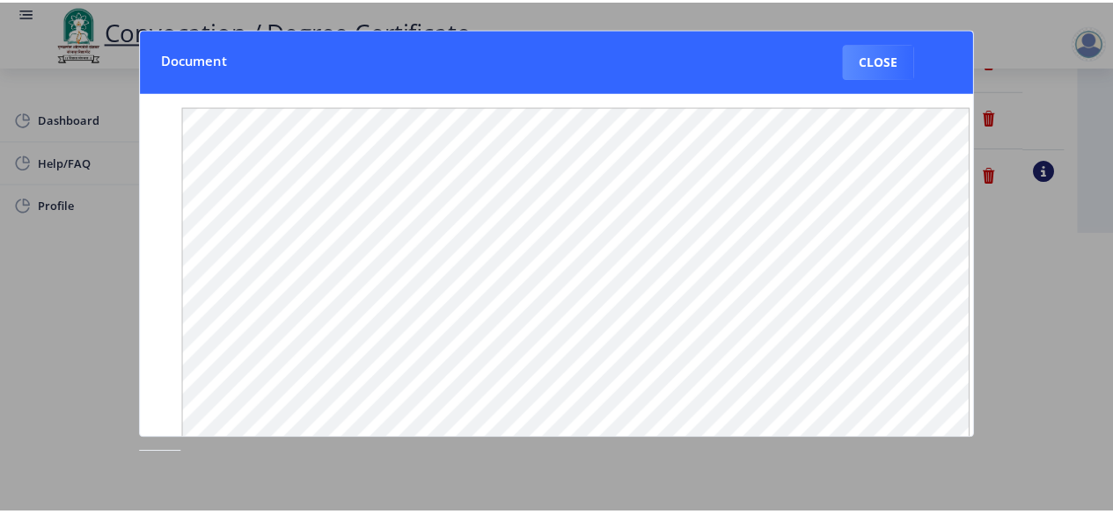
scroll to position [0, 0]
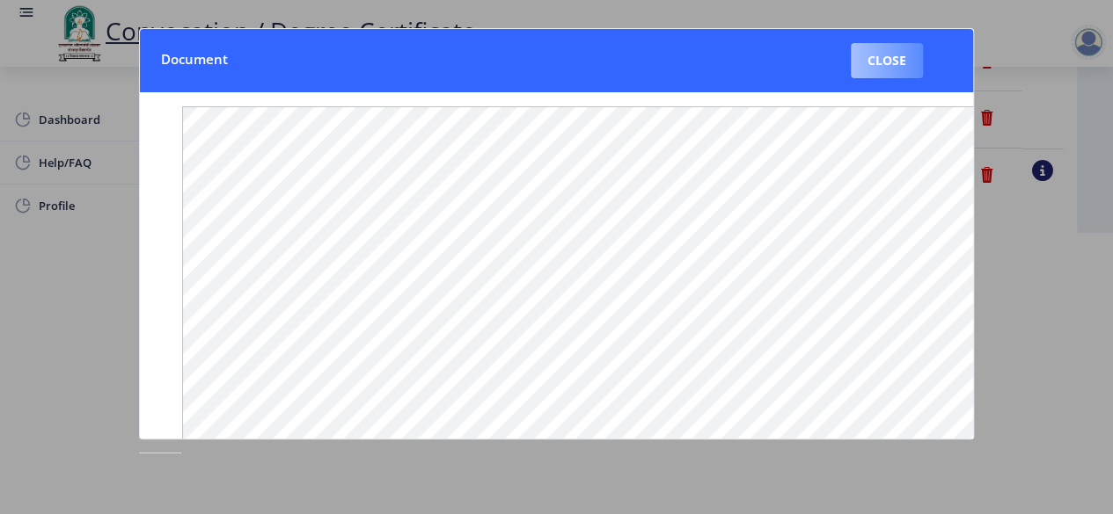
drag, startPoint x: 884, startPoint y: 40, endPoint x: 886, endPoint y: 52, distance: 12.4
click at [886, 52] on nb-card-header "Document Close" at bounding box center [556, 60] width 833 height 63
click at [886, 52] on button "Close" at bounding box center [886, 60] width 72 height 35
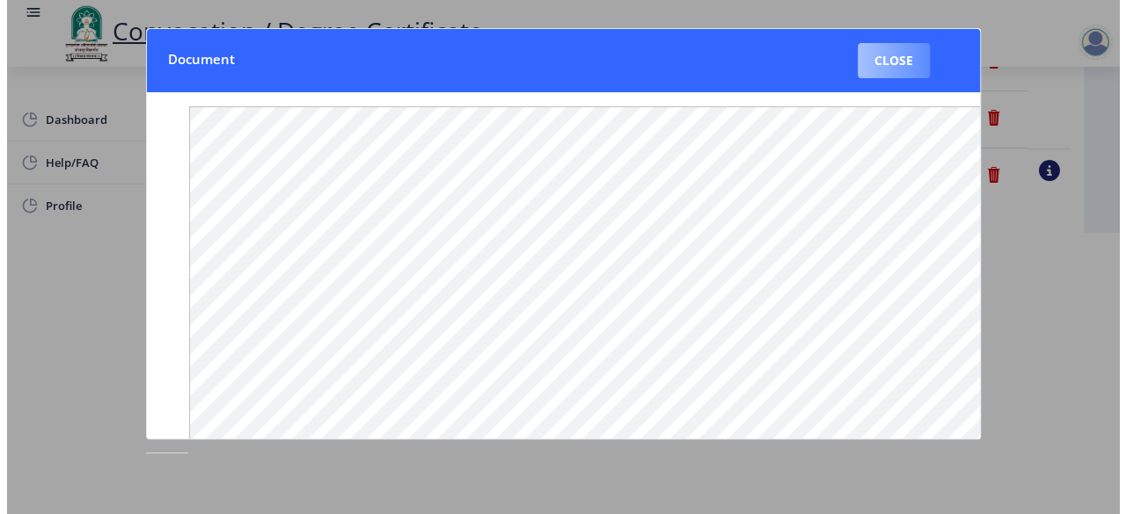
scroll to position [216, 0]
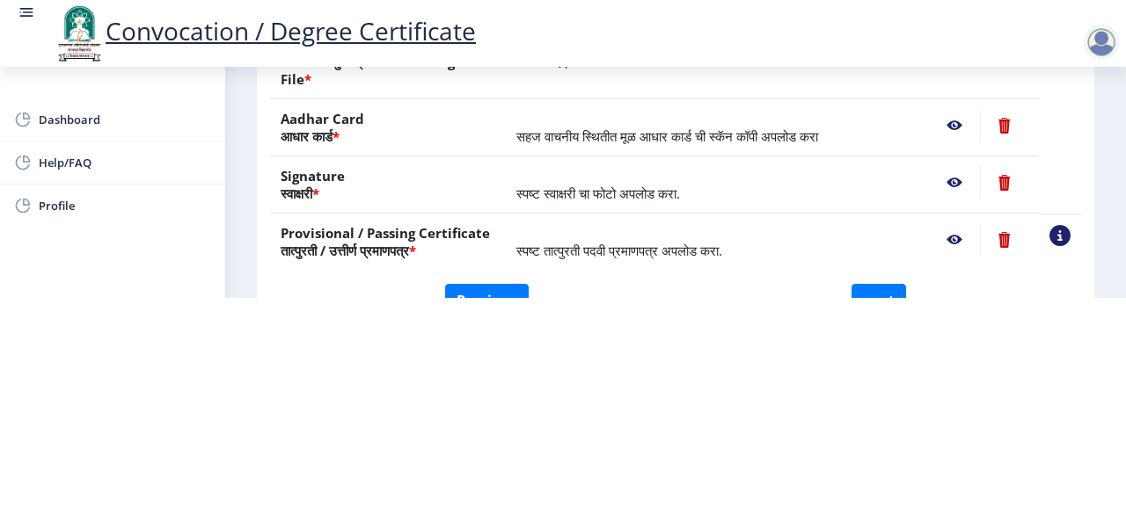
click at [953, 127] on nb-action at bounding box center [954, 126] width 51 height 32
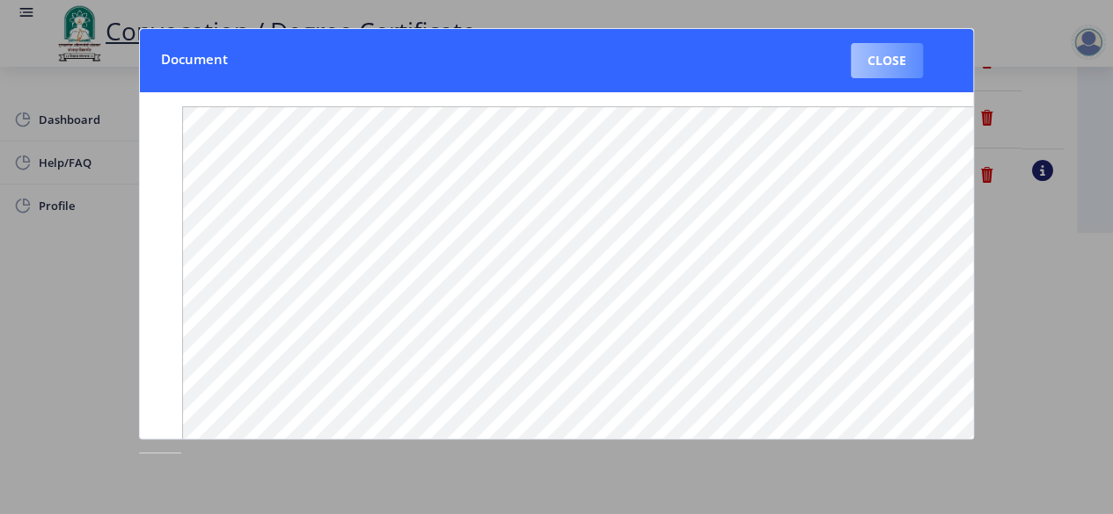
click at [906, 60] on button "Close" at bounding box center [886, 60] width 72 height 35
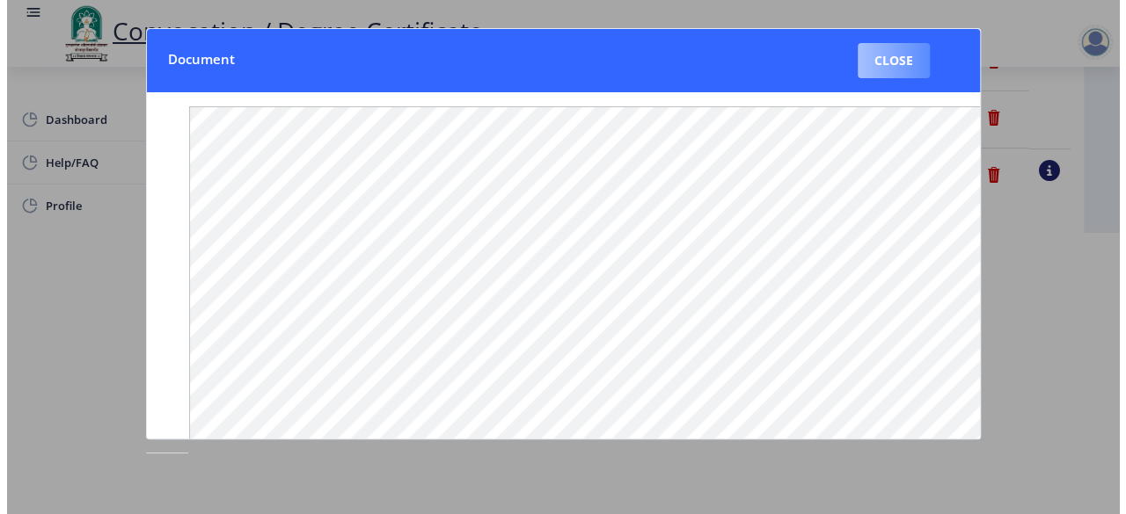
scroll to position [216, 0]
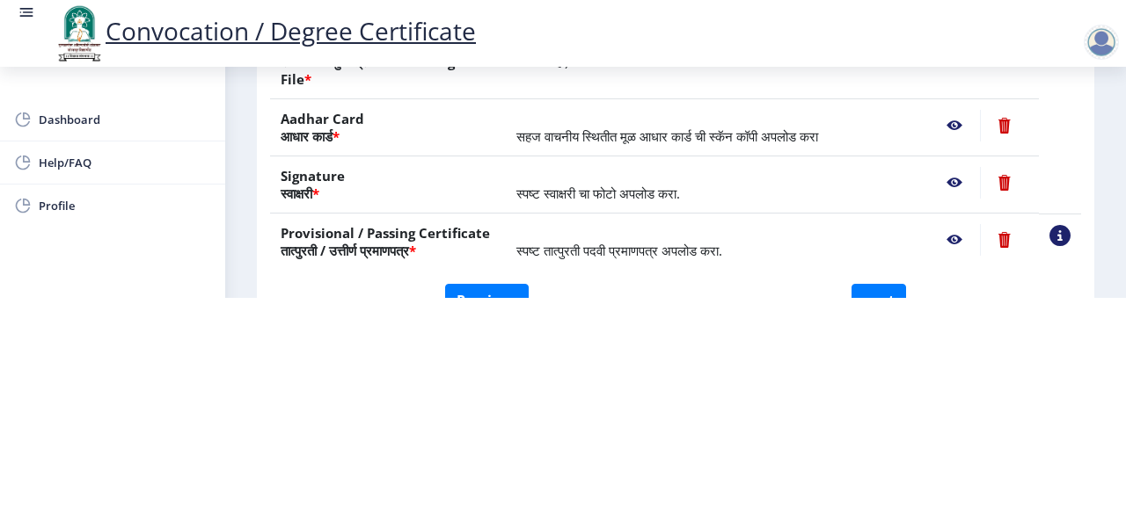
click at [948, 188] on nb-action at bounding box center [954, 183] width 51 height 32
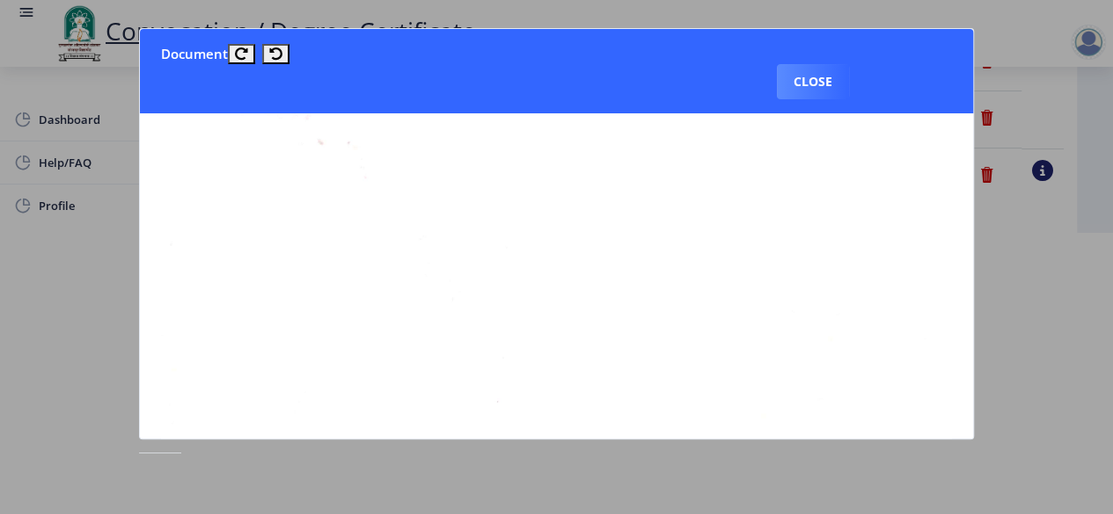
scroll to position [0, 0]
click at [813, 85] on button "Close" at bounding box center [813, 81] width 72 height 35
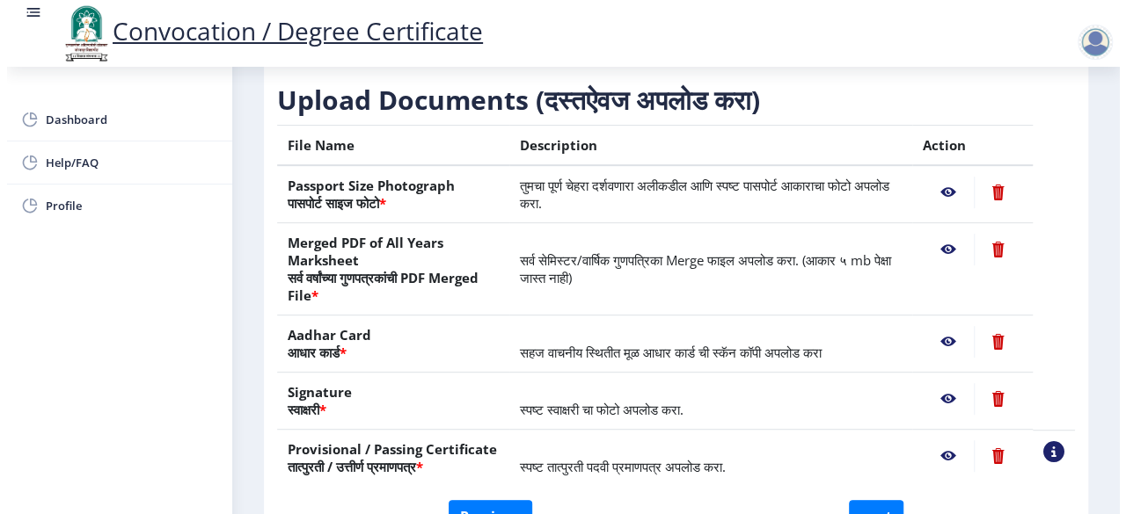
scroll to position [216, 0]
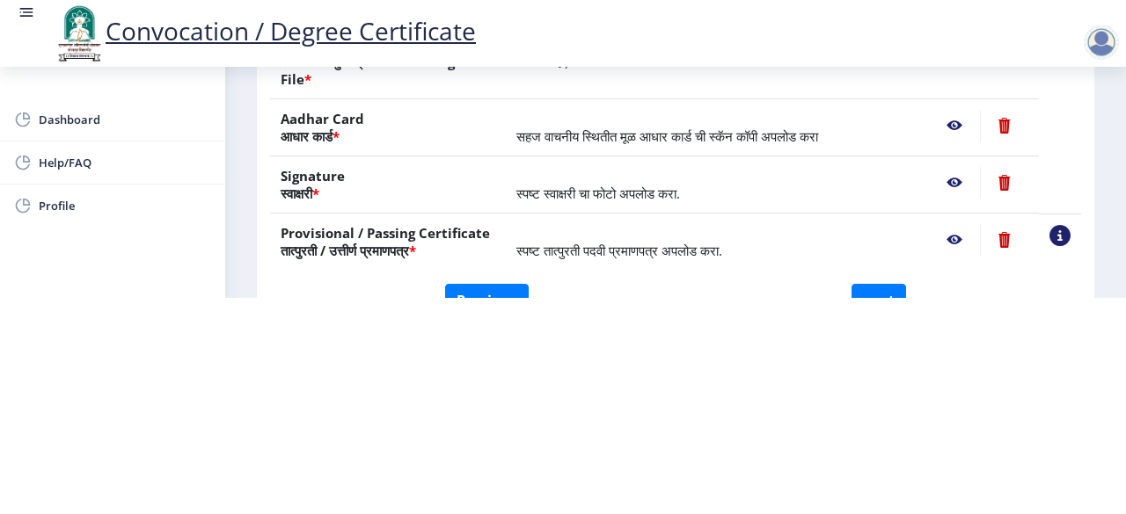
click at [994, 180] on nb-action at bounding box center [1004, 183] width 48 height 32
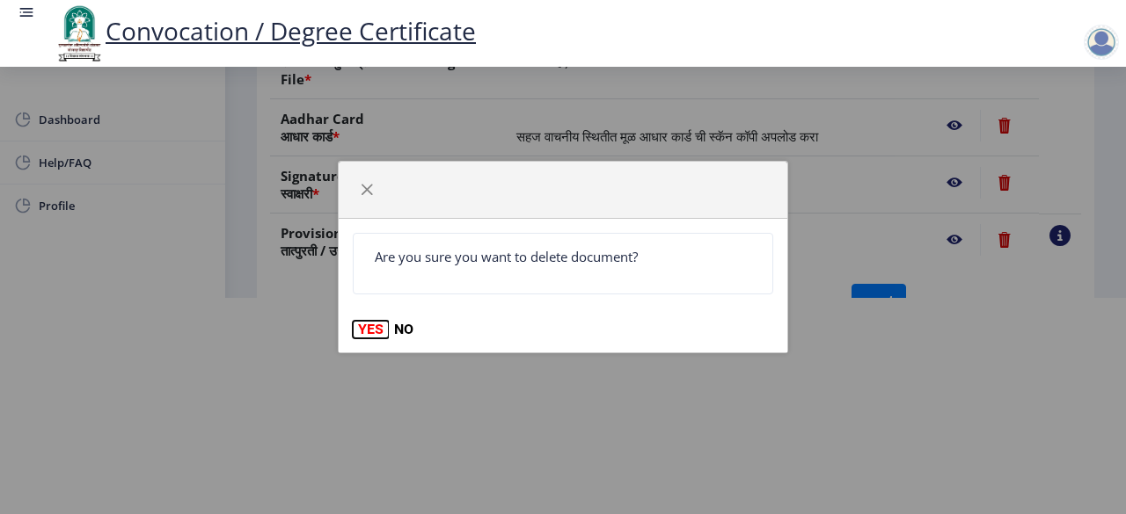
click at [368, 328] on button "YES" at bounding box center [371, 330] width 36 height 18
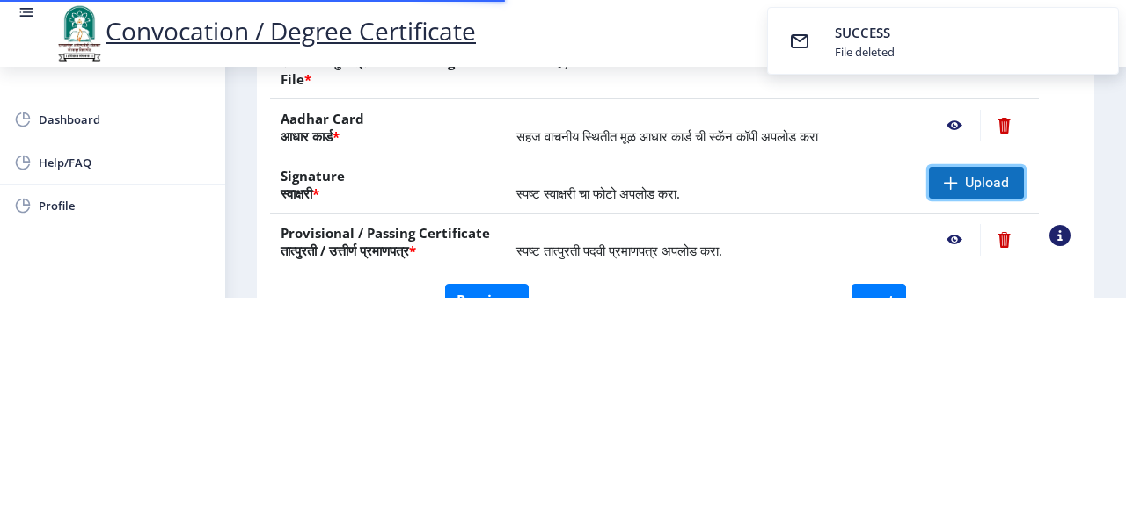
click at [958, 185] on span "Upload" at bounding box center [976, 183] width 95 height 32
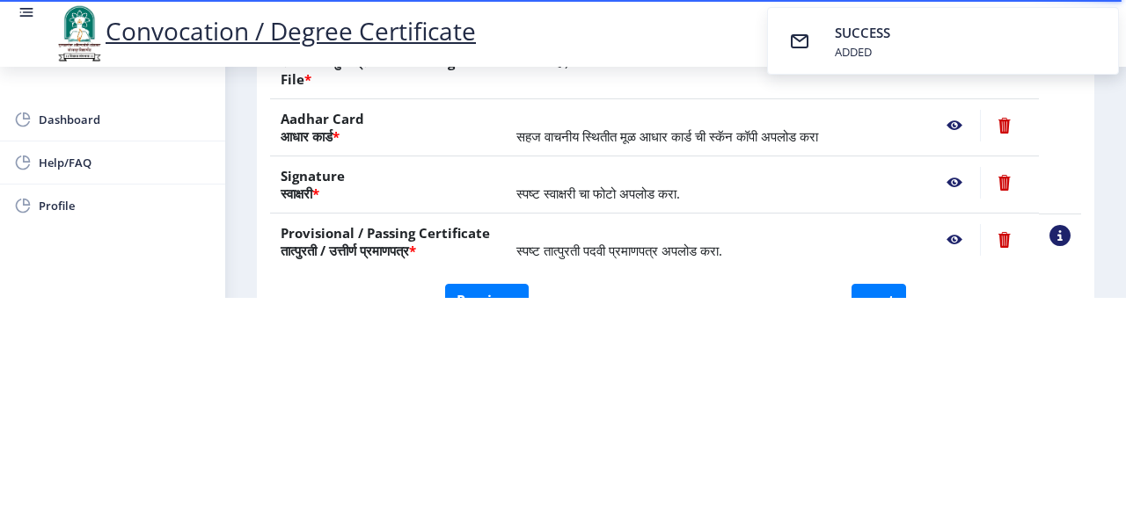
click at [945, 182] on nb-action at bounding box center [954, 183] width 51 height 32
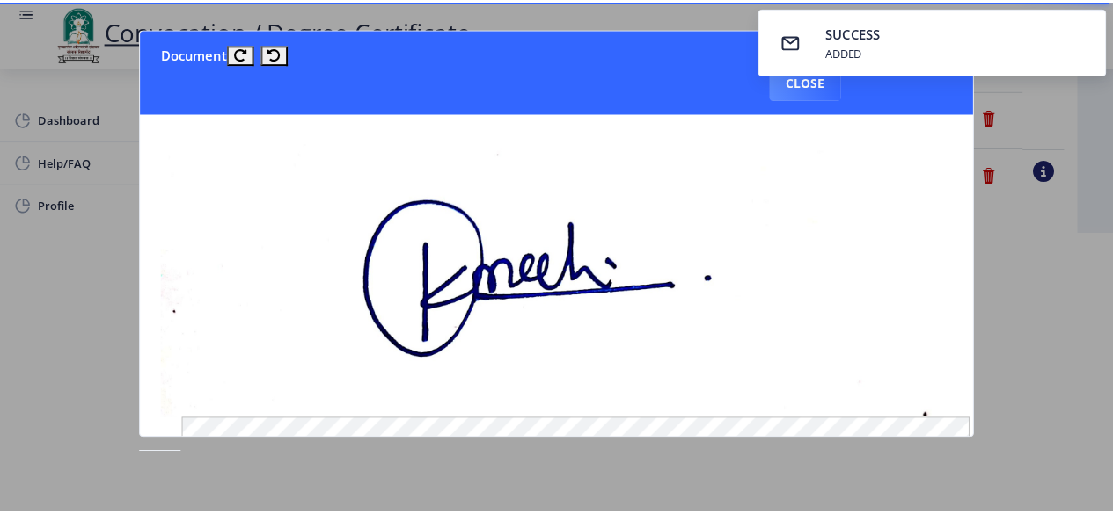
scroll to position [0, 0]
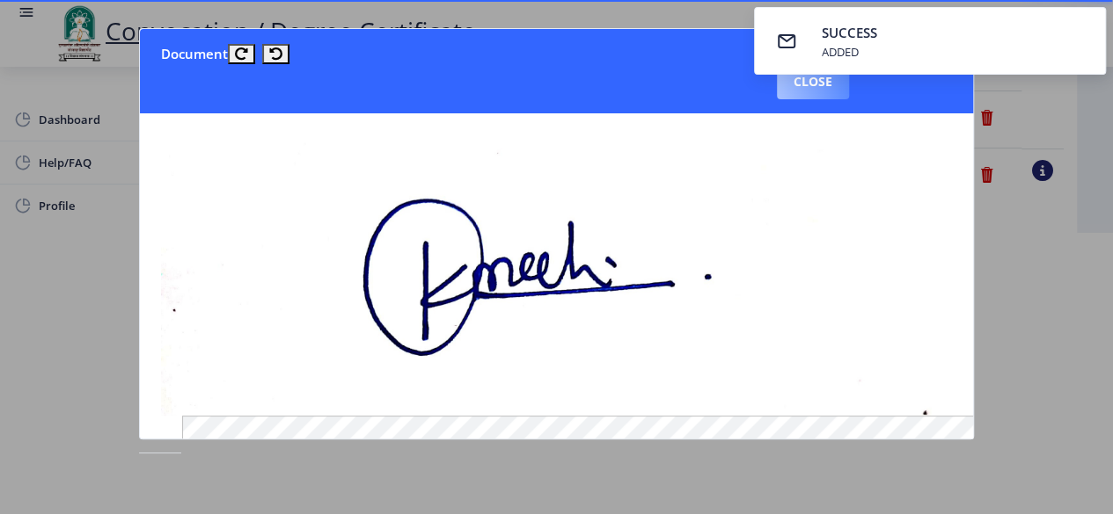
click at [802, 84] on button "Close" at bounding box center [813, 81] width 72 height 35
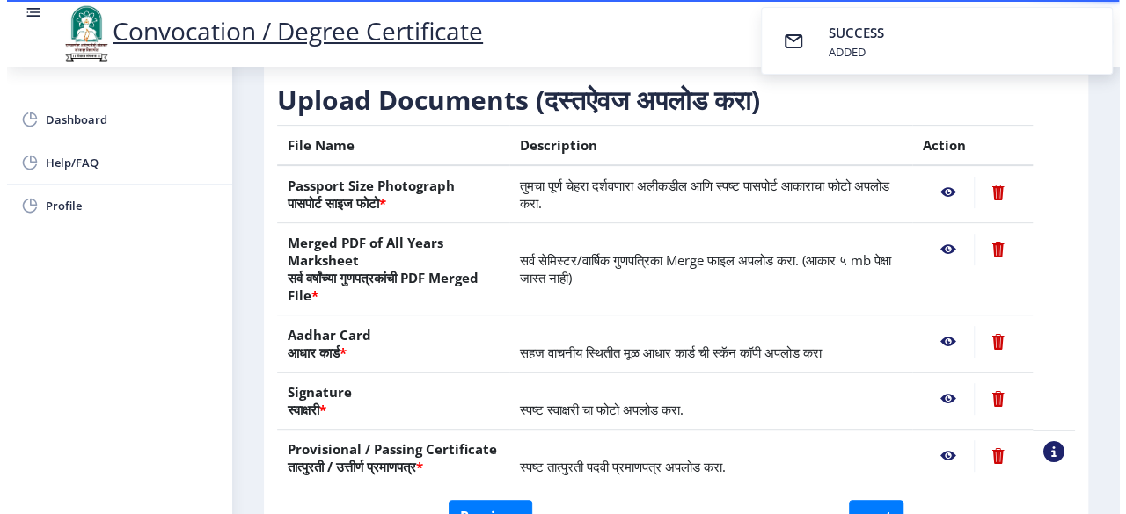
scroll to position [216, 0]
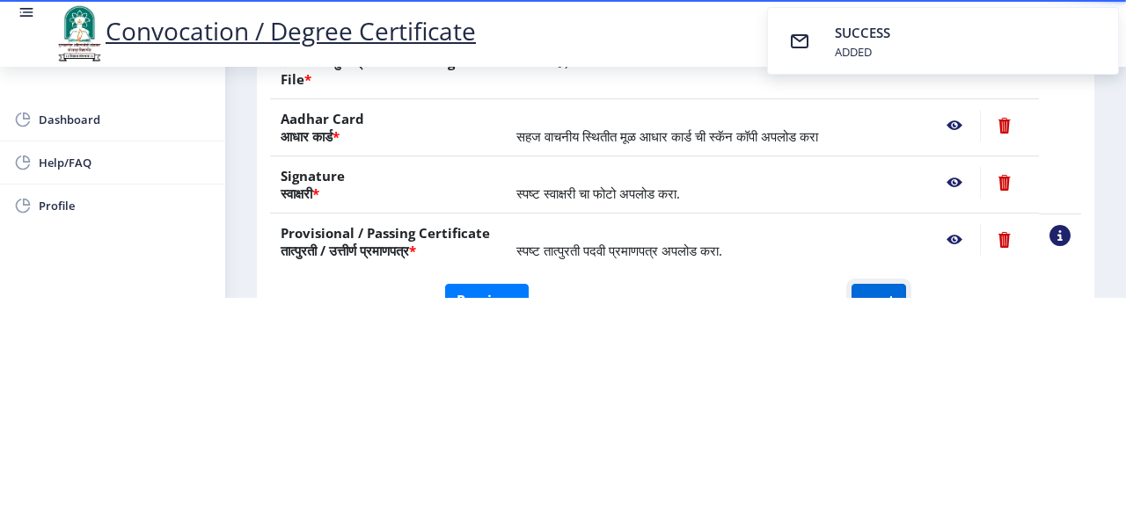
click at [857, 284] on button "next" at bounding box center [878, 300] width 55 height 33
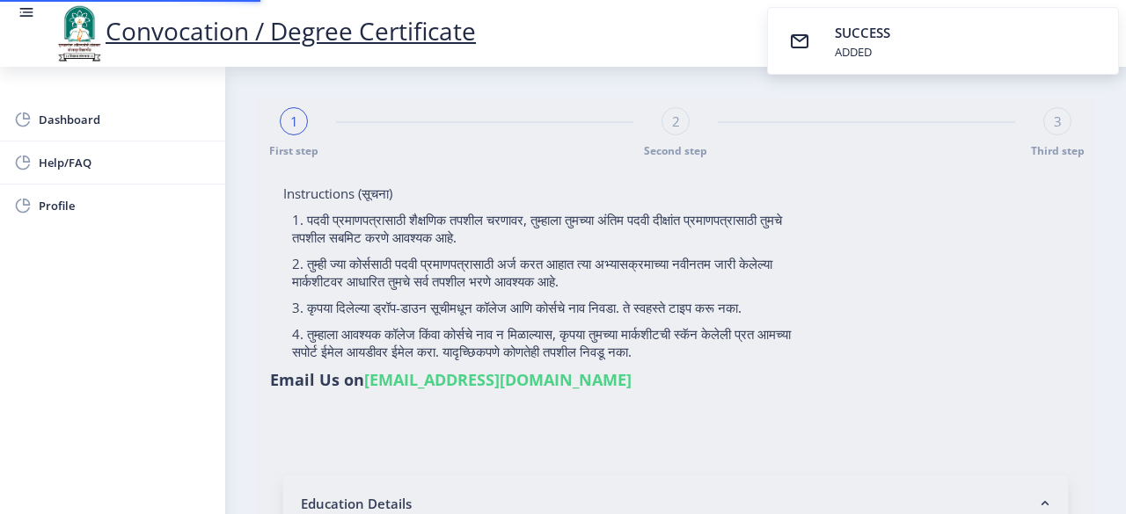
select select
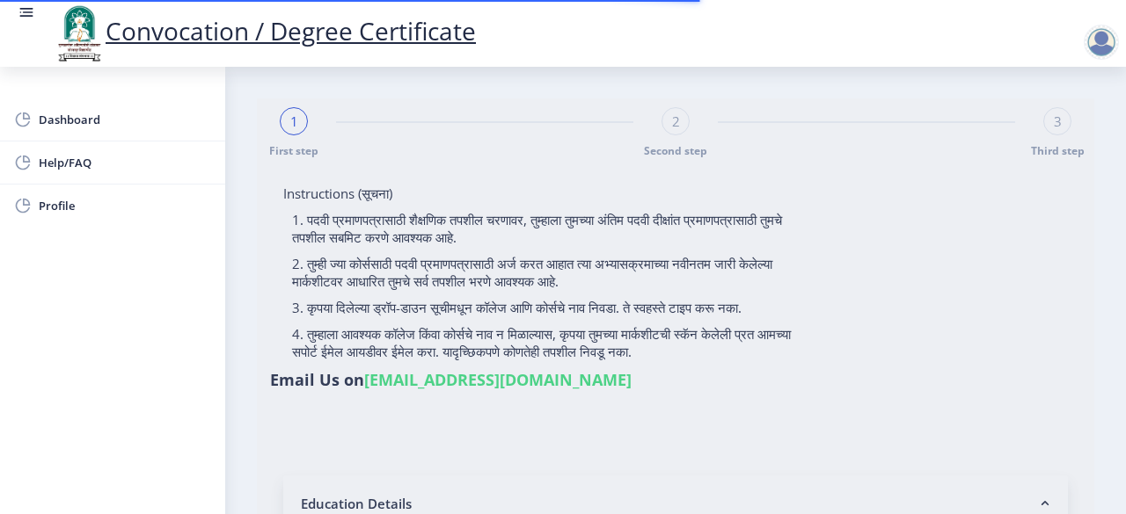
type input "MALI [PERSON_NAME]"
type input "Suvarna"
type input "2016032500236472"
select select "Regular"
select select "2020"
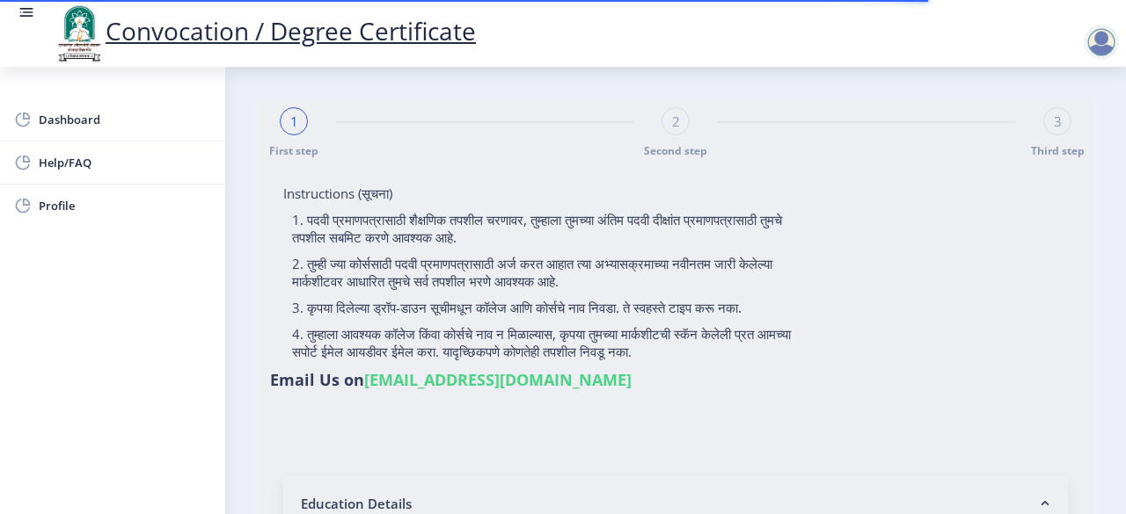
select select "March"
select select "Grade A+"
type input "623647"
type input "SUVARNA"
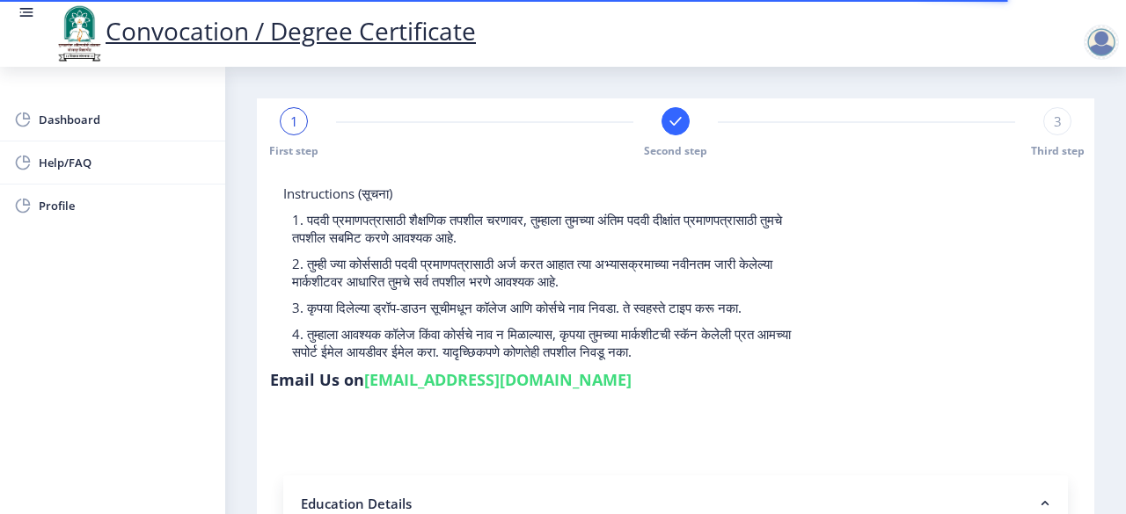
select select
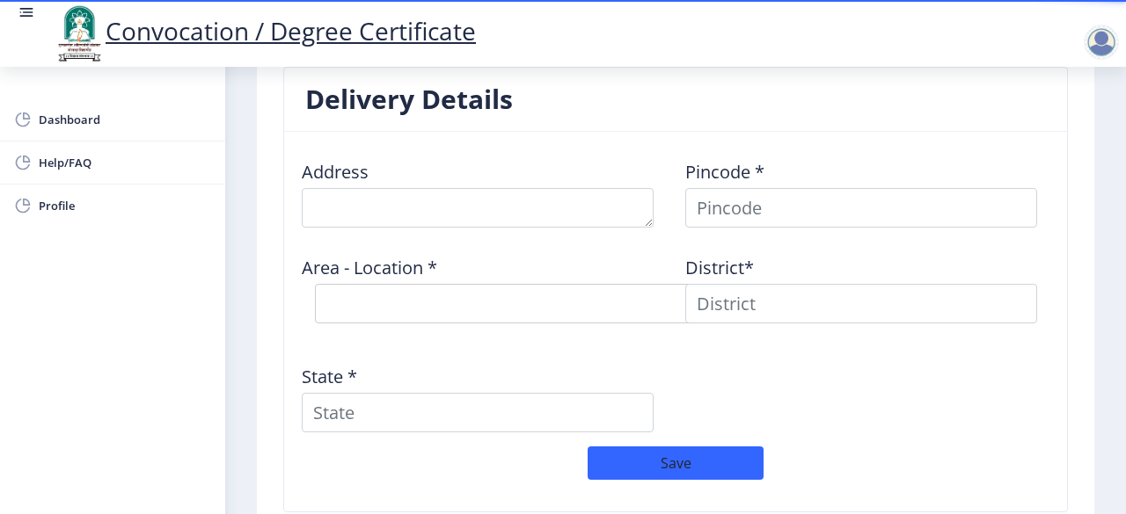
scroll to position [1368, 0]
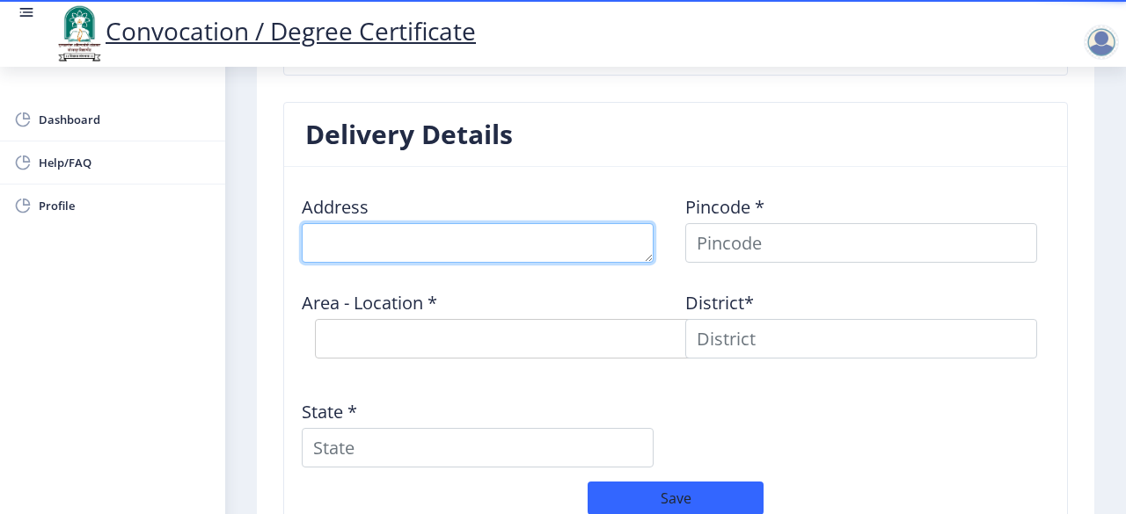
click at [366, 252] on textarea at bounding box center [478, 243] width 352 height 40
click at [482, 223] on textarea at bounding box center [478, 243] width 352 height 40
type textarea "6"
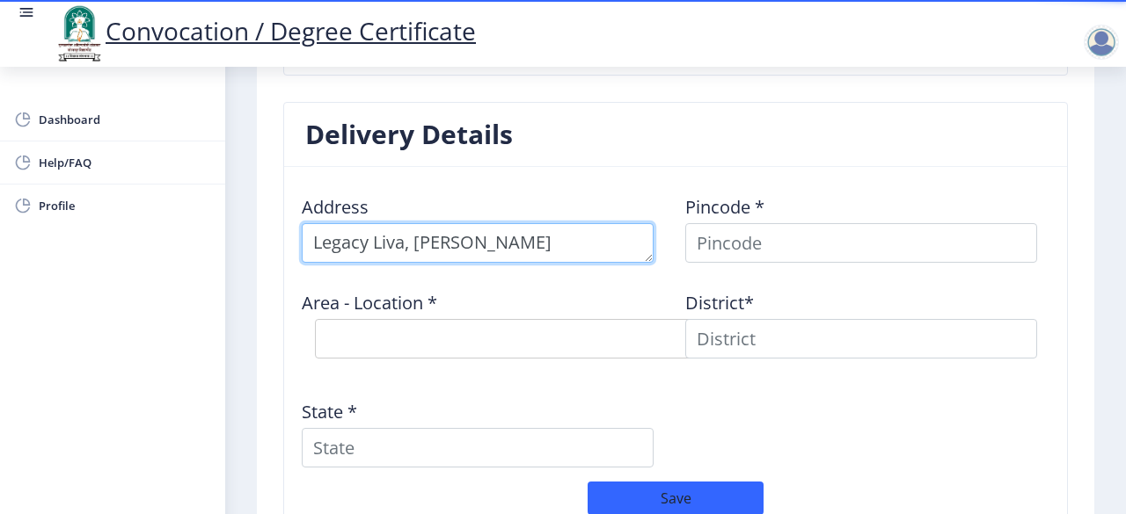
type textarea "Legacy Liva, [PERSON_NAME]"
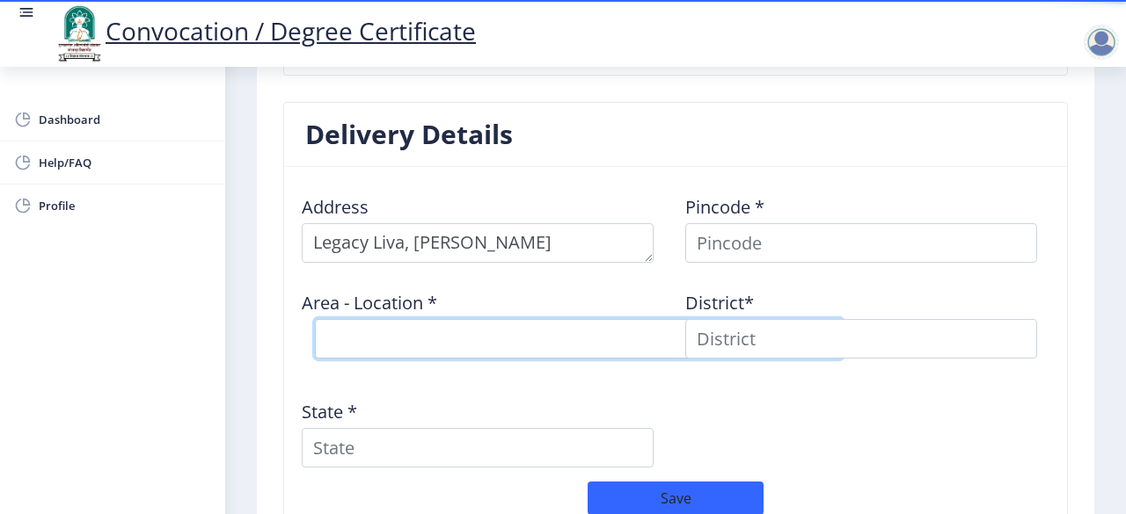
click at [491, 329] on select "Select Area Location" at bounding box center [579, 339] width 528 height 40
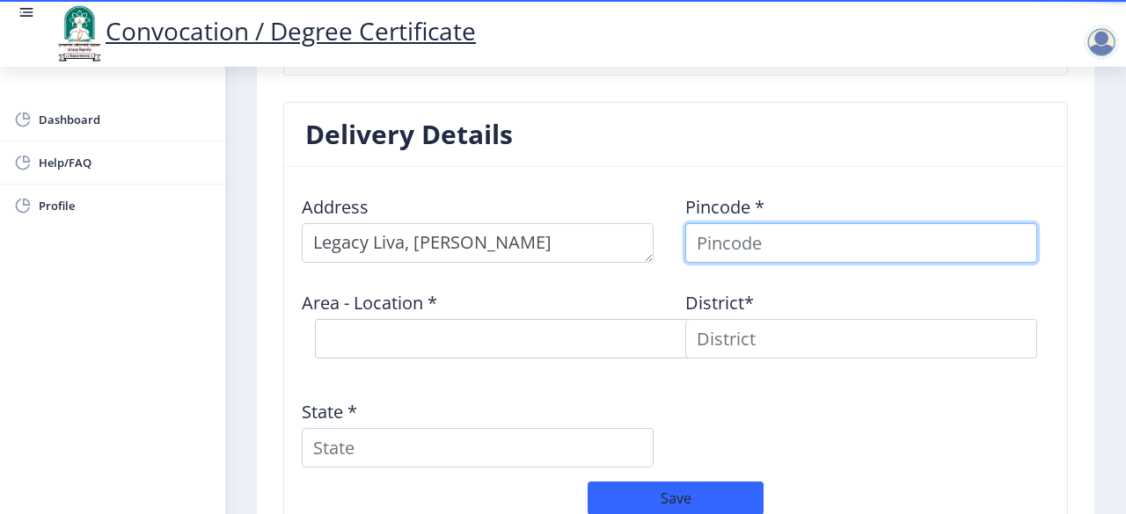
click at [718, 254] on input at bounding box center [861, 243] width 352 height 40
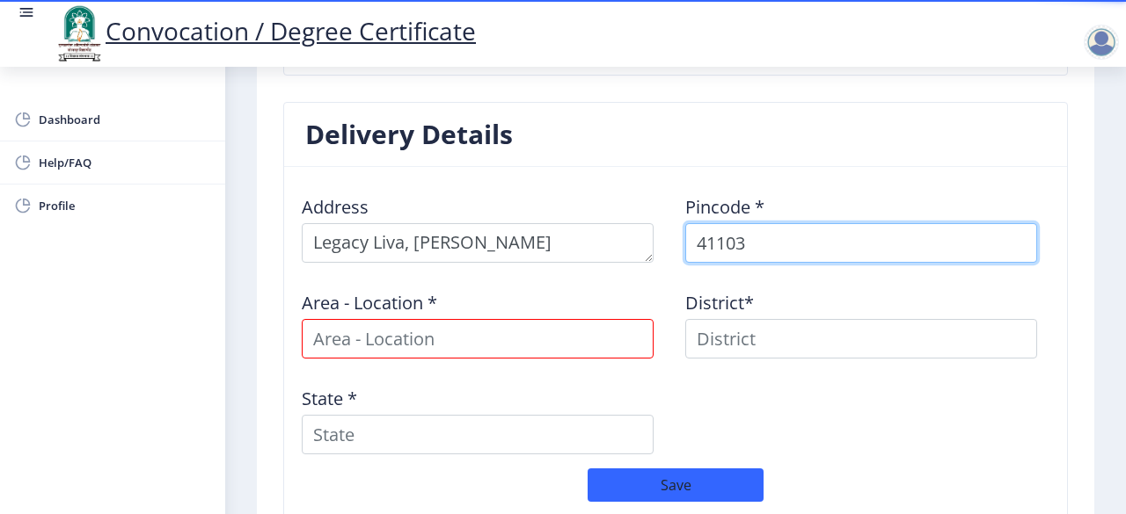
type input "411033"
select select
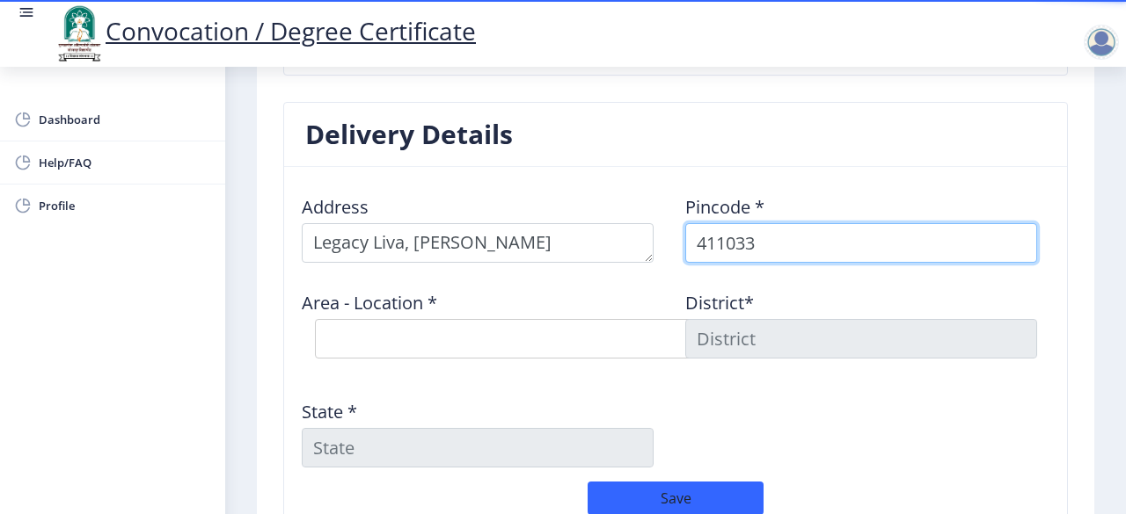
type input "411033"
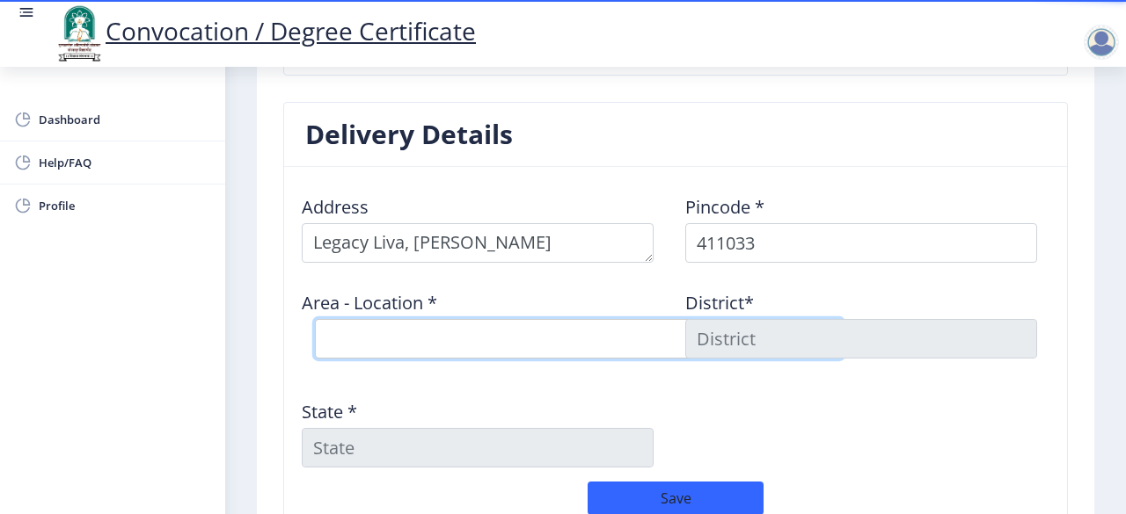
click at [603, 323] on select "Select Area Location [GEOGRAPHIC_DATA] S.O Jambe B.O Punawale B.O Tathawade B.O…" at bounding box center [579, 339] width 528 height 40
select select "3: Object"
click at [315, 319] on select "Select Area Location [GEOGRAPHIC_DATA] S.O Jambe B.O Punawale B.O Tathawade B.O…" at bounding box center [579, 339] width 528 height 40
type input "Pune"
type input "[GEOGRAPHIC_DATA]"
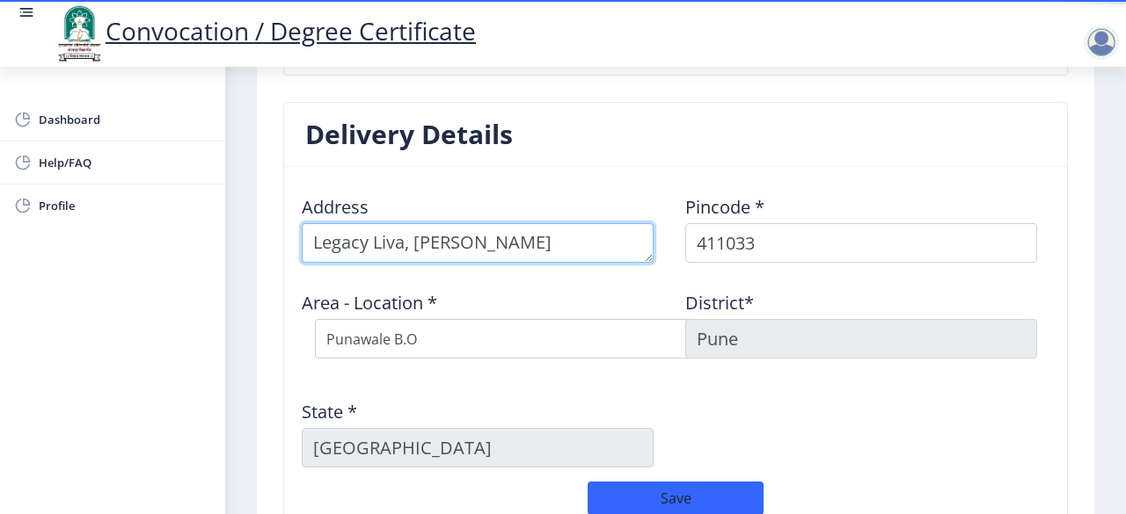
click at [317, 237] on textarea at bounding box center [478, 243] width 352 height 40
type textarea "606, Legacy Liva, [PERSON_NAME]"
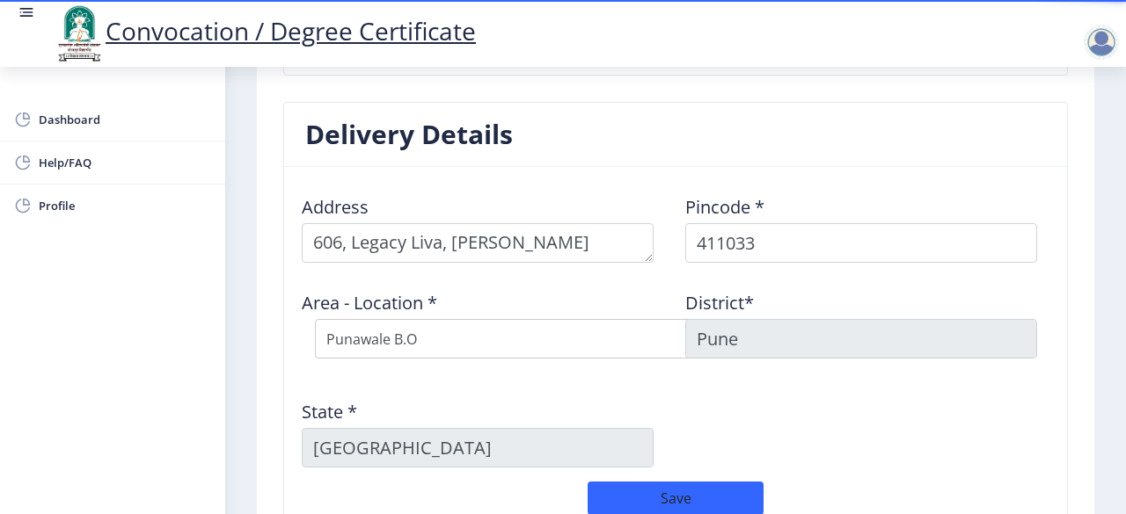
click at [1010, 167] on nb-card-body "Address Pincode * 411033 Area - Location * Select Area Location [GEOGRAPHIC_DAT…" at bounding box center [675, 357] width 783 height 380
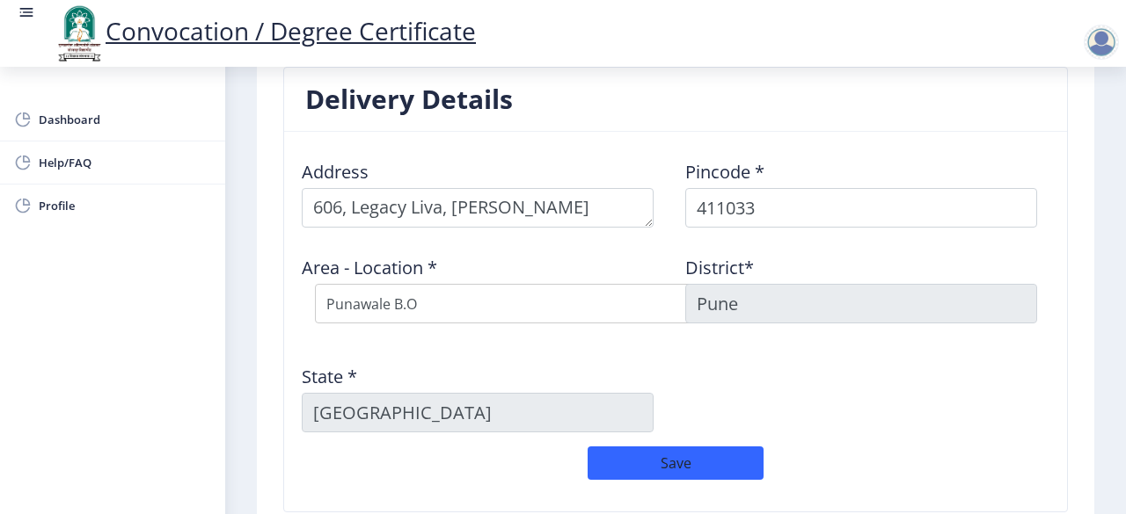
scroll to position [1544, 0]
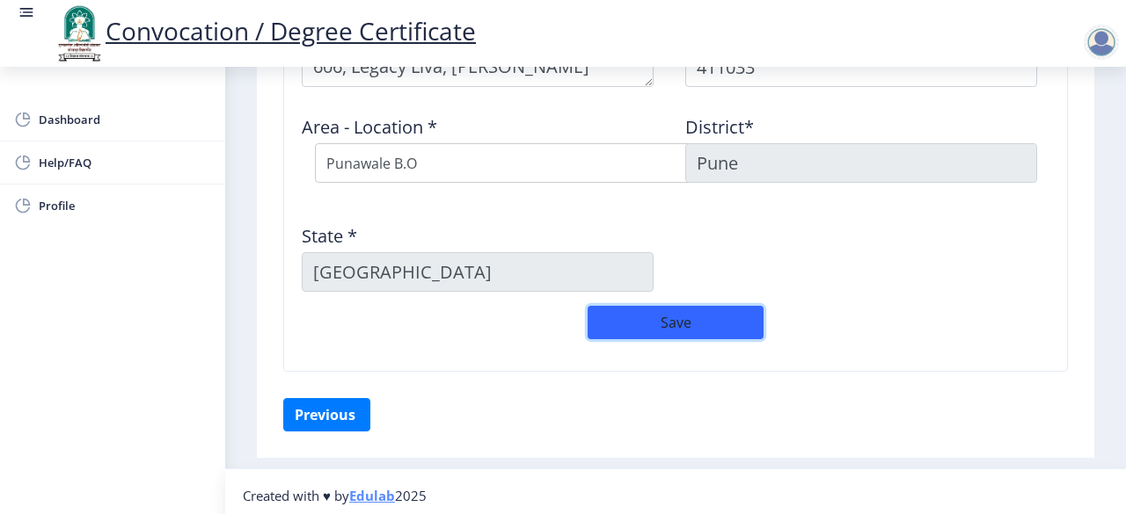
click at [739, 307] on button "Save" at bounding box center [675, 322] width 176 height 33
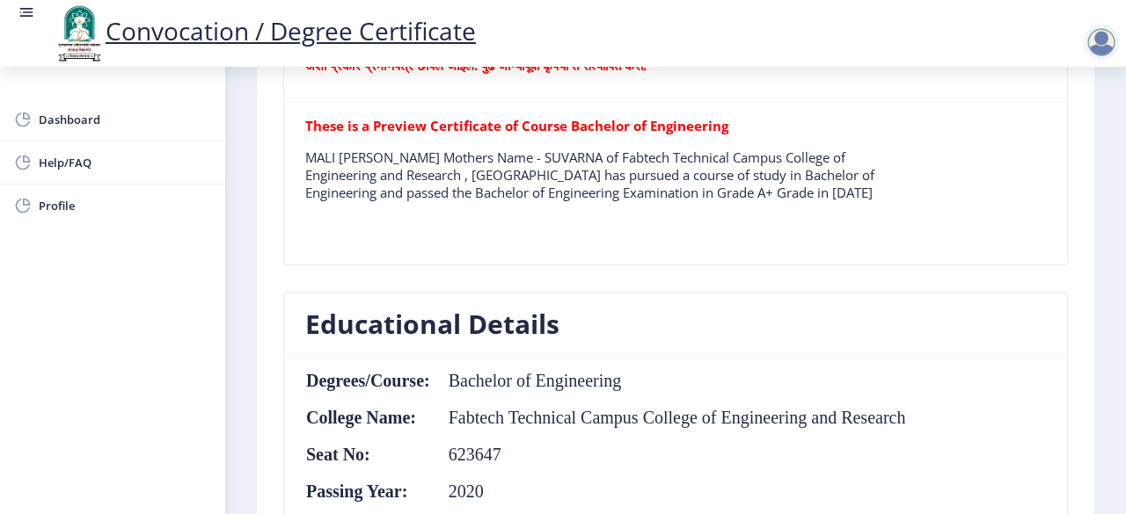
scroll to position [566, 0]
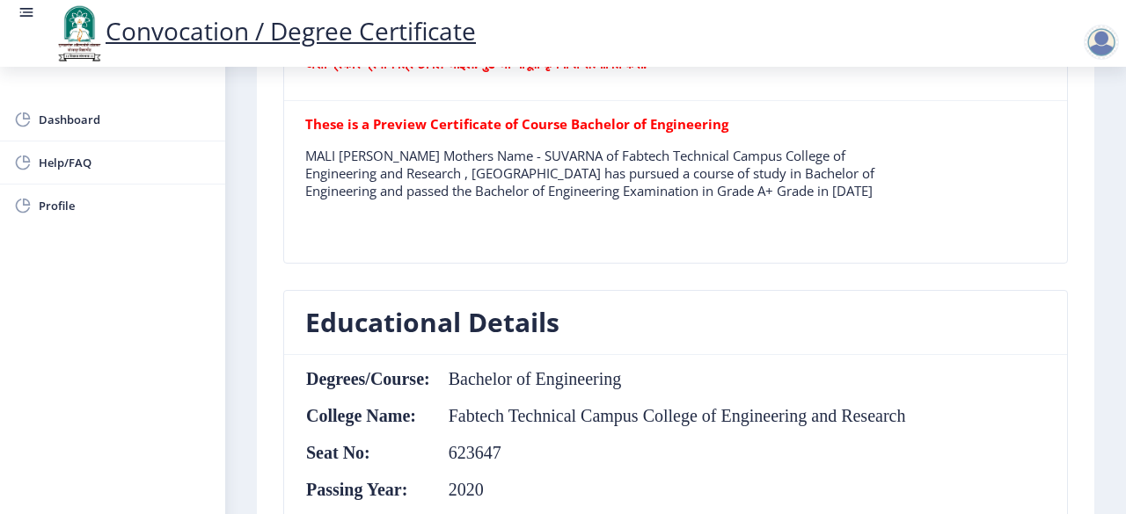
click at [1036, 164] on div "These is a Preview Certificate of Course Bachelor of Engineering MALI [PERSON_N…" at bounding box center [675, 182] width 767 height 134
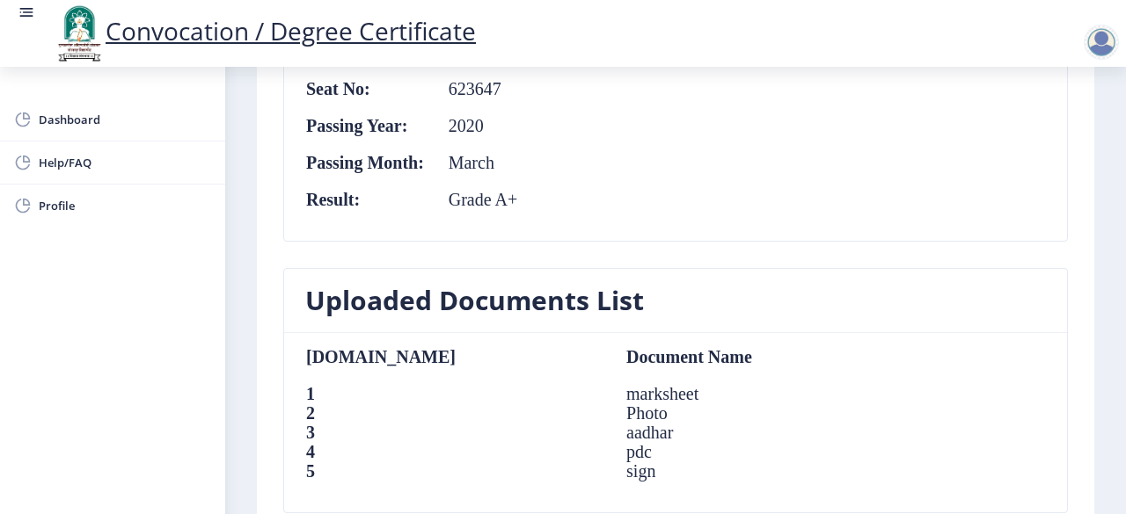
scroll to position [879, 0]
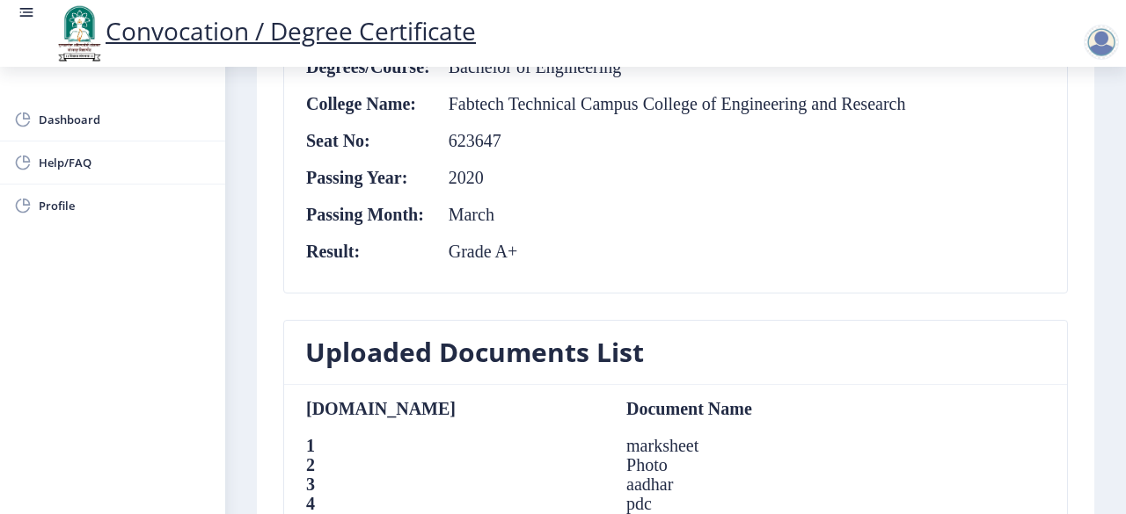
click at [1115, 124] on nb-layout-column "First step Second step 3 Third step Solapur University Application Form for Con…" at bounding box center [675, 180] width 901 height 1984
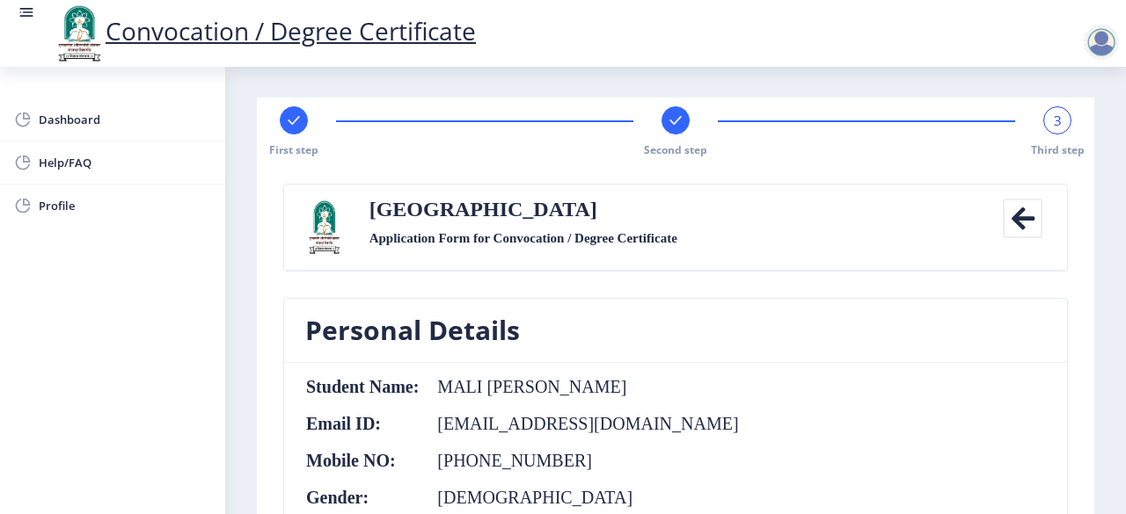
scroll to position [0, 0]
click at [1014, 218] on icon at bounding box center [1023, 220] width 40 height 40
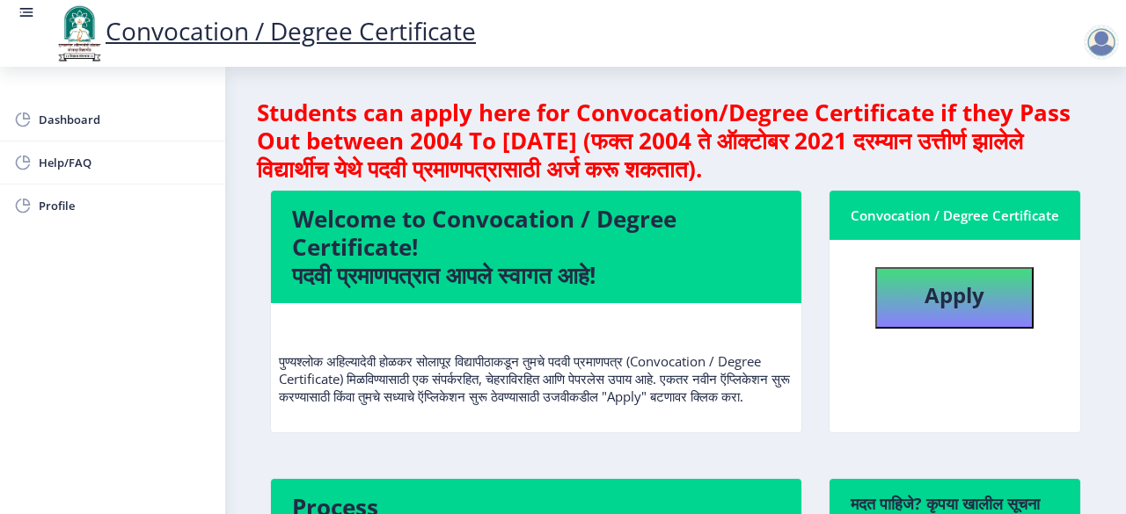
click at [1098, 203] on nb-layout-column "Students can apply here for Convocation/Degree Certificate if they Pass Out bet…" at bounding box center [675, 447] width 901 height 760
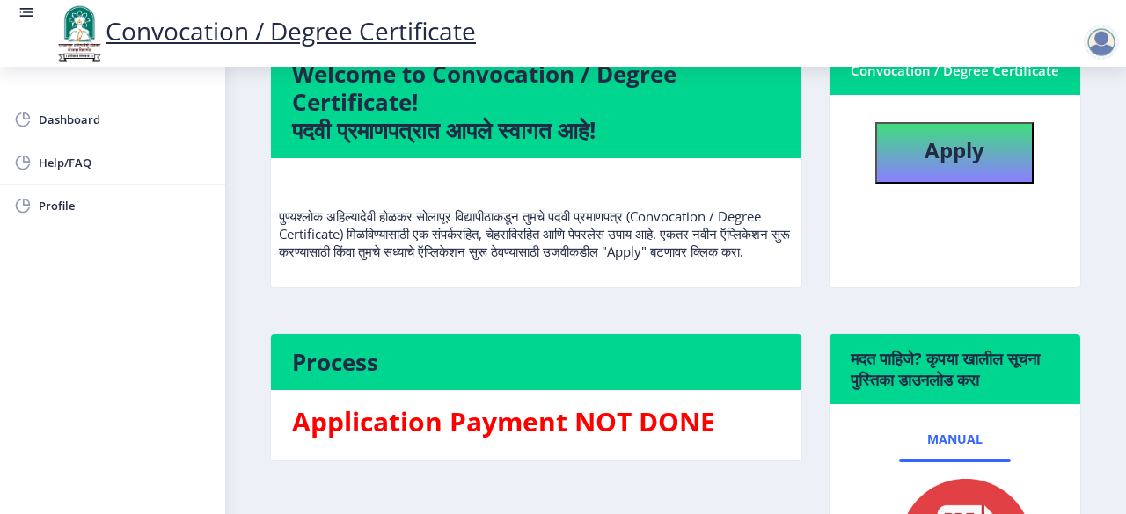
scroll to position [141, 0]
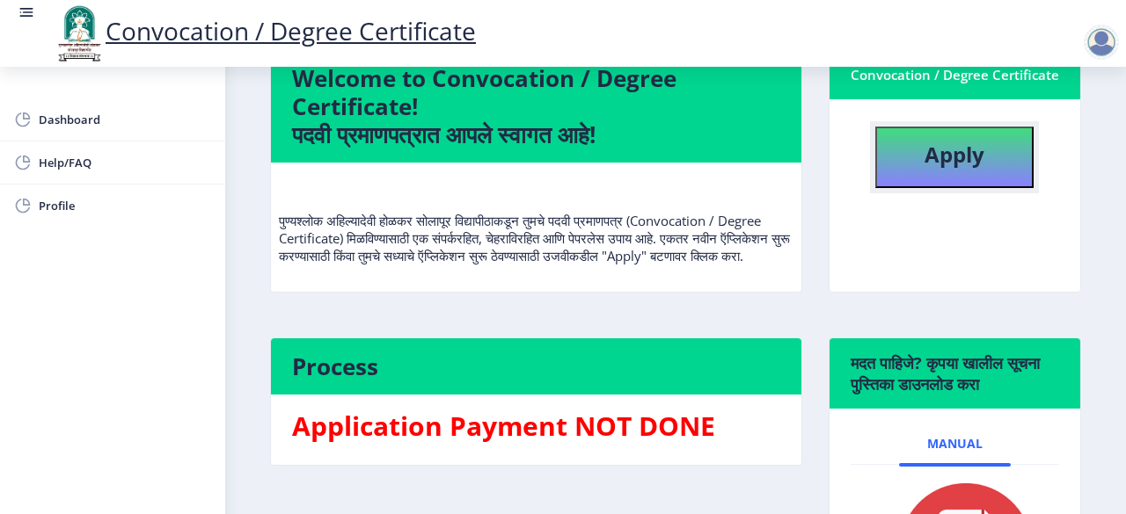
click at [978, 161] on b "Apply" at bounding box center [954, 154] width 60 height 29
select select
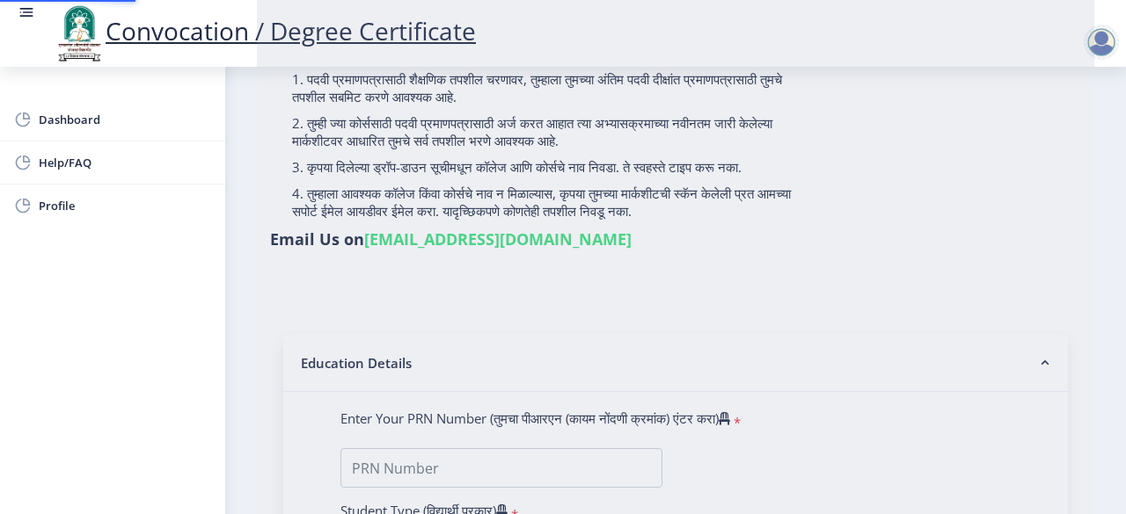
type input "MALI [PERSON_NAME]"
type input "Suvarna"
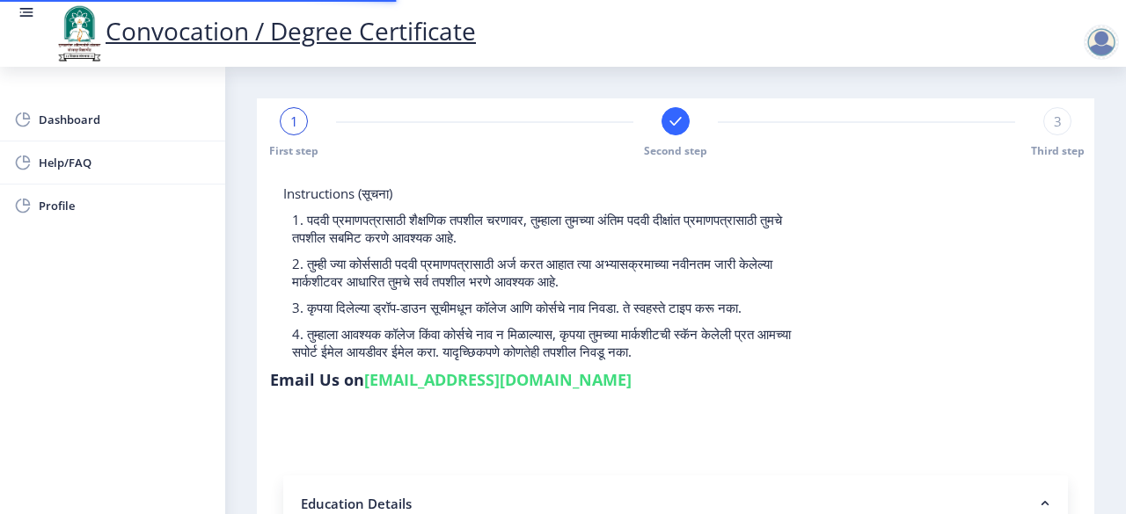
type input "2016032500236472"
select select "Regular"
select select "2020"
select select "March"
select select "Grade A+"
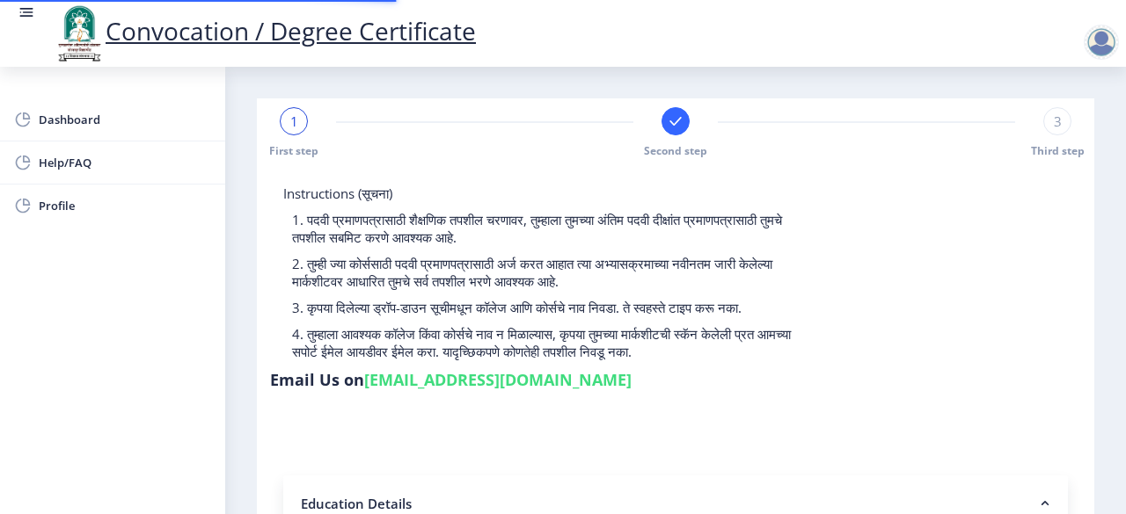
type input "623647"
type input "SUVARNA"
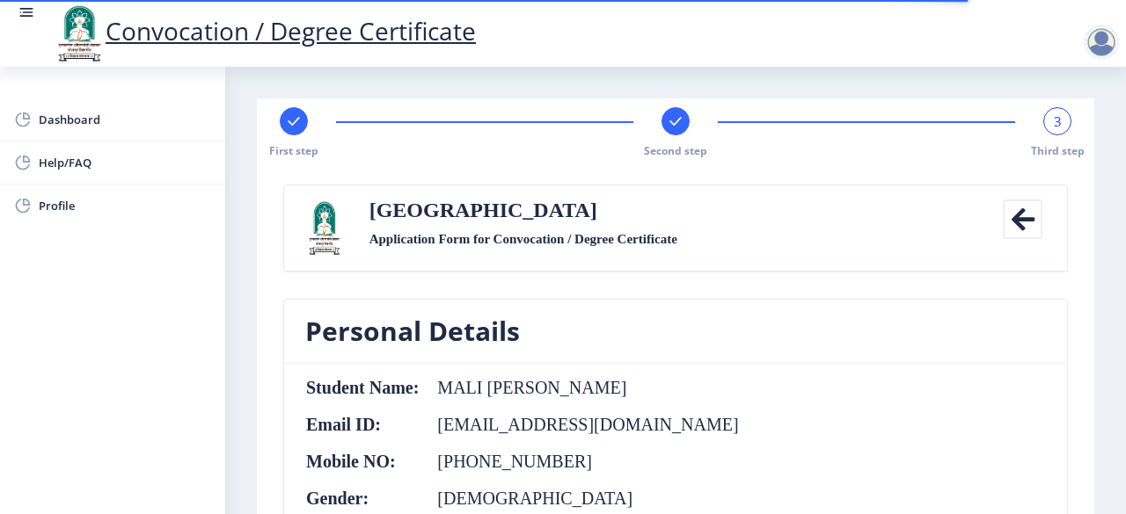
click at [293, 124] on icon at bounding box center [293, 121] width 11 height 9
select select "Regular"
select select "2020"
select select "March"
select select "Grade A+"
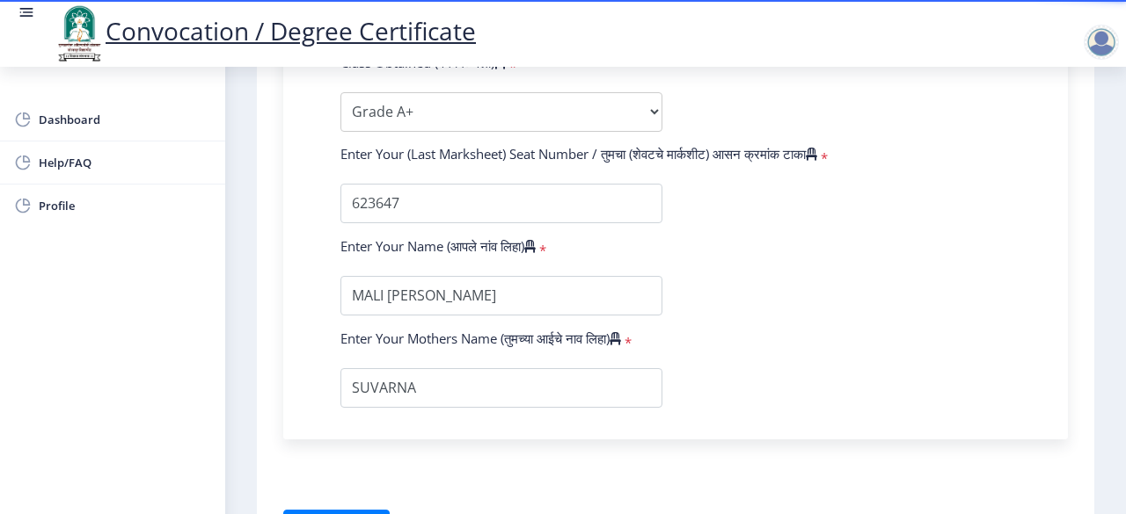
scroll to position [1192, 0]
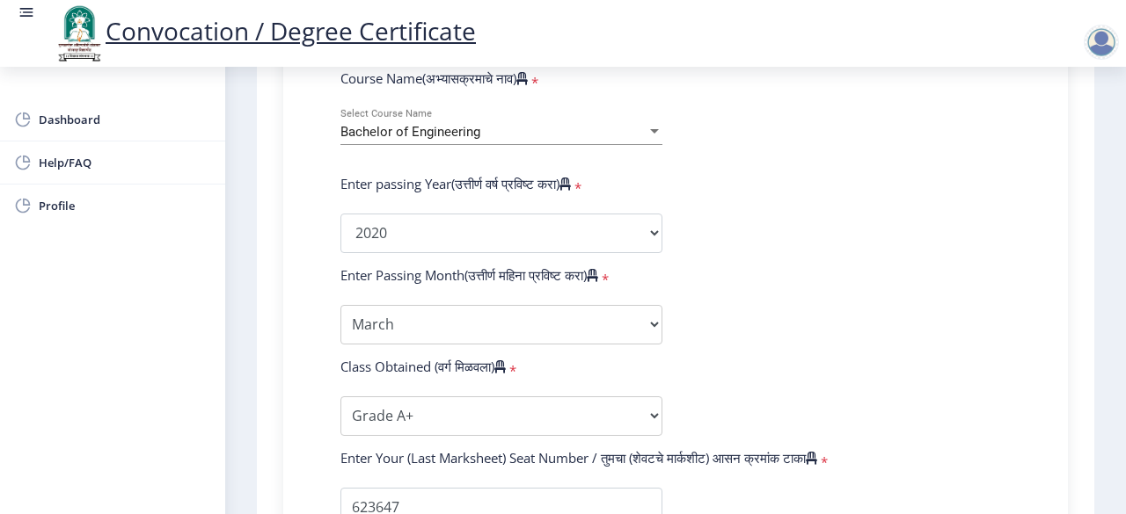
scroll to position [770, 0]
click at [613, 337] on select "Enter Passing Month March April May October November December" at bounding box center [501, 326] width 322 height 40
click at [340, 306] on select "Enter Passing Month March April May October November December" at bounding box center [501, 326] width 322 height 40
click at [500, 322] on select "Enter Passing Month March April May October November December" at bounding box center [501, 326] width 322 height 40
click at [340, 306] on select "Enter Passing Month March April May October November December" at bounding box center [501, 326] width 322 height 40
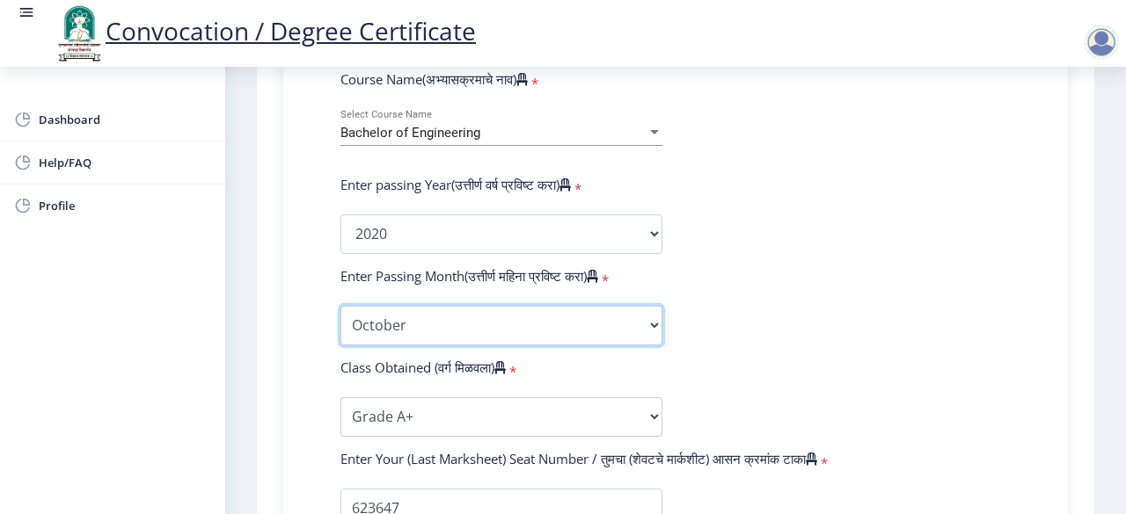
scroll to position [319, 0]
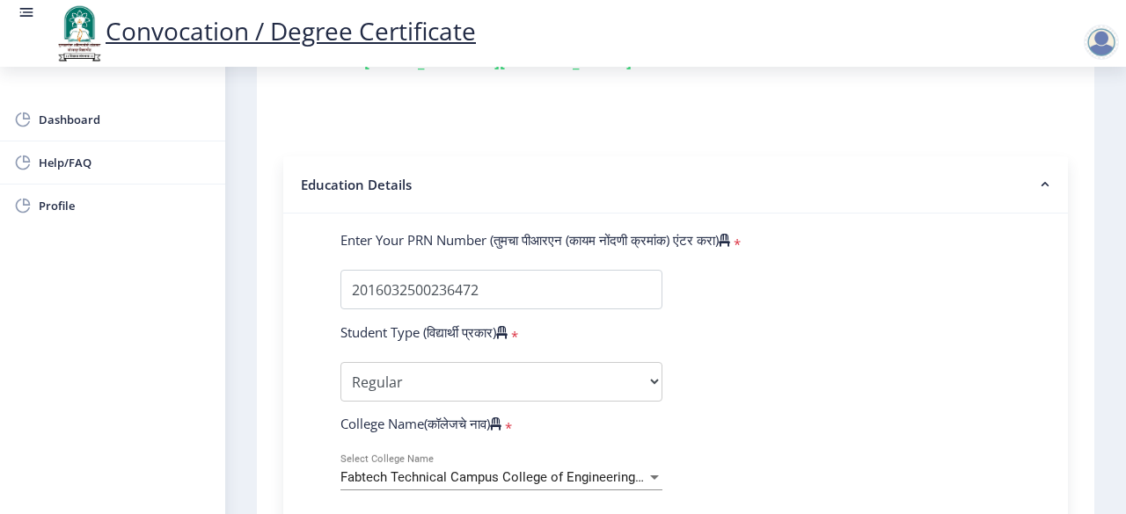
select select "December"
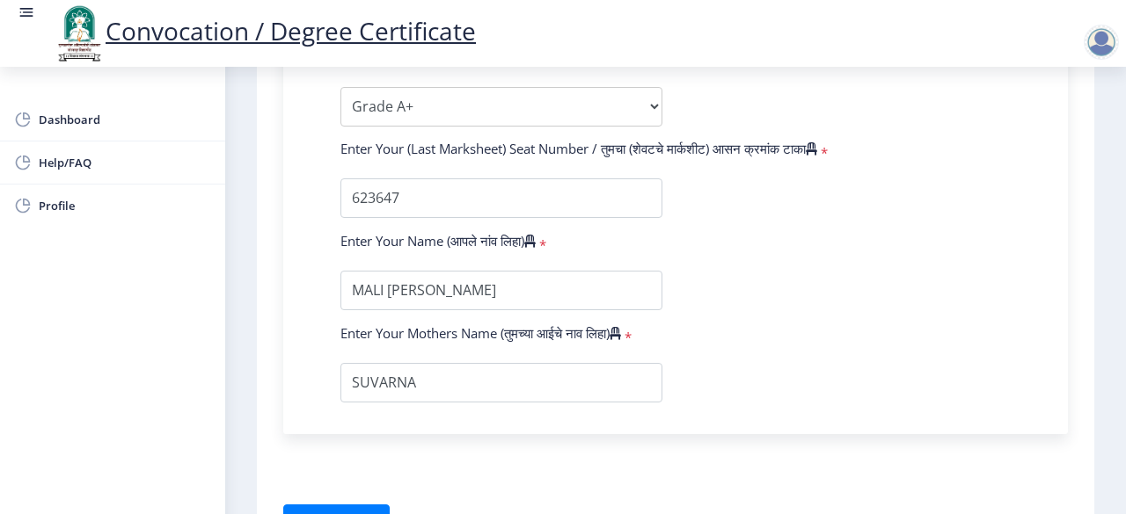
scroll to position [1192, 0]
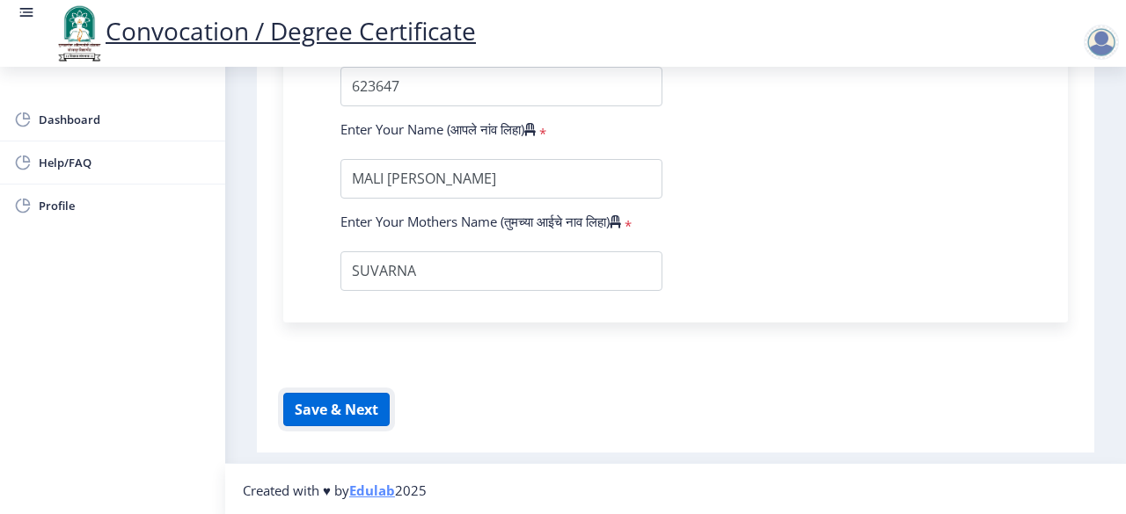
click at [356, 404] on button "Save & Next" at bounding box center [336, 409] width 106 height 33
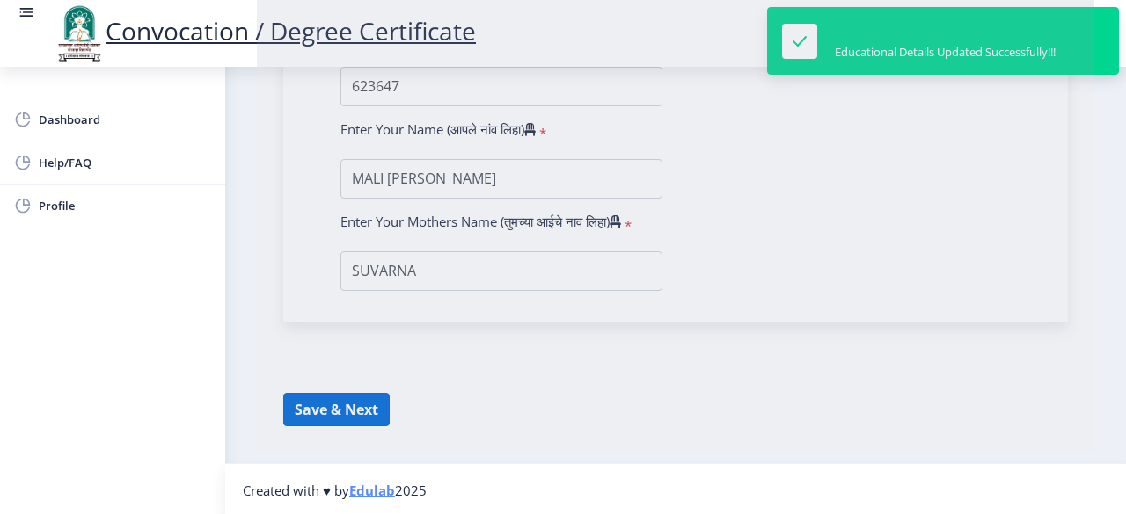
select select
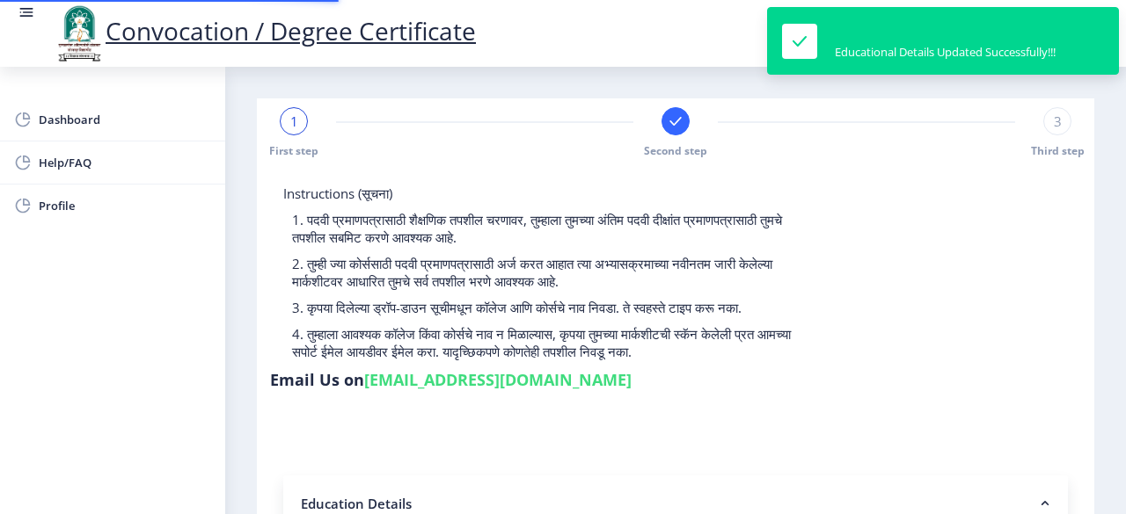
type input "2016032500236472"
select select "Regular"
select select "2020"
select select "December"
select select "Grade A+"
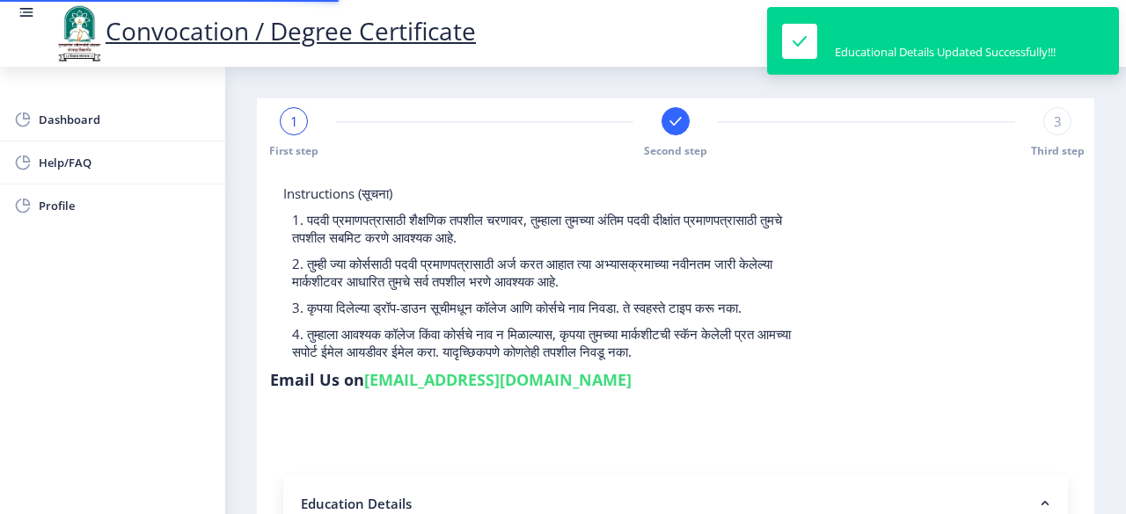
type input "623647"
type input "SUVARNA"
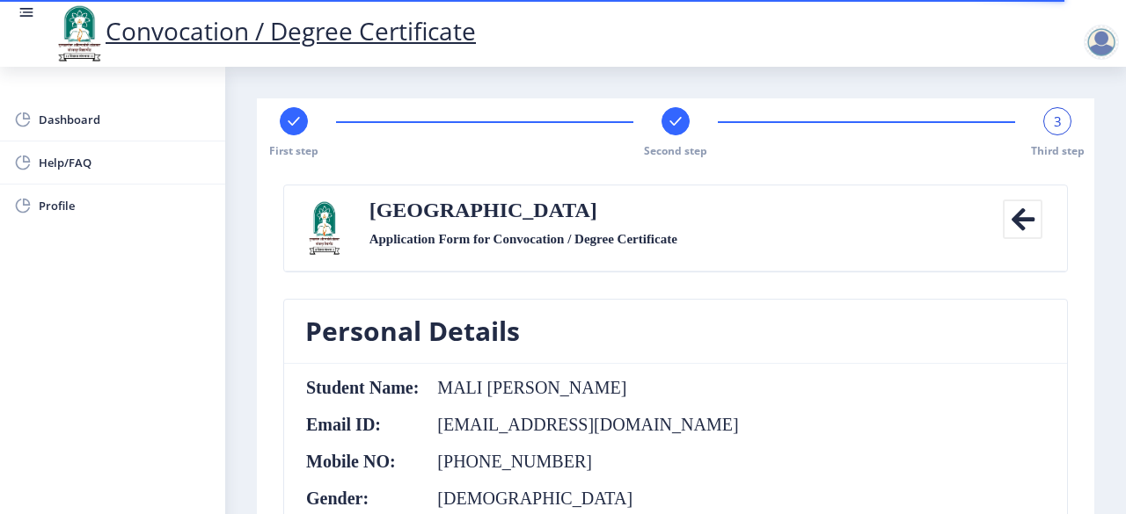
click at [282, 121] on div at bounding box center [294, 121] width 28 height 28
select select "Regular"
select select
select select "2020"
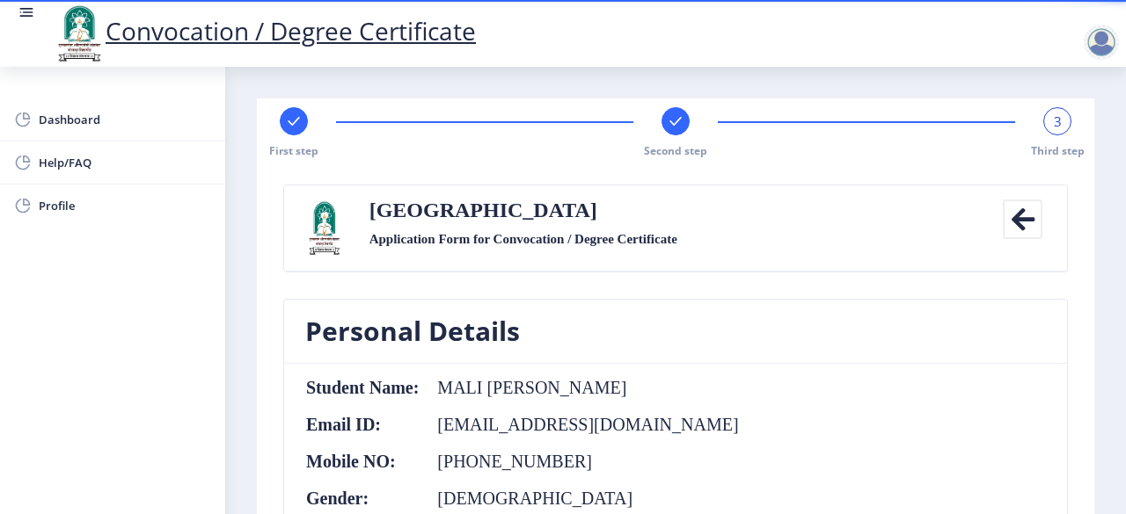
select select "December"
select select "Grade A+"
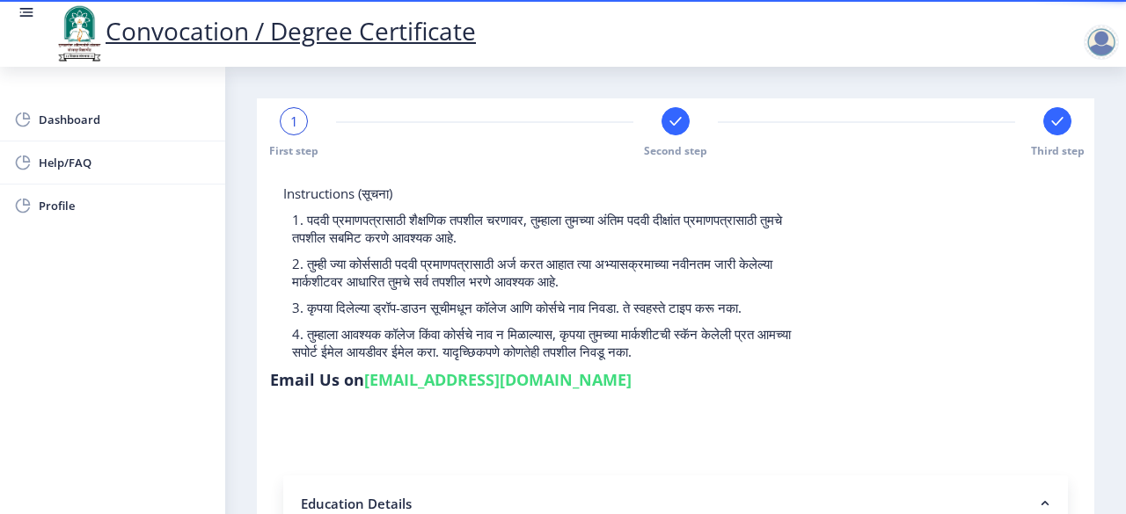
click at [1076, 228] on div "Instructions (सूचना) 1. पदवी प्रमाणपत्रासाठी शैक्षणिक तपशील चरणावर, तुम्हाला तु…" at bounding box center [675, 291] width 811 height 213
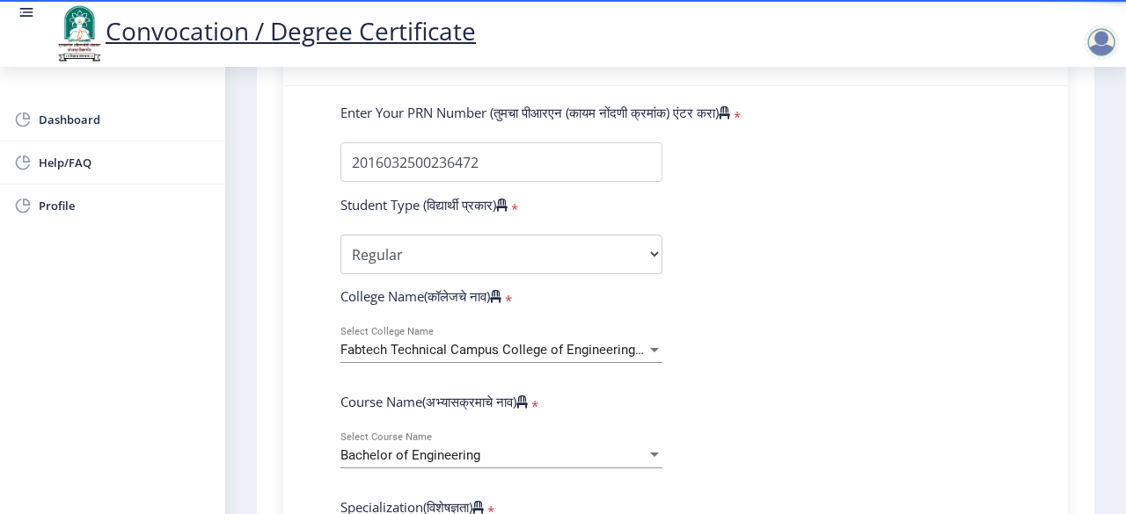
scroll to position [492, 0]
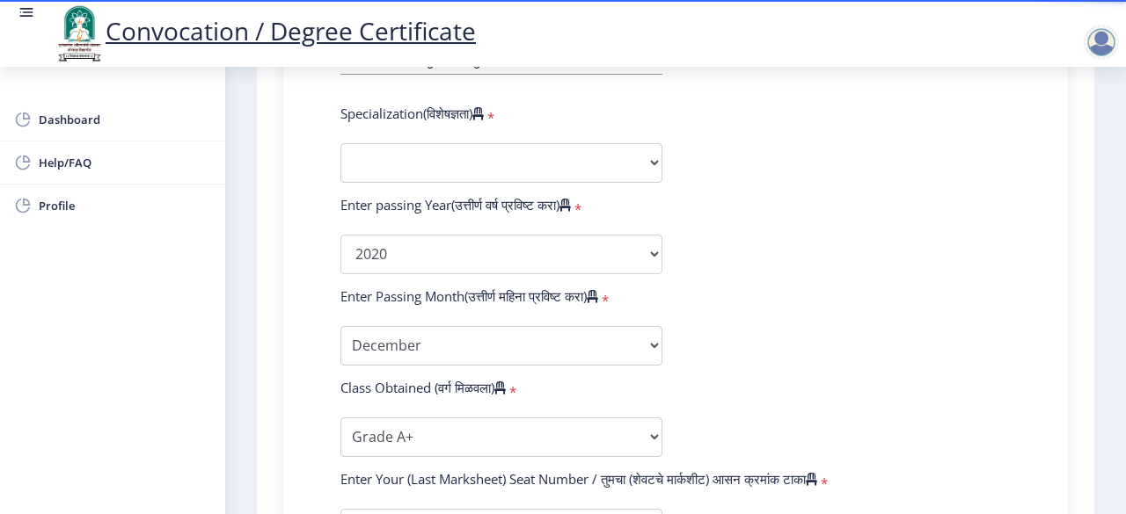
scroll to position [844, 0]
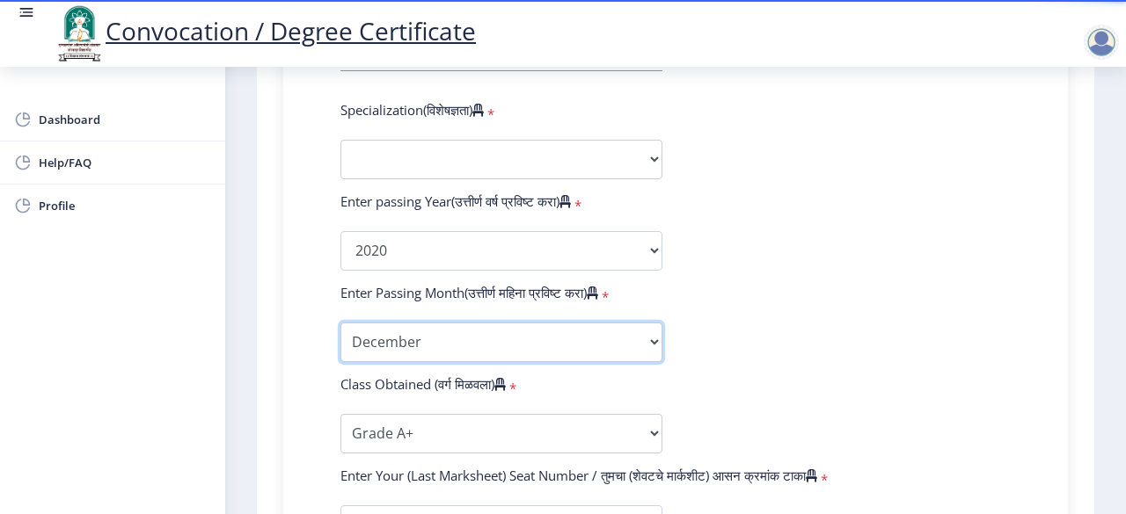
click at [532, 337] on select "Enter Passing Month March April May October November December" at bounding box center [501, 343] width 322 height 40
select select "October"
click at [340, 323] on select "Enter Passing Month March April May October November December" at bounding box center [501, 343] width 322 height 40
click at [915, 186] on form "Enter Your PRN Number (तुमचा पीआरएन (कायम नोंदणी क्रमांक) एंटर करा) * Student T…" at bounding box center [675, 218] width 697 height 1024
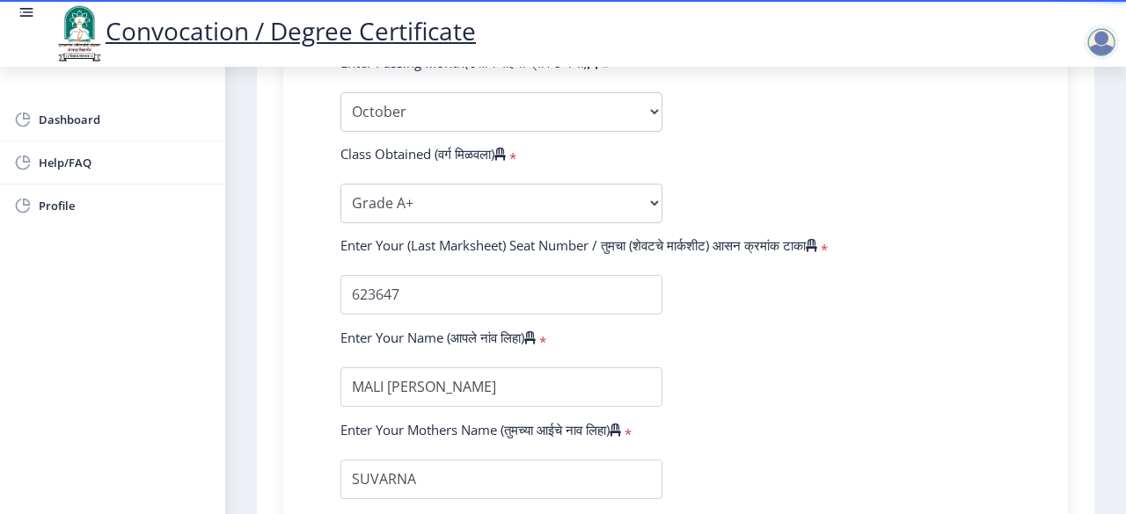
scroll to position [1283, 0]
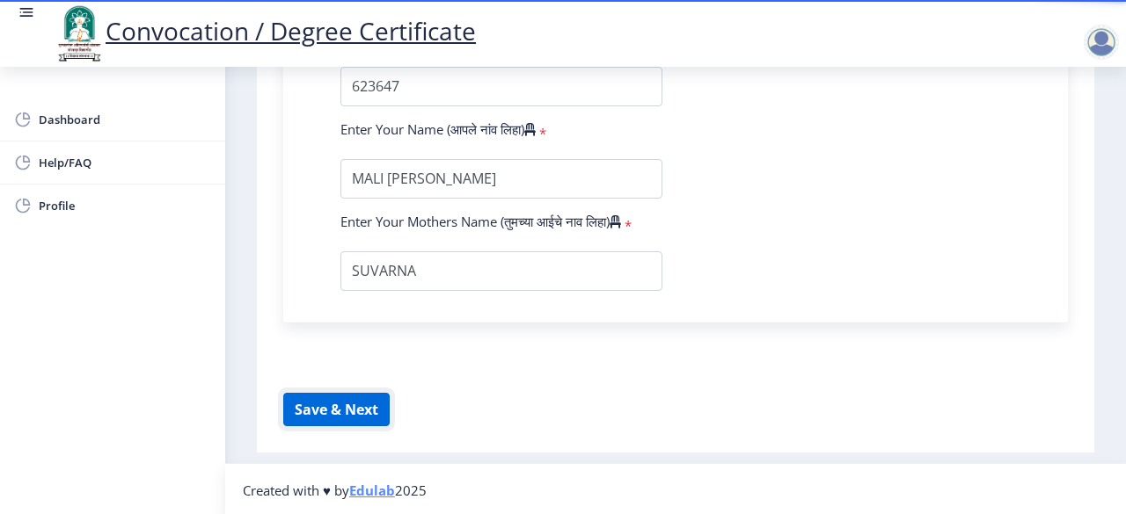
click at [306, 403] on button "Save & Next" at bounding box center [336, 409] width 106 height 33
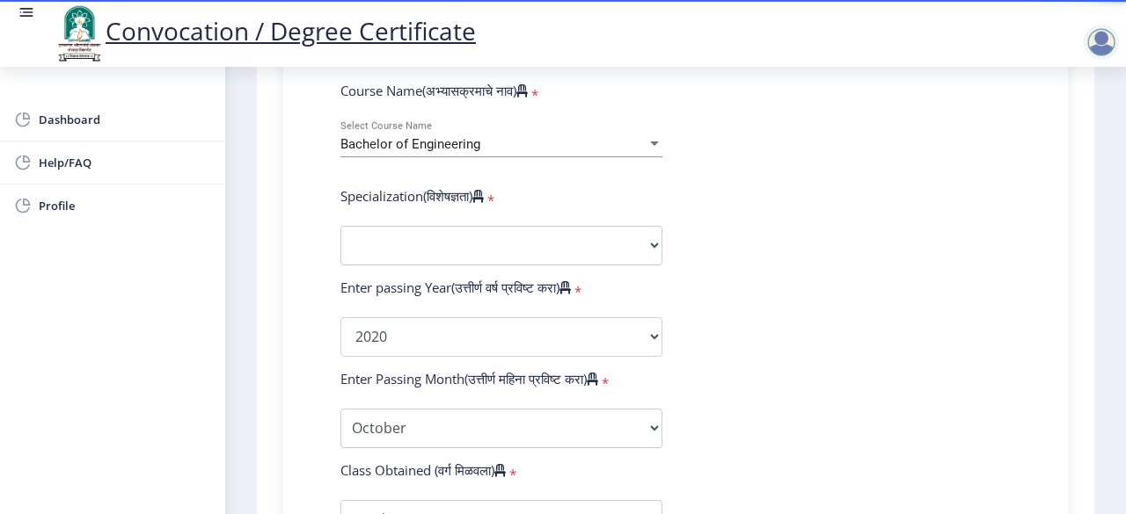
scroll to position [755, 0]
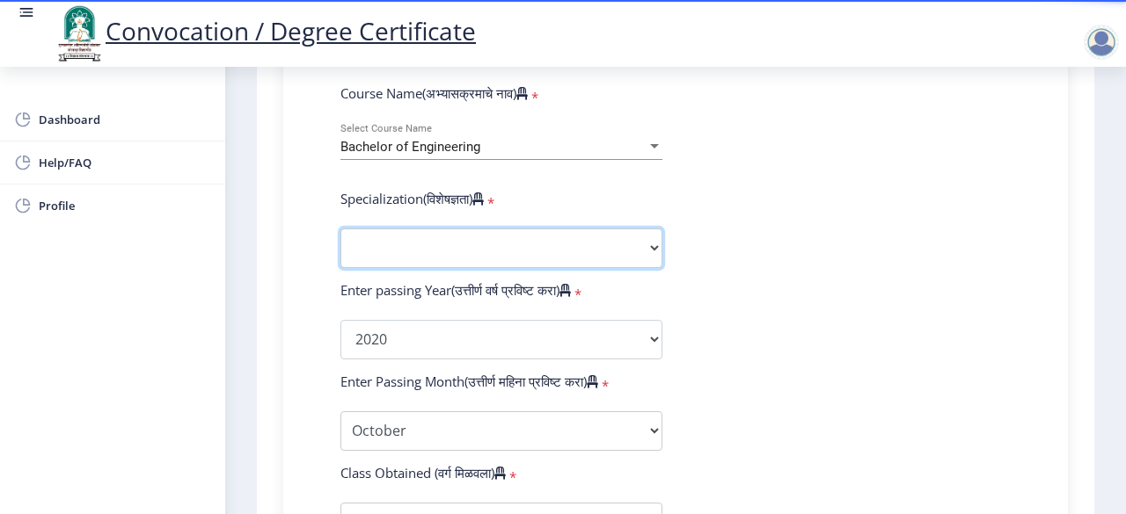
click at [554, 261] on select "Specialization Bio-Medical Engineering Civil Engineering Computer Science & Eng…" at bounding box center [501, 249] width 322 height 40
select select "Computer Science & Engineering"
click at [340, 229] on select "Specialization Bio-Medical Engineering Civil Engineering Computer Science & Eng…" at bounding box center [501, 249] width 322 height 40
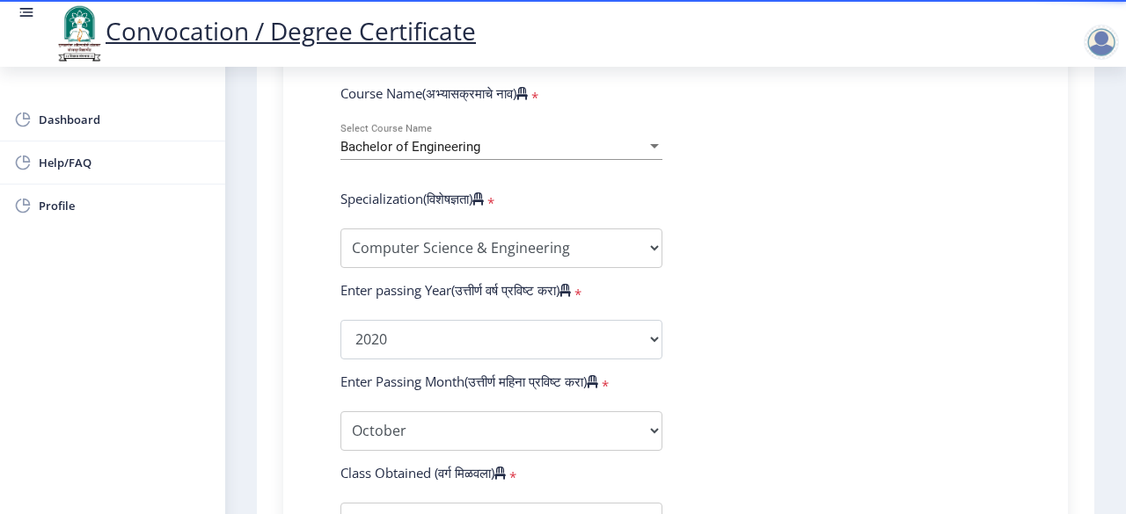
click at [786, 310] on form "Enter Your PRN Number (तुमचा पीआरएन (कायम नोंदणी क्रमांक) एंटर करा) * Student T…" at bounding box center [675, 307] width 697 height 1024
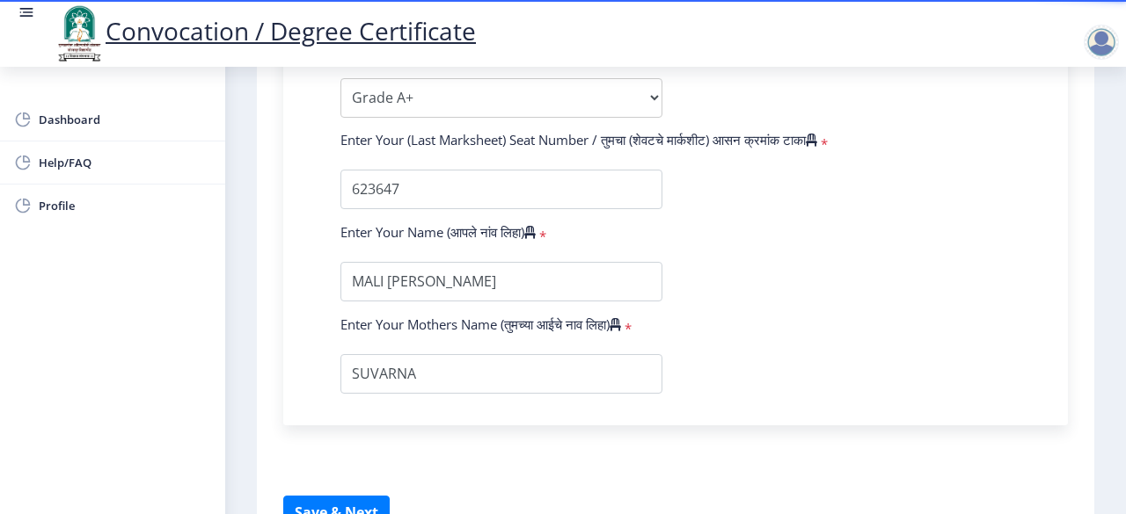
scroll to position [1283, 0]
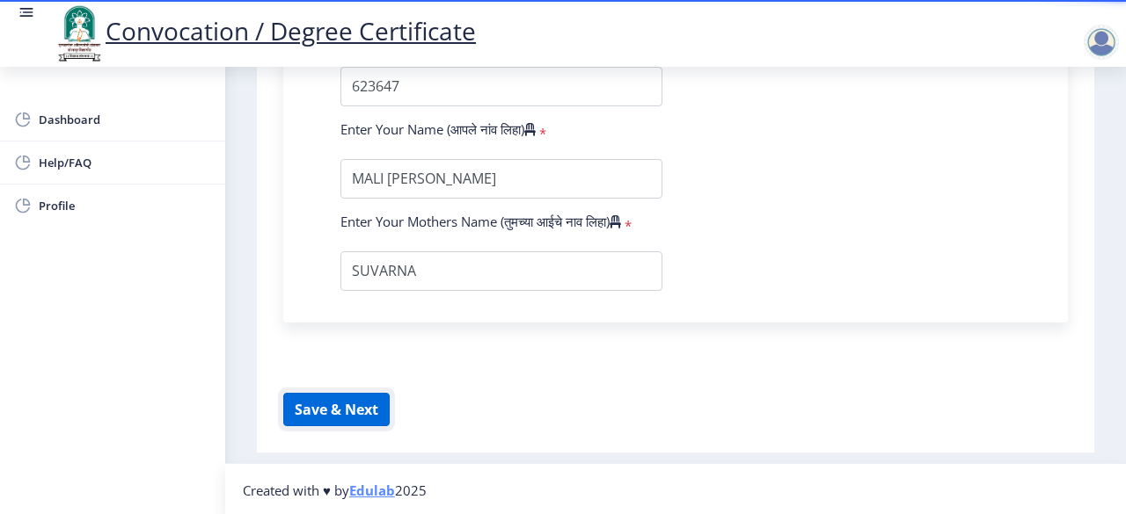
click at [376, 409] on button "Save & Next" at bounding box center [336, 409] width 106 height 33
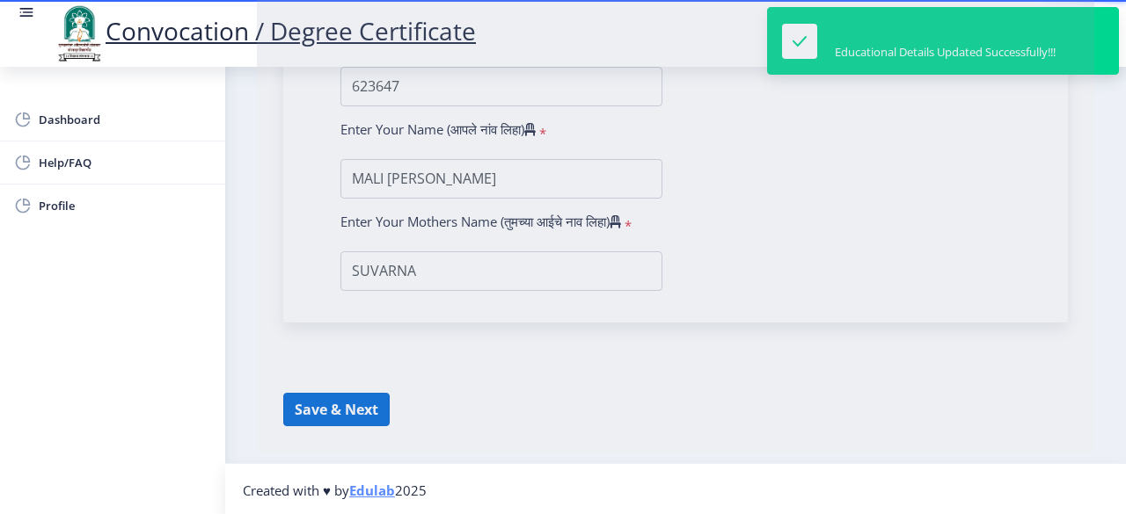
select select
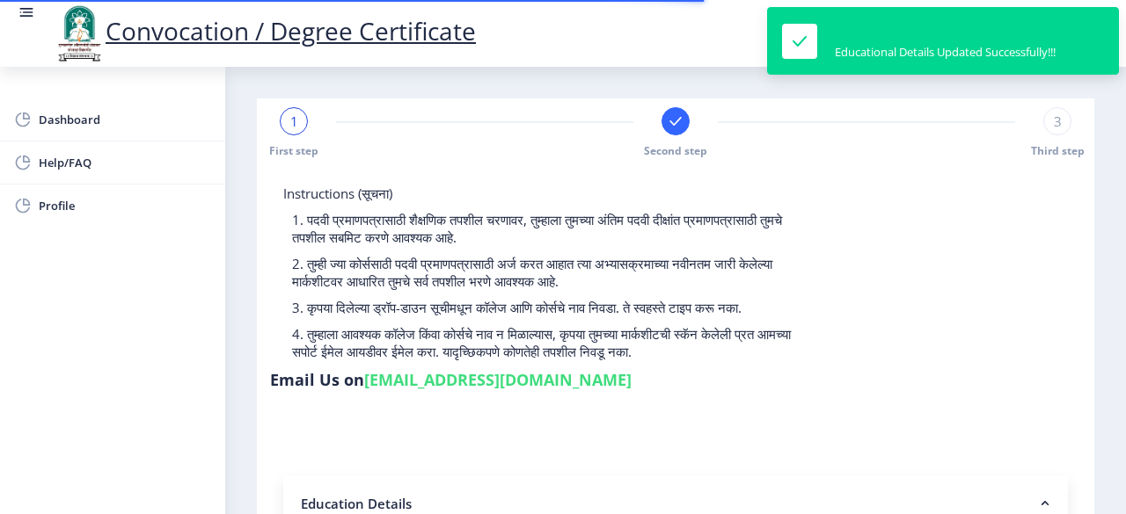
type input "2016032500236472"
select select "Regular"
select select "2020"
select select "October"
select select "Grade A+"
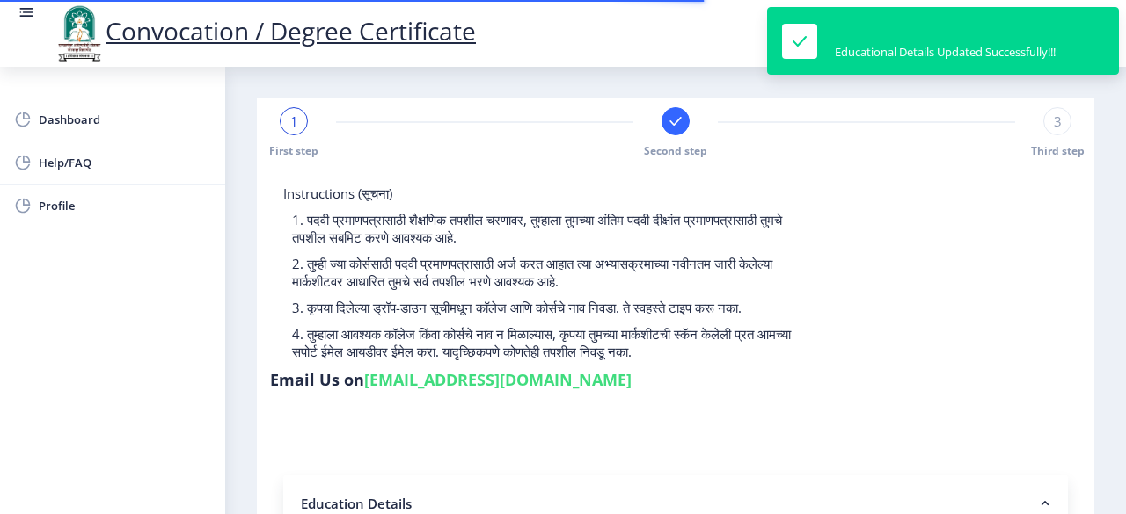
type input "623647"
type input "SUVARNA"
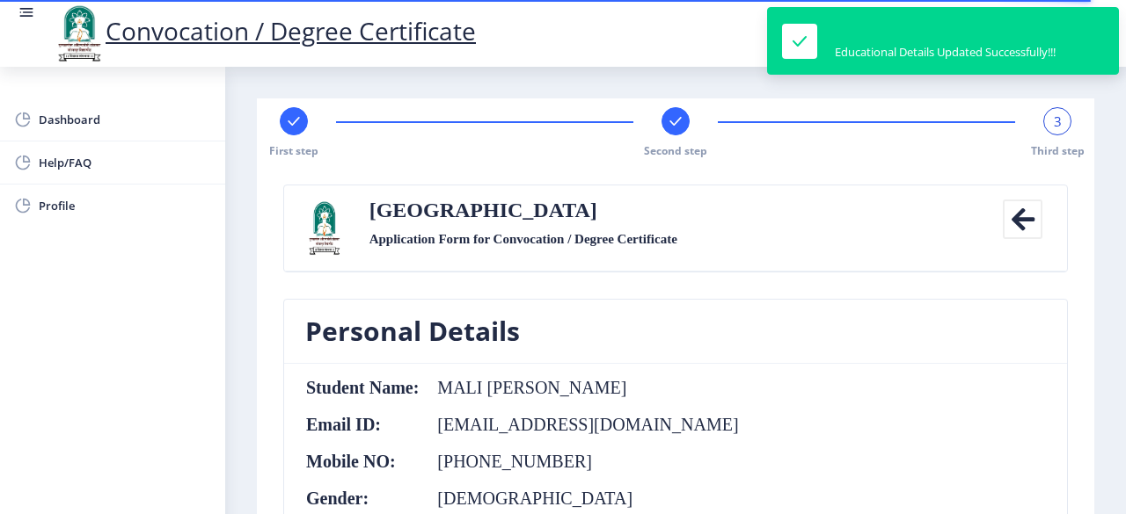
click at [850, 370] on nb-card-body "Student Name: MALI [PERSON_NAME] Email ID: [EMAIL_ADDRESS][DOMAIN_NAME] Mobile …" at bounding box center [675, 460] width 783 height 193
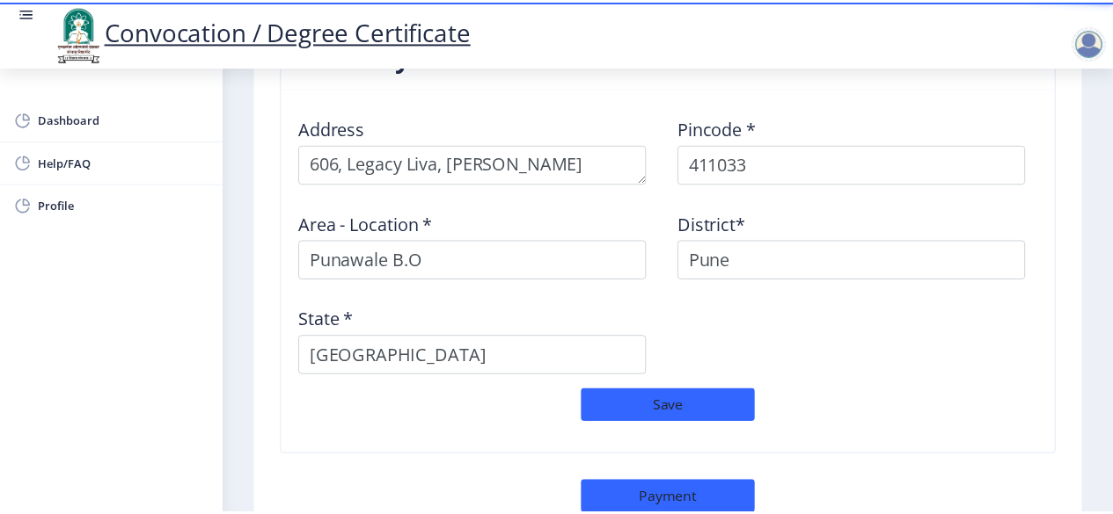
scroll to position [1582, 0]
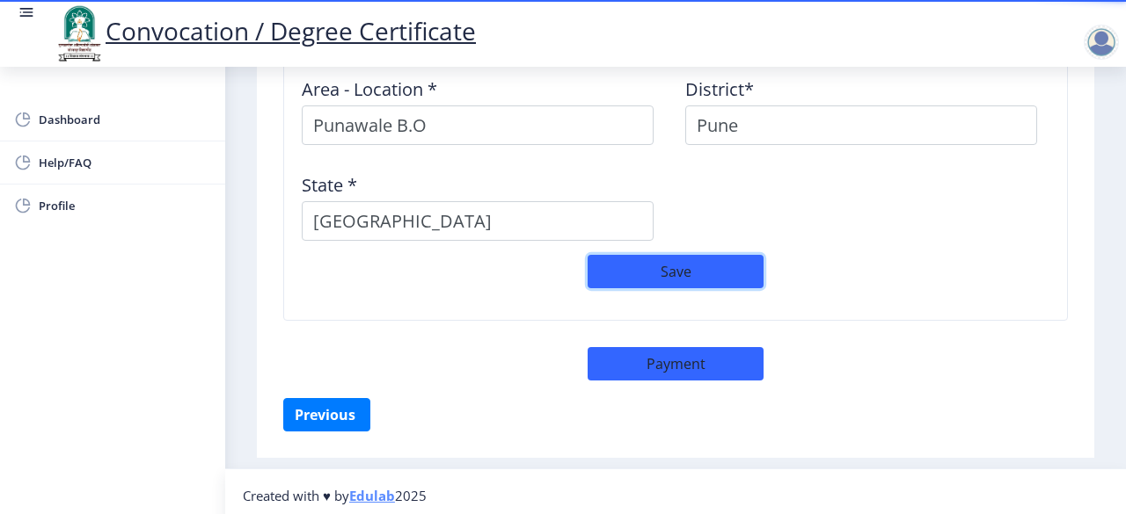
click at [681, 266] on button "Save" at bounding box center [675, 271] width 176 height 33
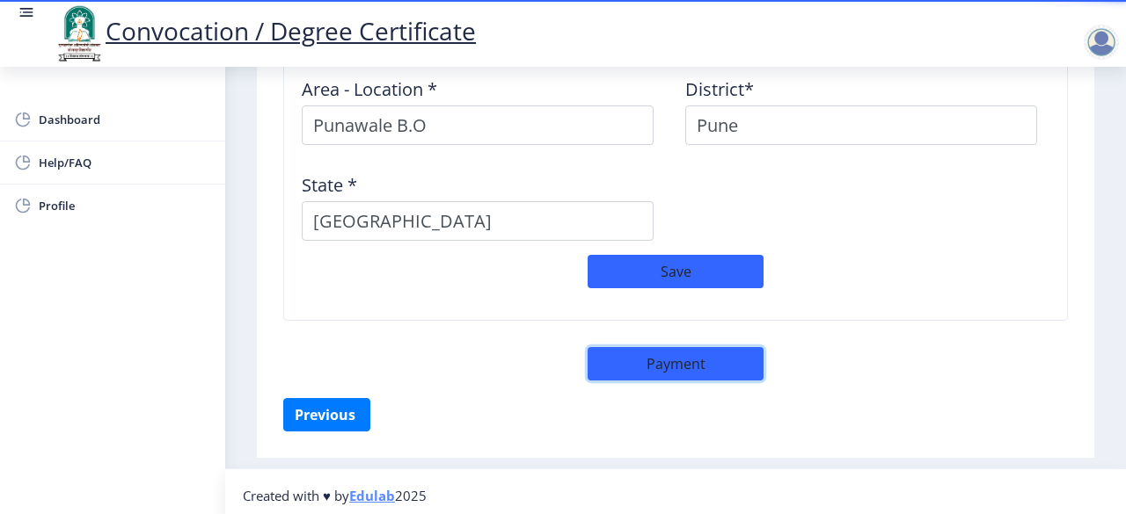
drag, startPoint x: 703, startPoint y: 363, endPoint x: 644, endPoint y: 366, distance: 59.0
click at [644, 366] on button "Payment" at bounding box center [675, 363] width 176 height 33
select select "sealed"
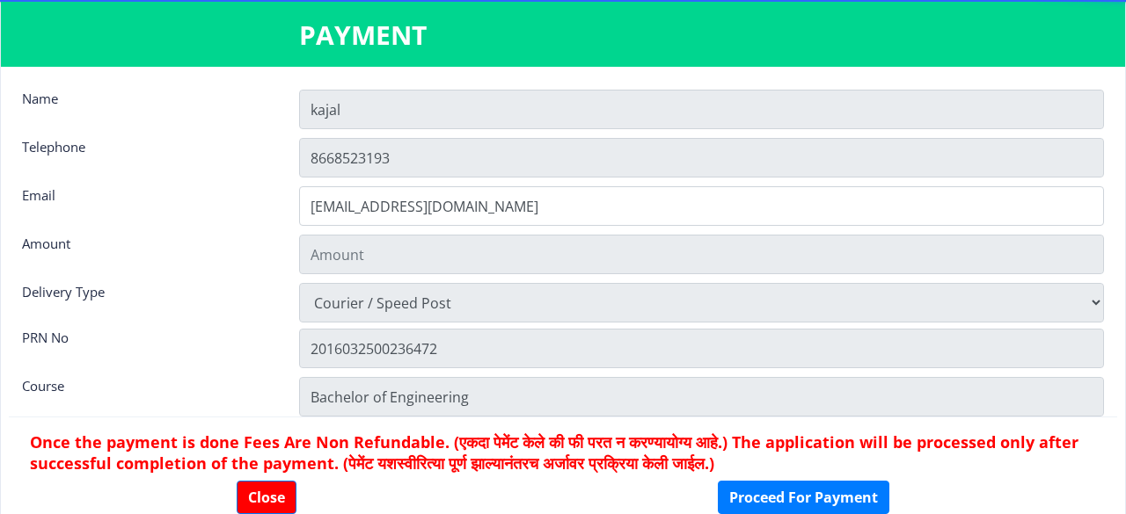
type input "2885"
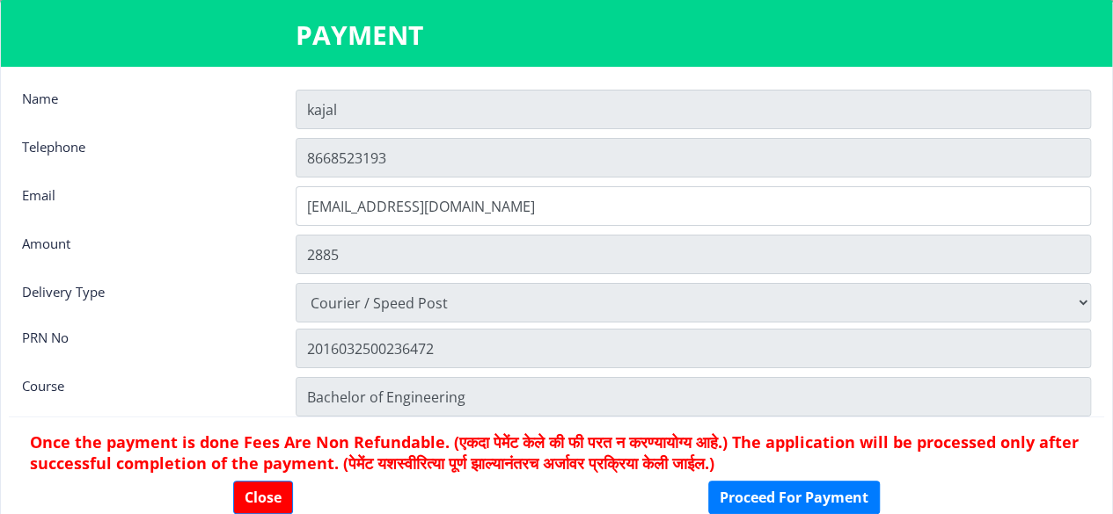
click at [1109, 312] on nb-card-body "Name [PERSON_NAME] Telephone [PHONE_NUMBER] Email [EMAIL_ADDRESS][DOMAIN_NAME] …" at bounding box center [556, 297] width 1111 height 460
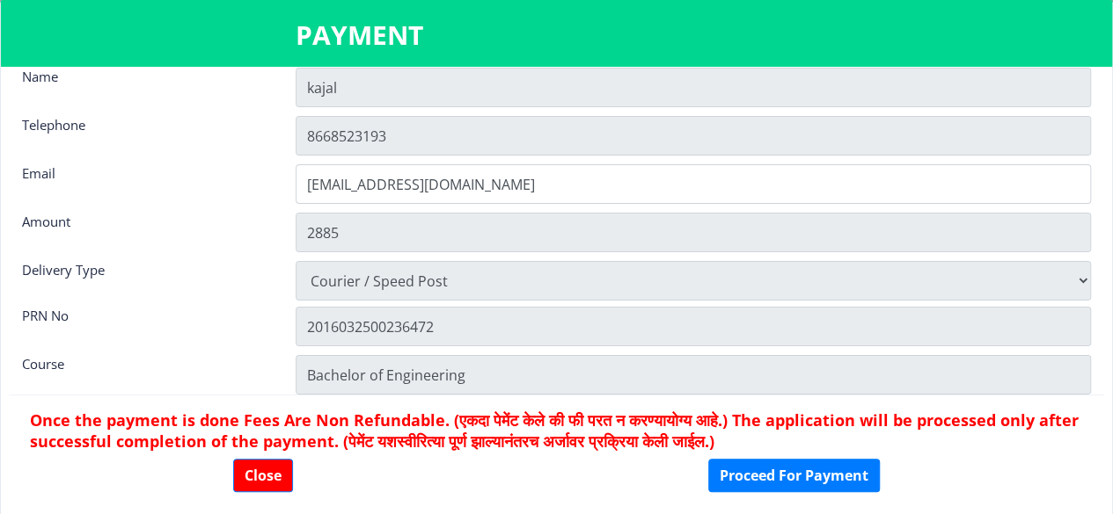
scroll to position [23, 0]
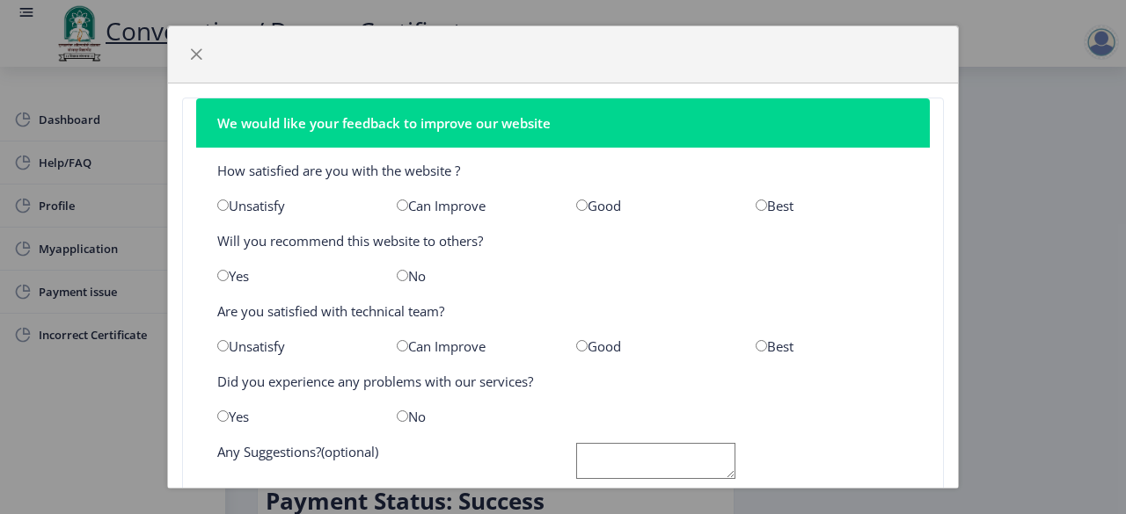
click at [397, 210] on div "Can Improve" at bounding box center [472, 206] width 179 height 18
click at [396, 210] on div "Can Improve" at bounding box center [472, 206] width 179 height 18
click at [397, 201] on input "radio" at bounding box center [402, 205] width 11 height 11
radio input "true"
click at [576, 205] on input "radio" at bounding box center [581, 205] width 11 height 11
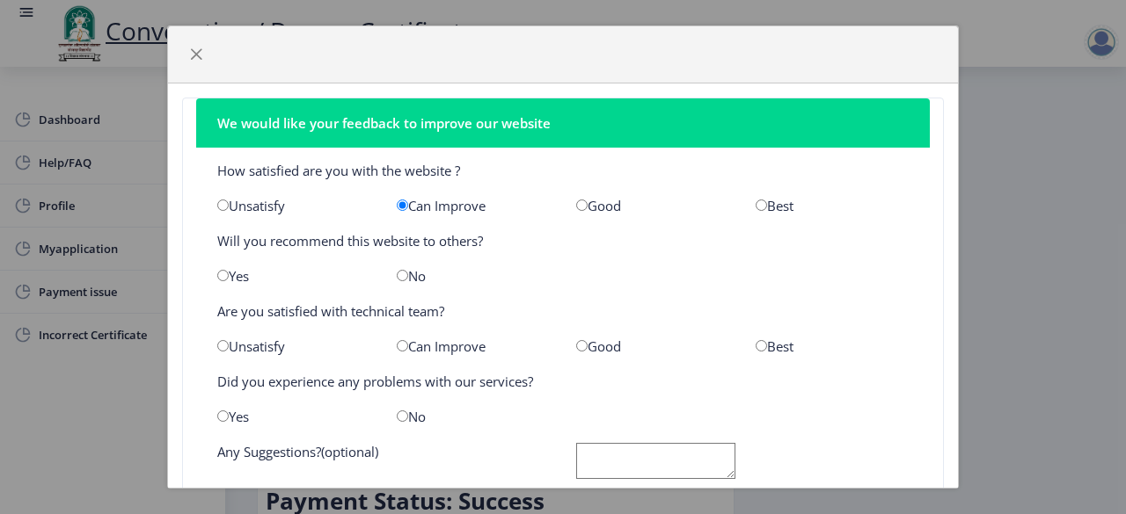
radio input "true"
click at [219, 278] on input "radio" at bounding box center [222, 275] width 11 height 11
radio input "true"
click at [576, 348] on input "radio" at bounding box center [581, 345] width 11 height 11
radio input "true"
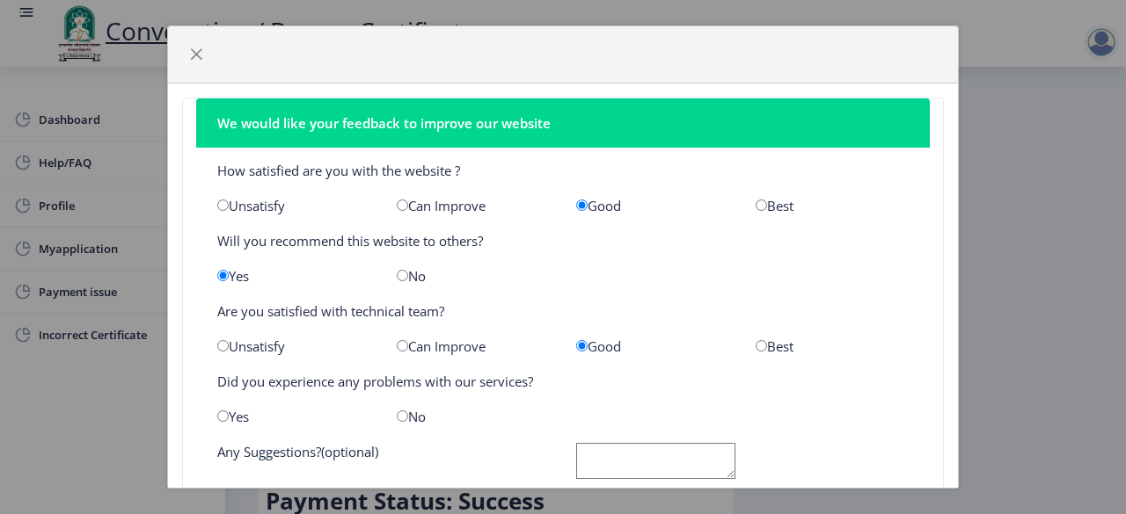
click at [397, 412] on input "radio" at bounding box center [402, 416] width 11 height 11
radio input "true"
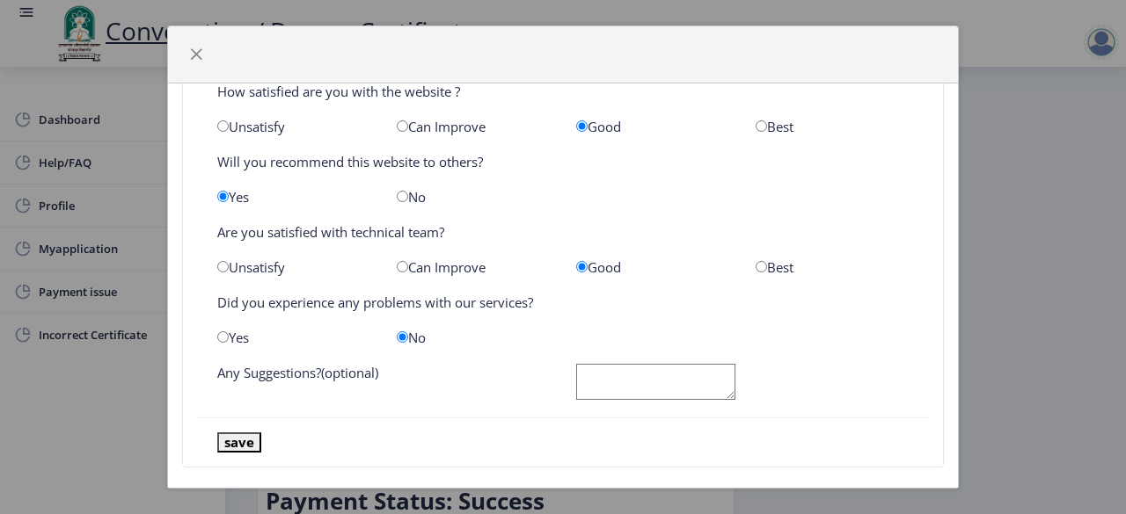
scroll to position [98, 0]
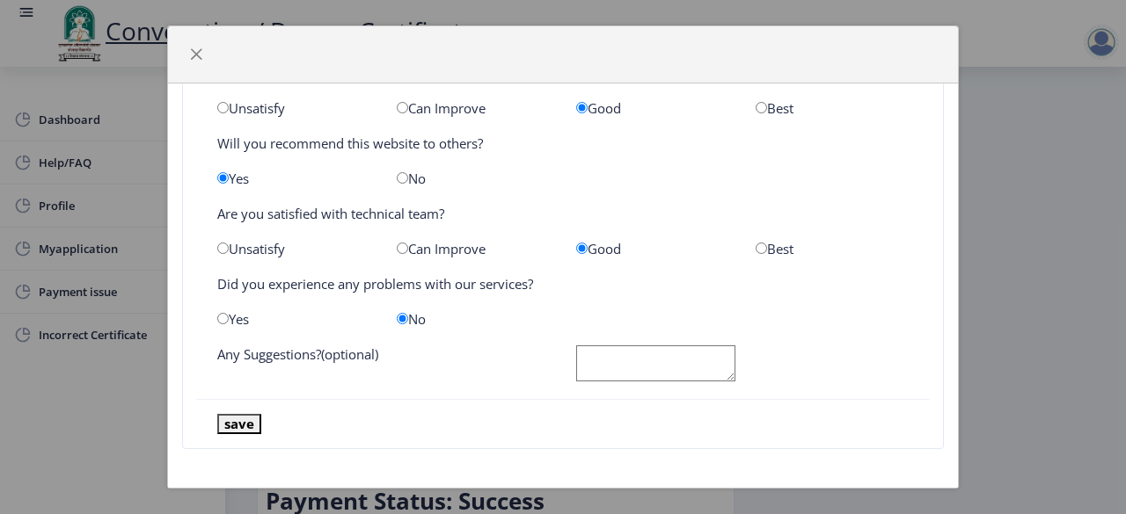
click at [672, 376] on textarea at bounding box center [655, 364] width 159 height 36
type textarea "Please reduce the cost"
click at [232, 425] on button "save" at bounding box center [239, 424] width 44 height 20
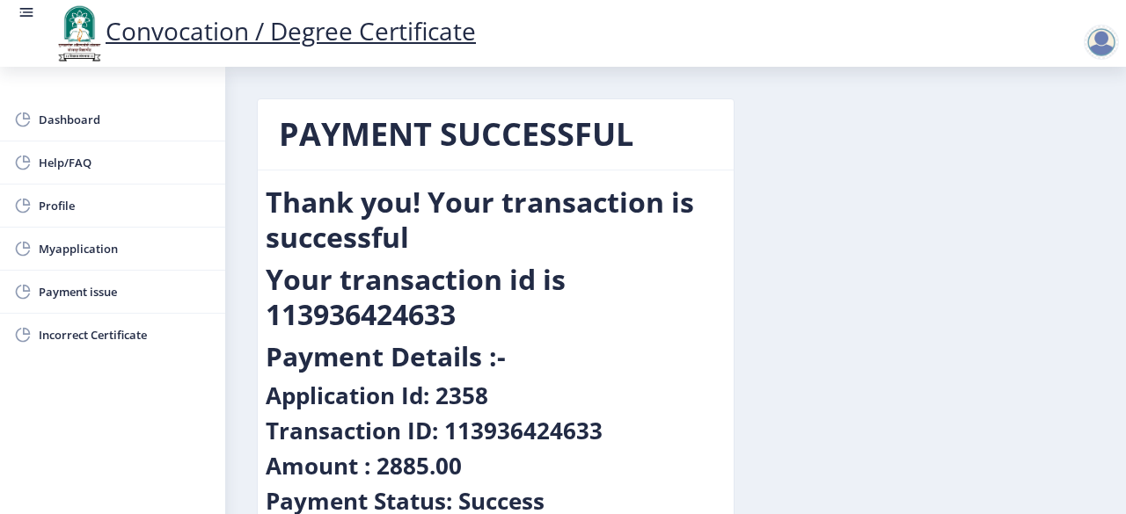
click at [990, 160] on div "PAYMENT SUCCESSFUL Thank you! Your transaction is successful Your transaction i…" at bounding box center [676, 330] width 864 height 465
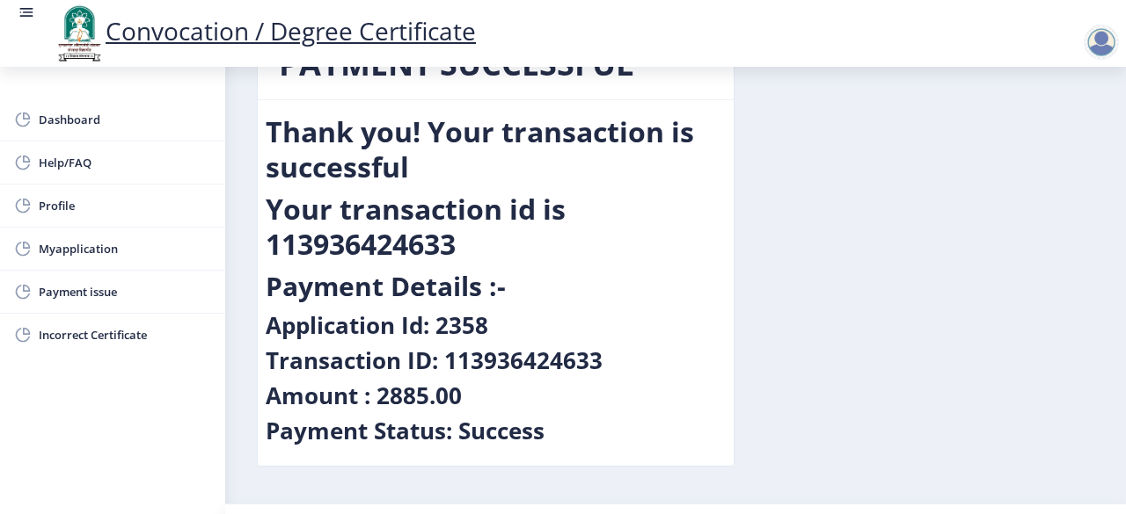
scroll to position [35, 0]
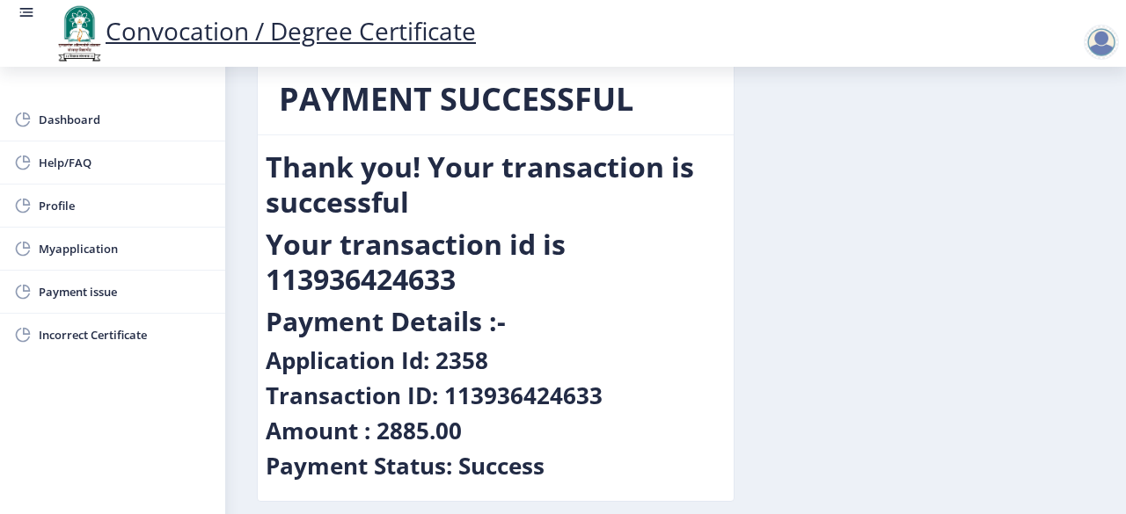
click at [983, 287] on div "PAYMENT SUCCESSFUL Thank you! Your transaction is successful Your transaction i…" at bounding box center [676, 295] width 864 height 465
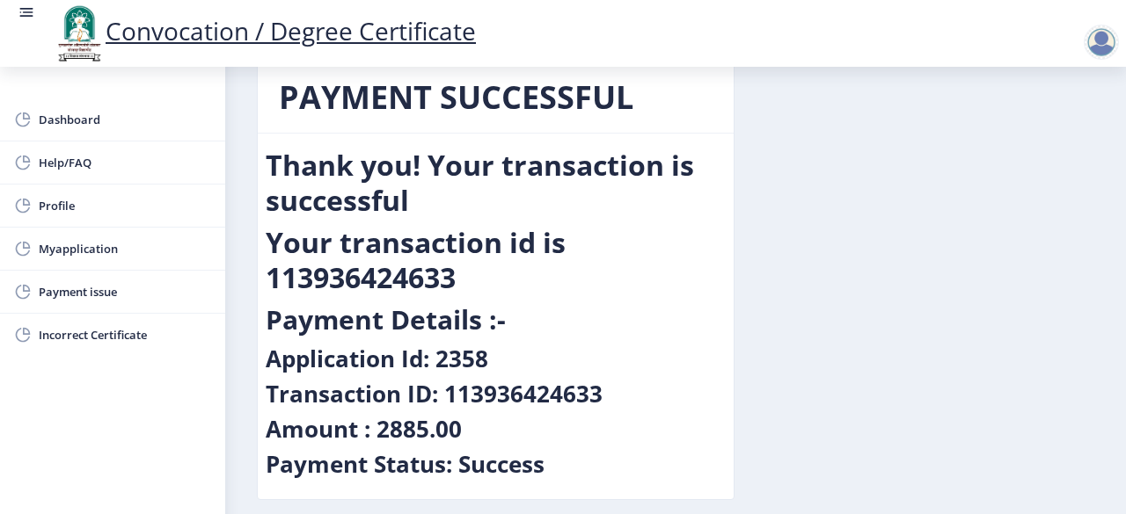
scroll to position [0, 0]
